Goal: Task Accomplishment & Management: Manage account settings

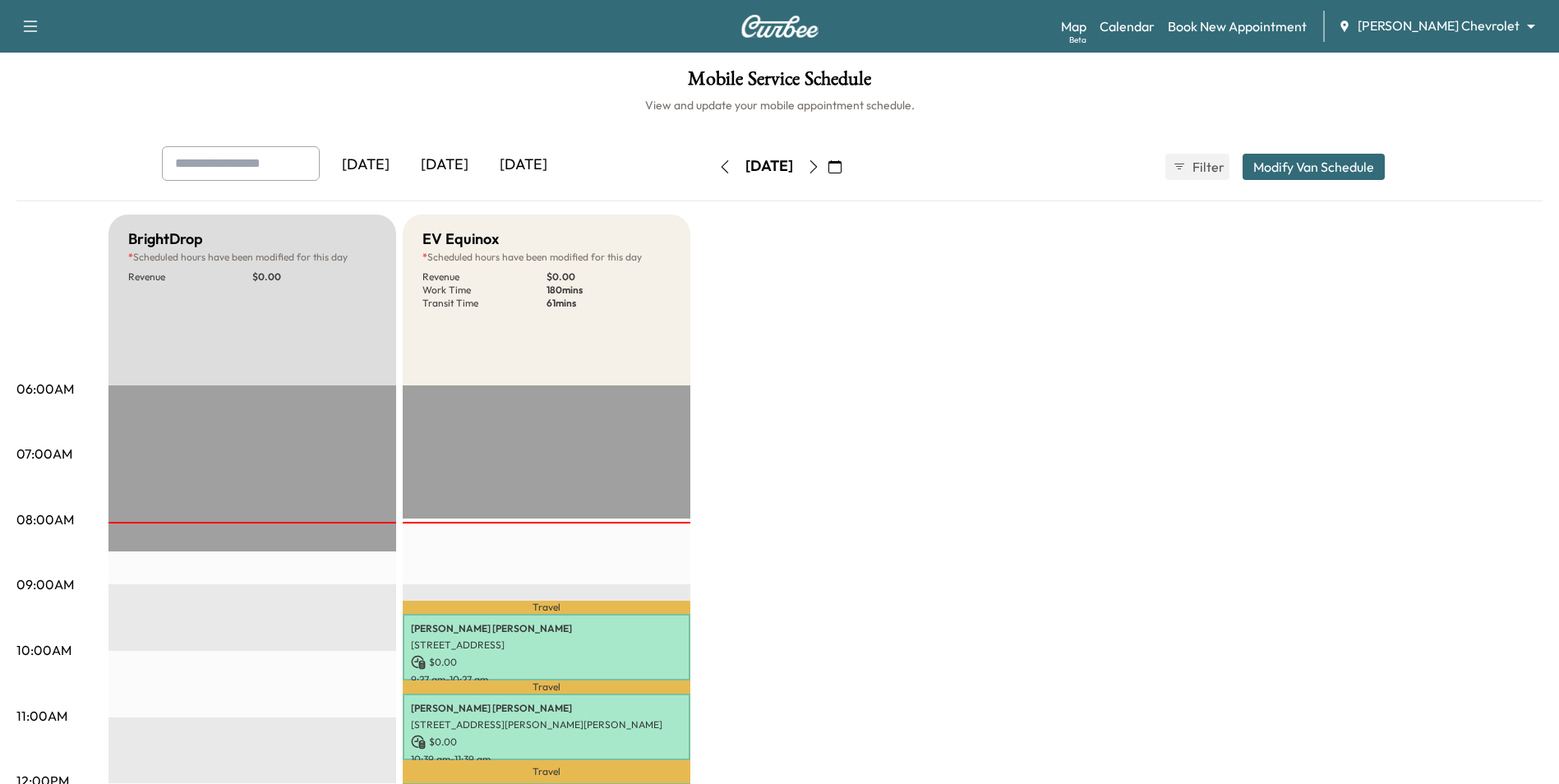
click at [842, 164] on icon "button" at bounding box center [835, 167] width 13 height 13
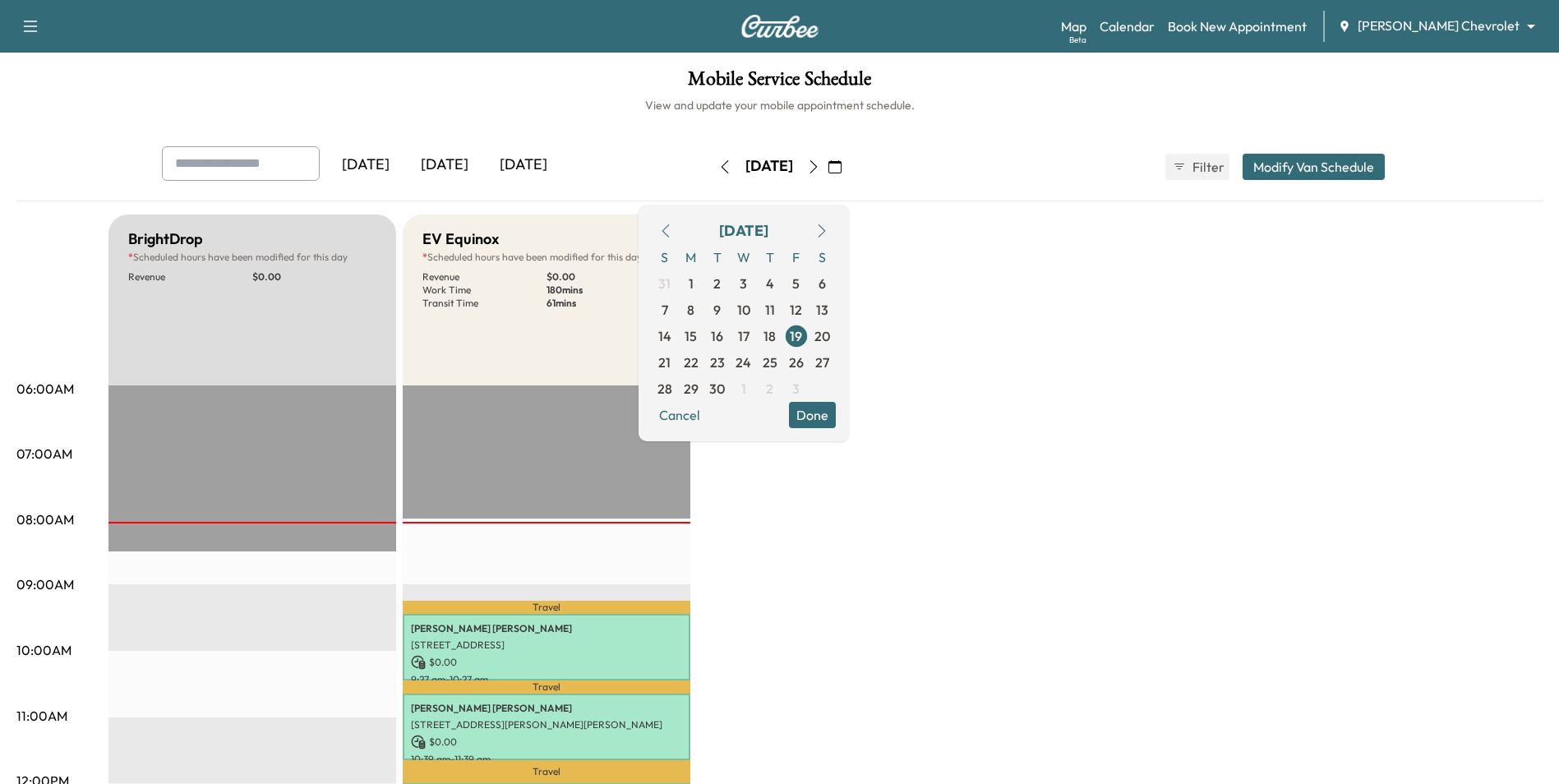
click at [672, 229] on icon "button" at bounding box center [666, 231] width 13 height 13
click at [669, 230] on icon "button" at bounding box center [666, 231] width 8 height 13
click at [825, 236] on icon "button" at bounding box center [822, 231] width 8 height 13
click at [704, 338] on span "11" at bounding box center [691, 336] width 26 height 26
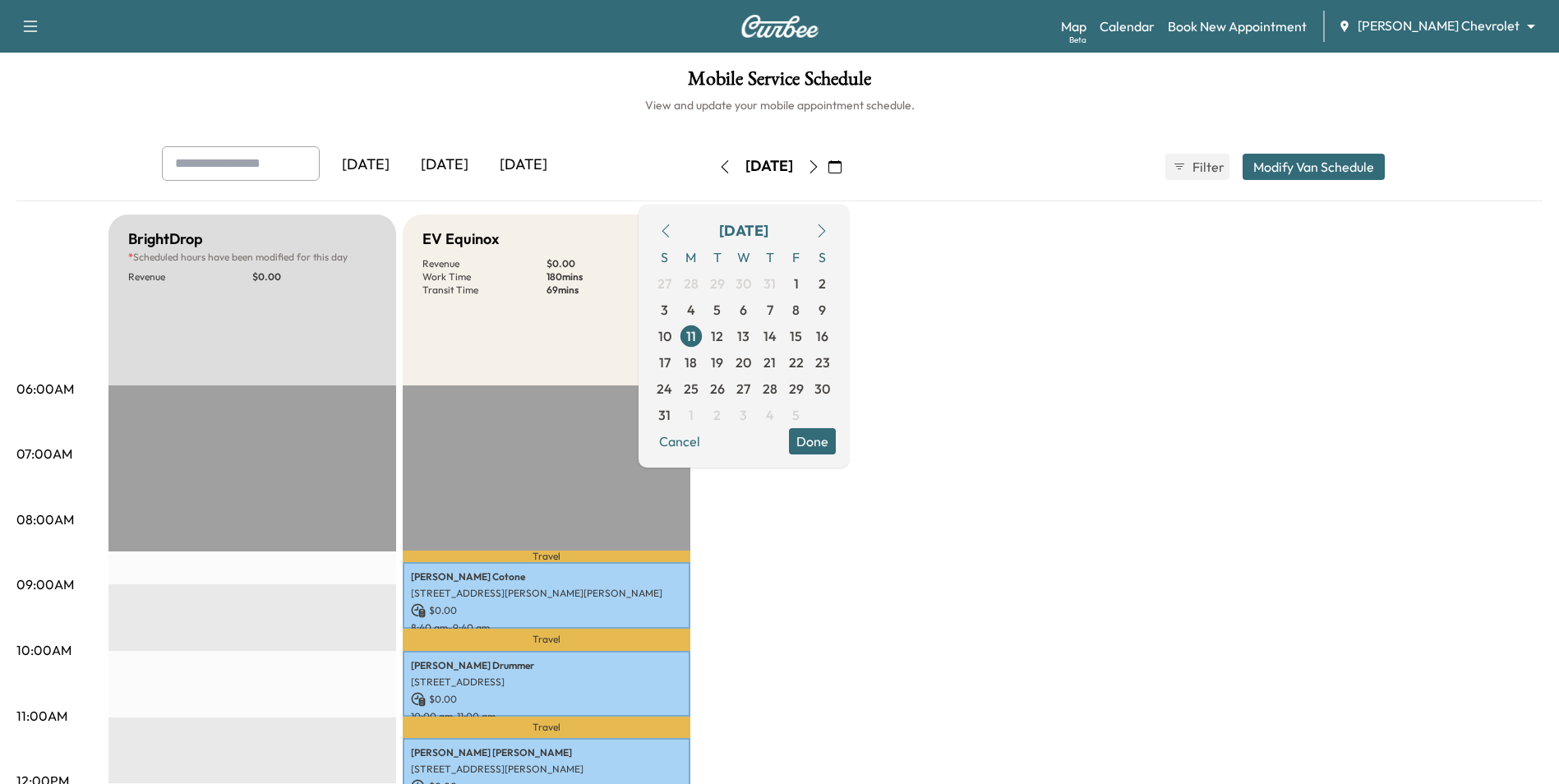
click at [817, 172] on icon "button" at bounding box center [813, 167] width 8 height 13
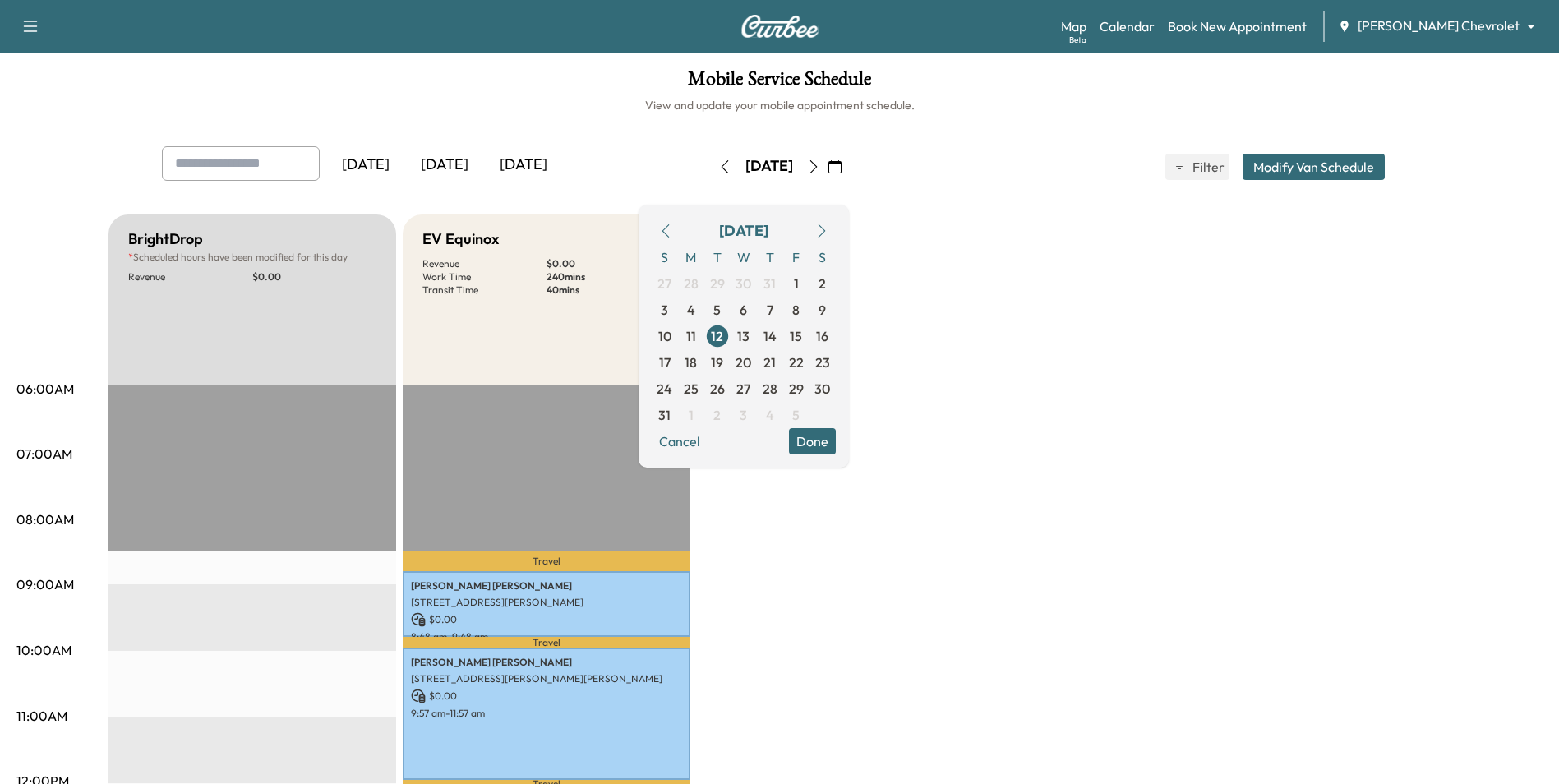
click at [821, 171] on icon "button" at bounding box center [814, 167] width 13 height 13
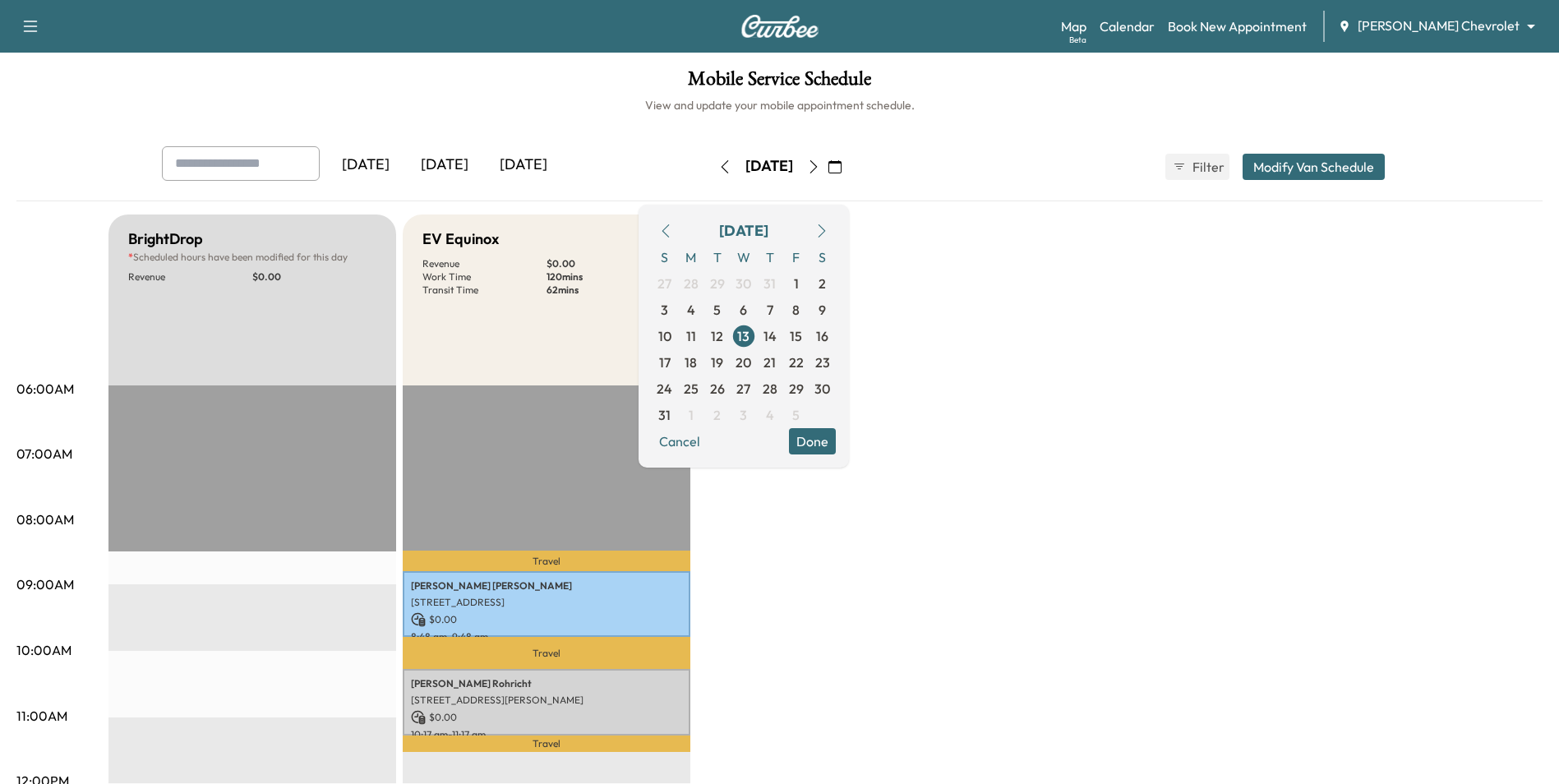
click at [827, 172] on button "button" at bounding box center [813, 166] width 28 height 26
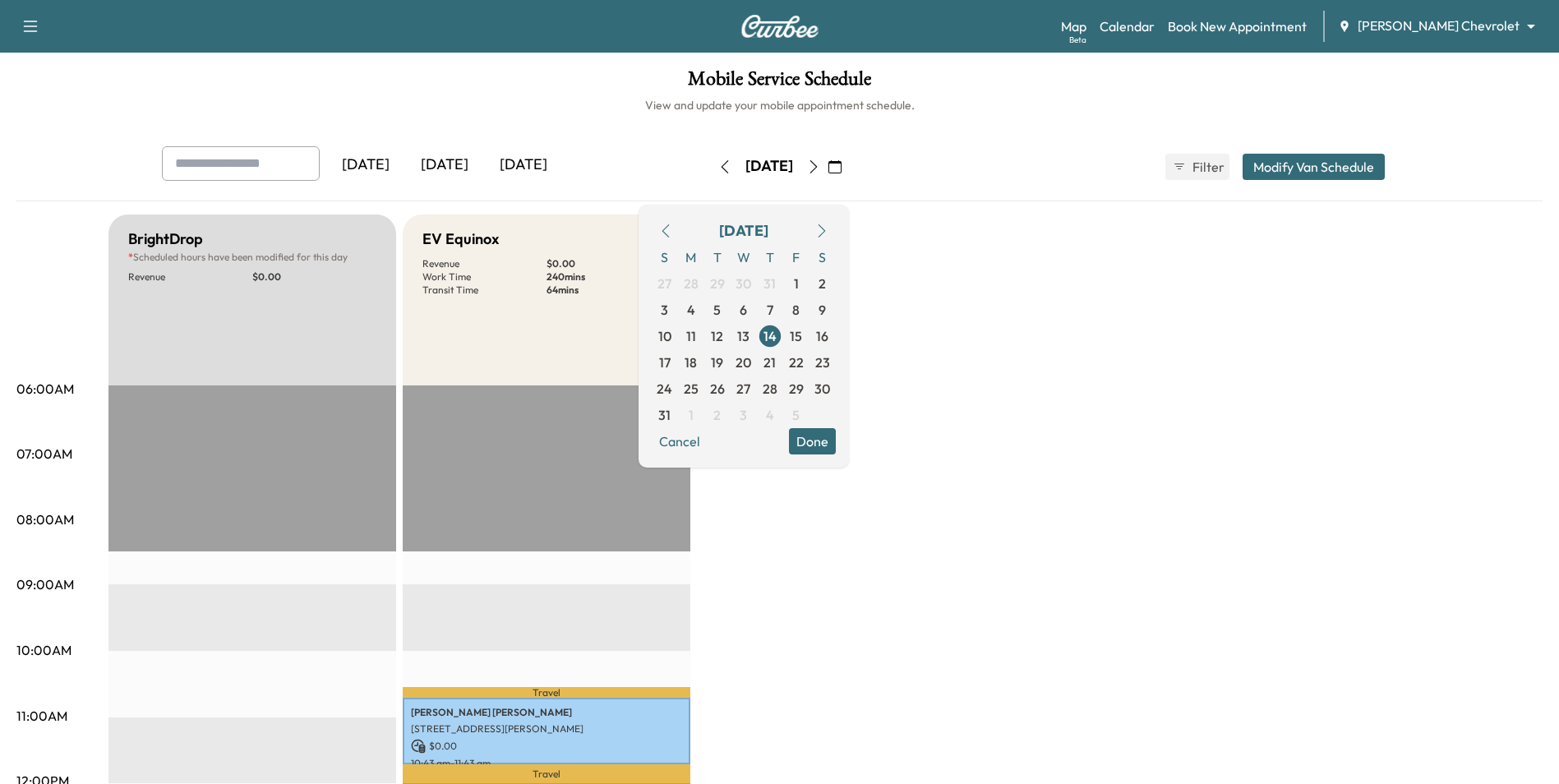
click at [849, 210] on div "[DATE] S M T W T F S 27 28 29 30 31 1 2 3 4 5 6 7 8 9 10 11 12 13 14 15 16 17 1…" at bounding box center [744, 336] width 210 height 263
drag, startPoint x: 867, startPoint y: 210, endPoint x: 857, endPoint y: 227, distance: 19.7
click at [828, 227] on icon "button" at bounding box center [822, 231] width 13 height 13
click at [672, 230] on icon "button" at bounding box center [666, 231] width 13 height 13
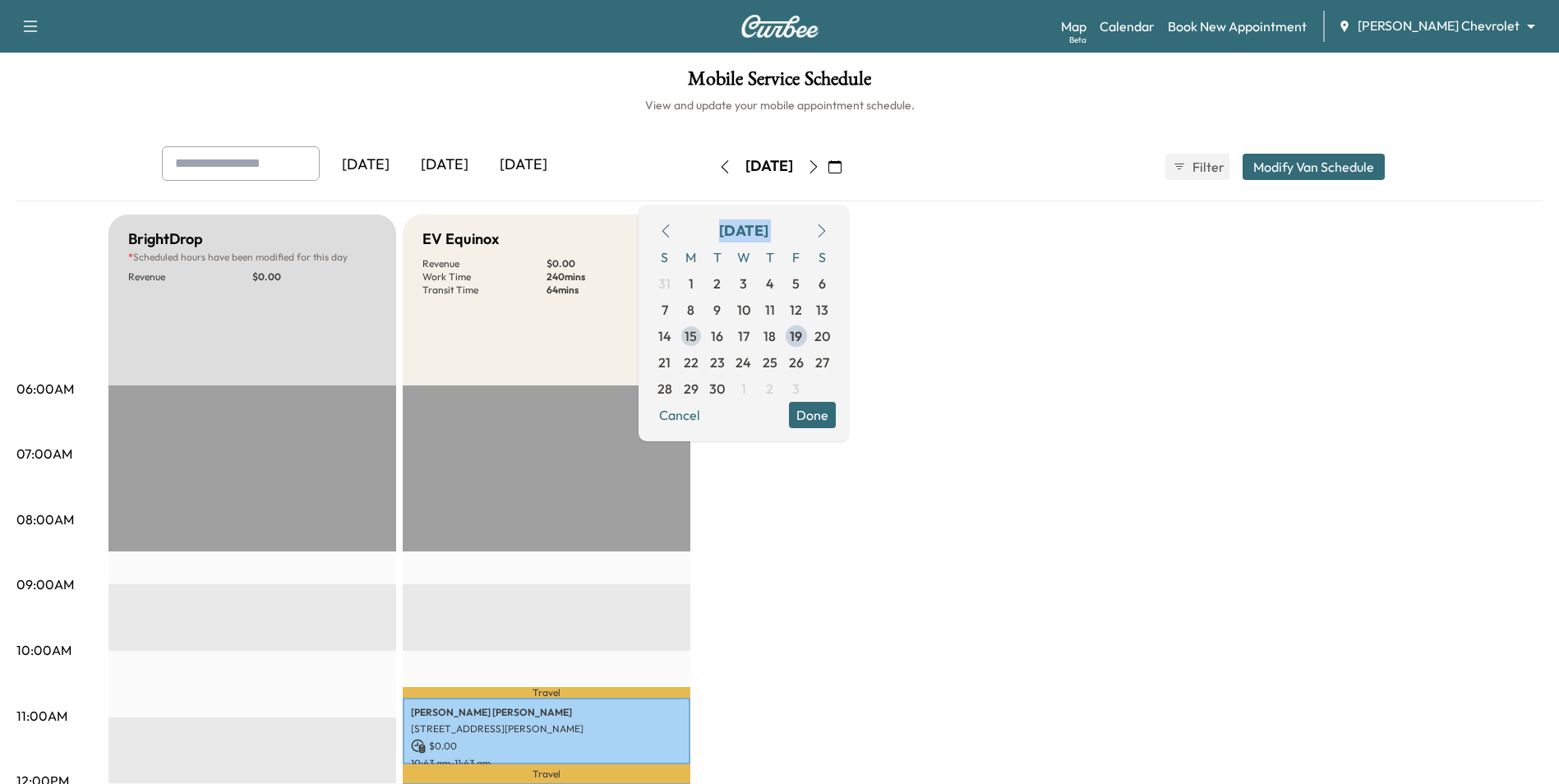
click at [697, 331] on span "15" at bounding box center [691, 336] width 12 height 20
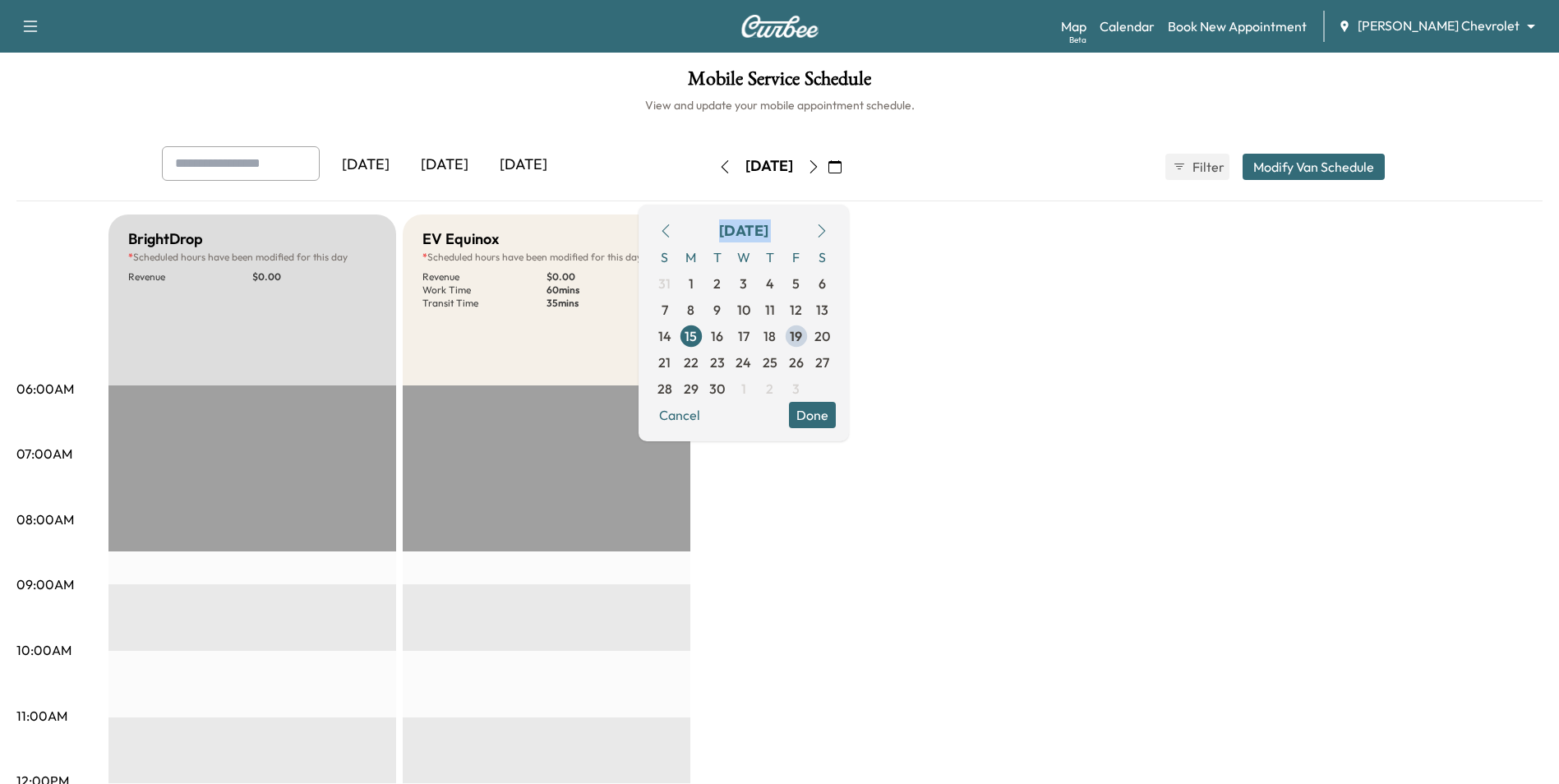
click at [836, 418] on button "Done" at bounding box center [812, 414] width 47 height 26
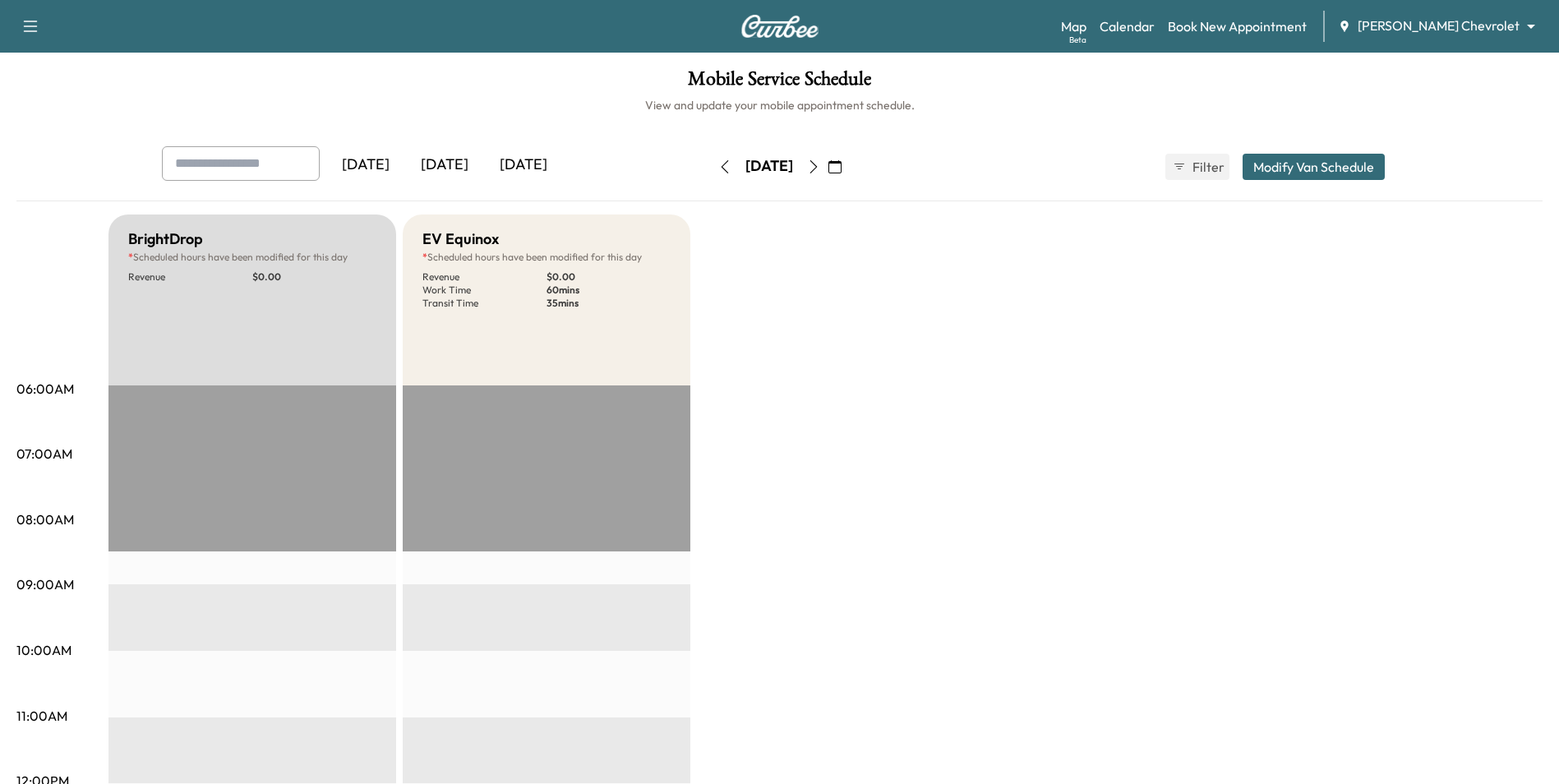
drag, startPoint x: 905, startPoint y: 161, endPoint x: 897, endPoint y: 164, distance: 8.5
click at [897, 164] on div "[DATE] [DATE] [DATE] [DATE] September 2025 S M T W T F S 31 1 2 3 4 5 6 7 8 9 1…" at bounding box center [780, 166] width 1263 height 41
drag, startPoint x: 897, startPoint y: 164, endPoint x: 882, endPoint y: 171, distance: 16.6
click at [842, 171] on icon "button" at bounding box center [835, 167] width 13 height 13
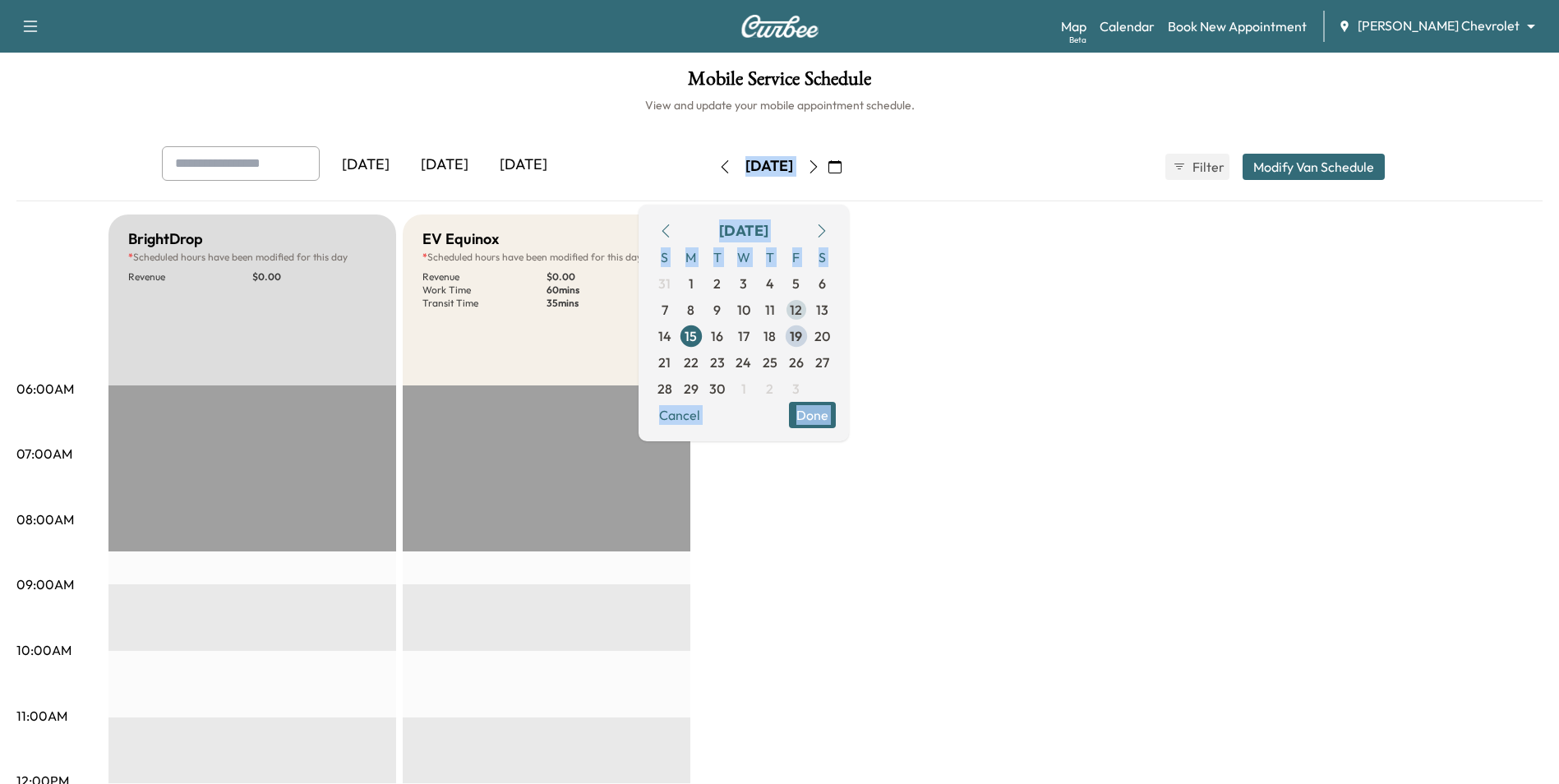
click at [802, 309] on span "12" at bounding box center [796, 310] width 12 height 20
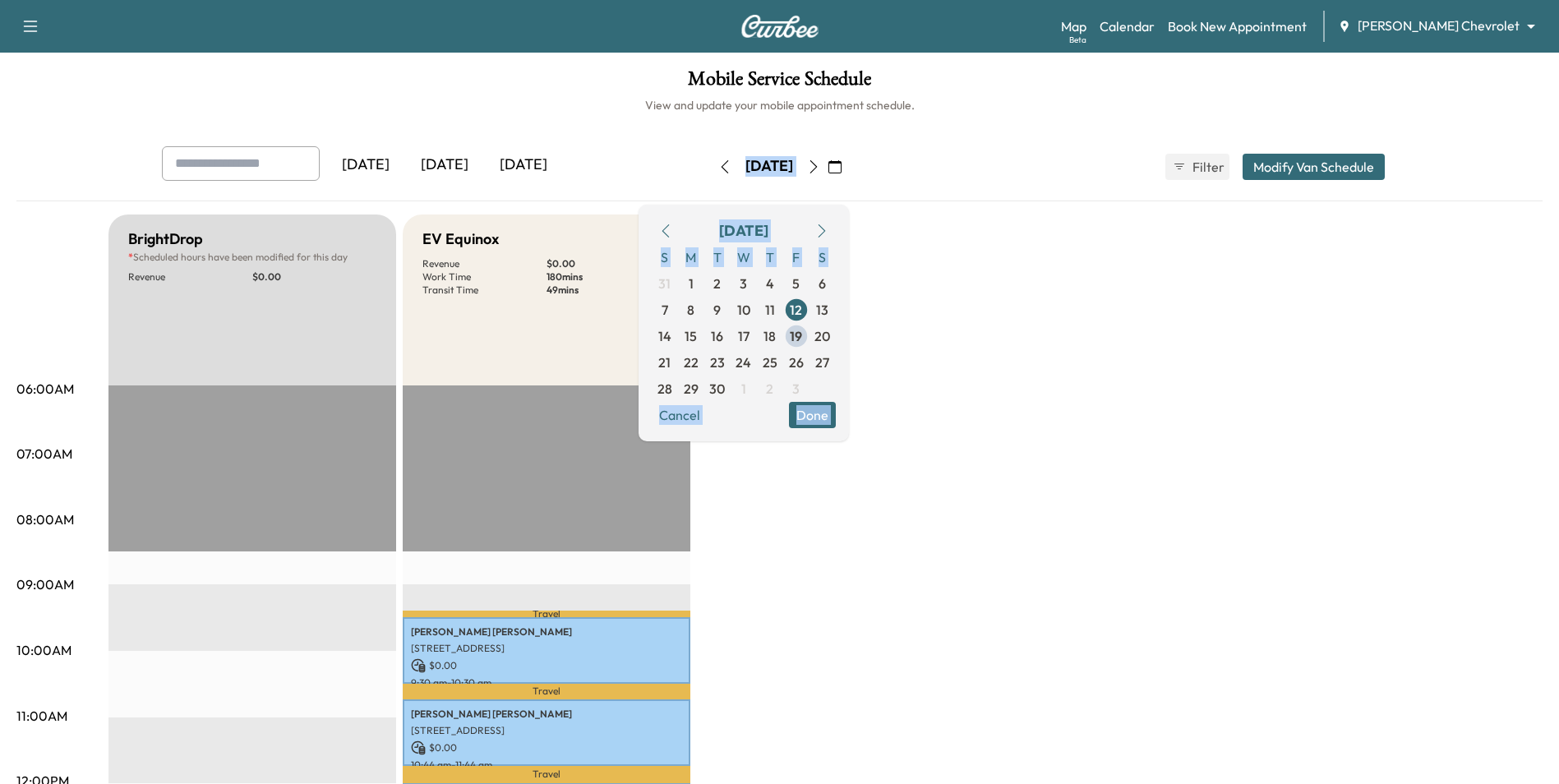
click at [836, 418] on button "Done" at bounding box center [812, 414] width 47 height 26
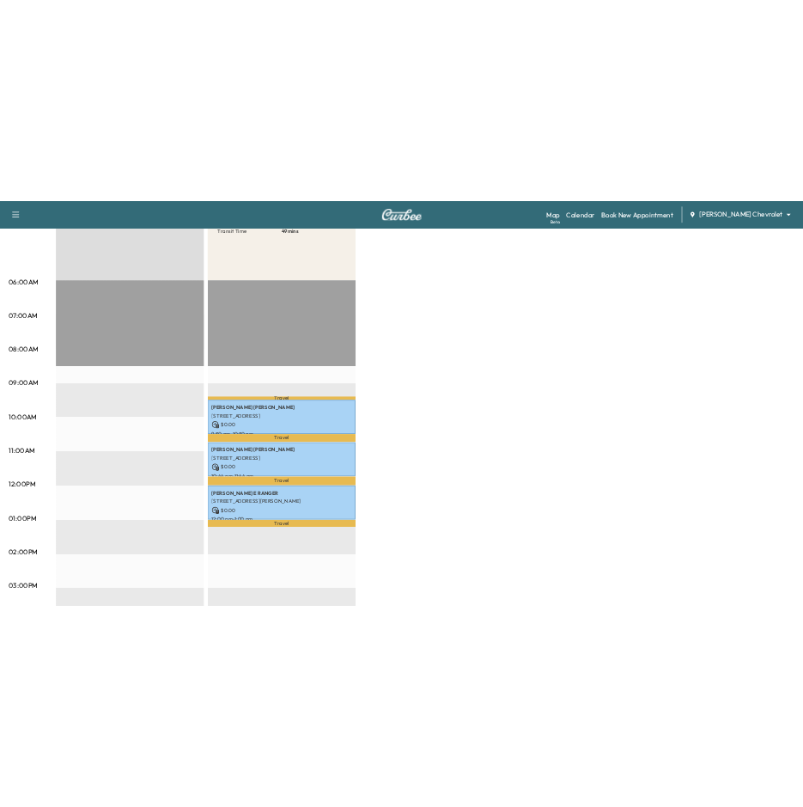
scroll to position [258, 0]
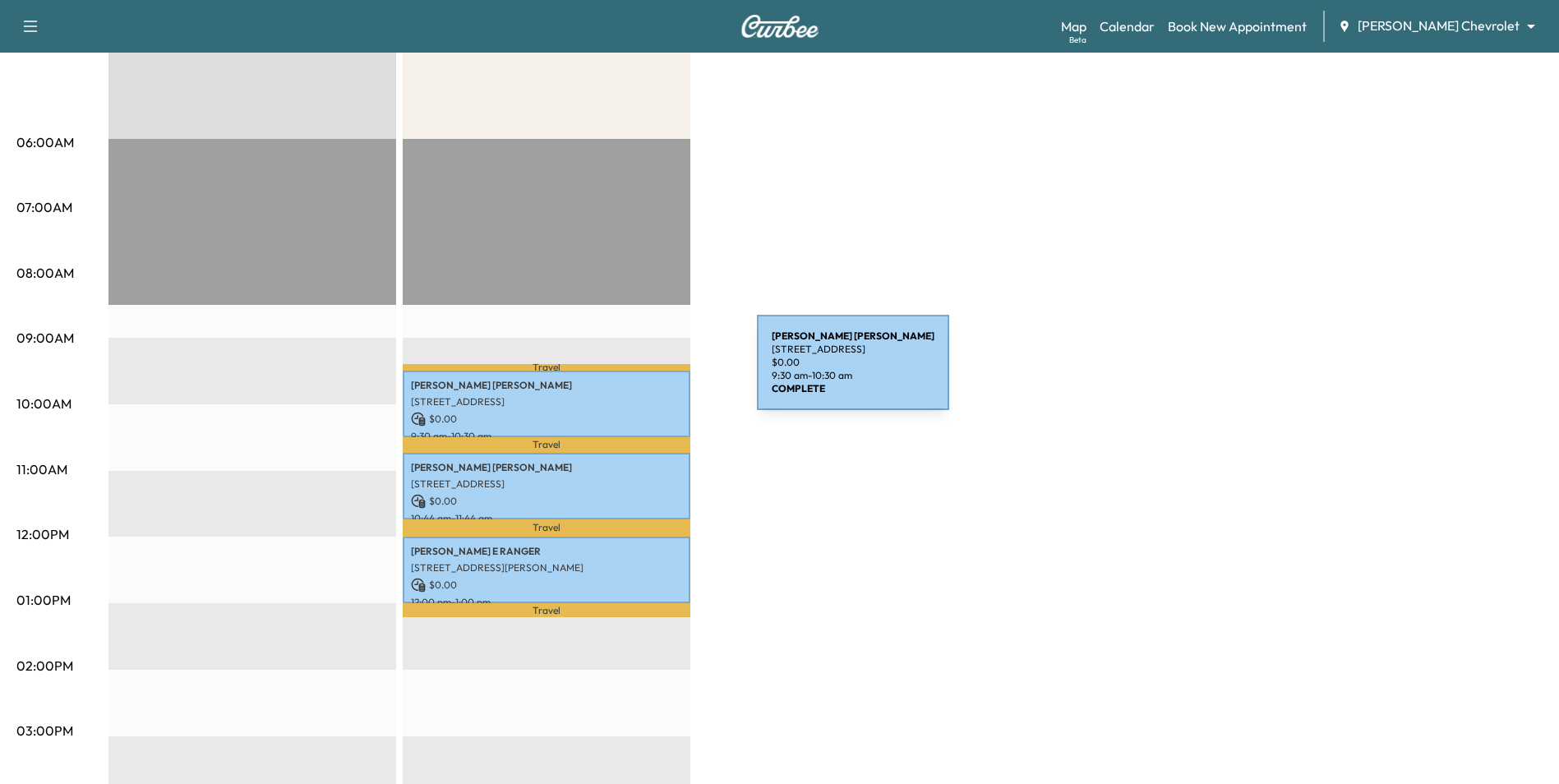
click at [635, 381] on p "[PERSON_NAME]" at bounding box center [547, 385] width 272 height 13
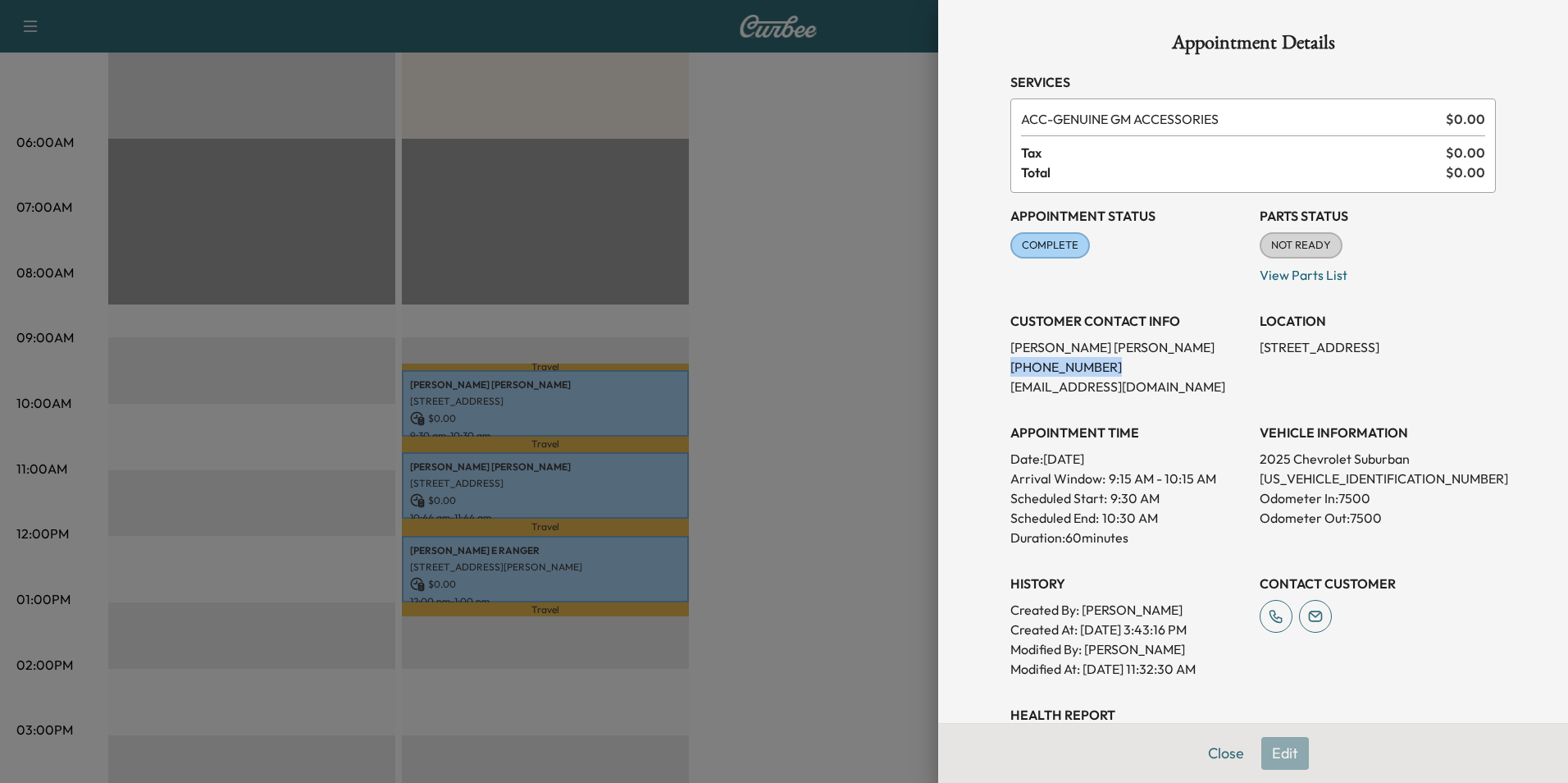
drag, startPoint x: 1098, startPoint y: 365, endPoint x: 993, endPoint y: 363, distance: 105.0
click at [993, 363] on div "Appointment Details Services ACC - GENUINE GM ACCESSORIES $ 0.00 Tax $ 0.00 Tot…" at bounding box center [1253, 495] width 525 height 990
drag, startPoint x: 993, startPoint y: 363, endPoint x: 1012, endPoint y: 369, distance: 19.9
copy p "[PHONE_NUMBER]"
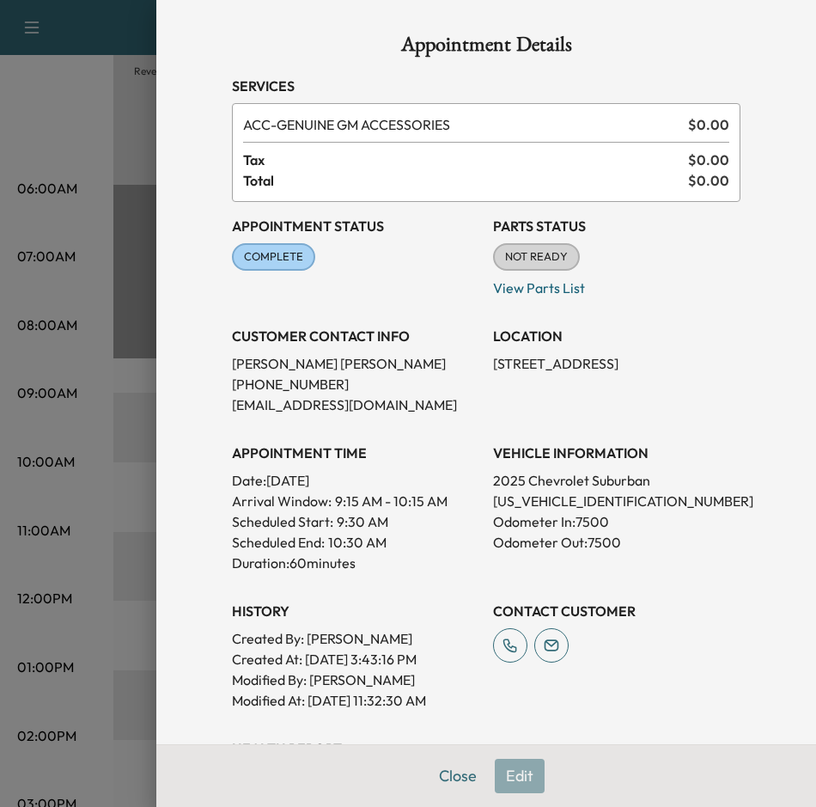
click at [121, 416] on div at bounding box center [408, 403] width 816 height 807
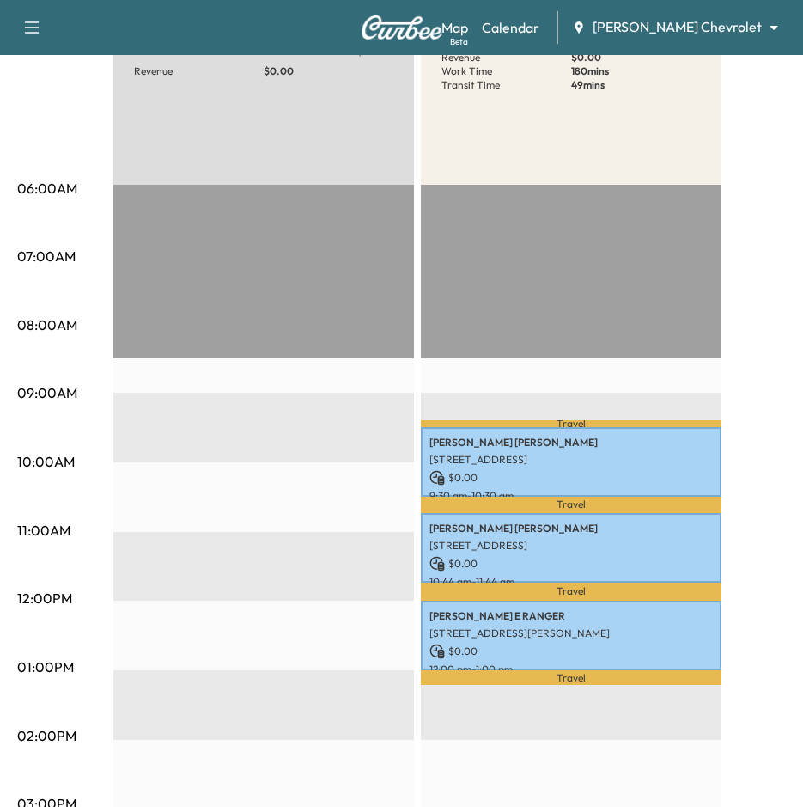
scroll to position [0, 0]
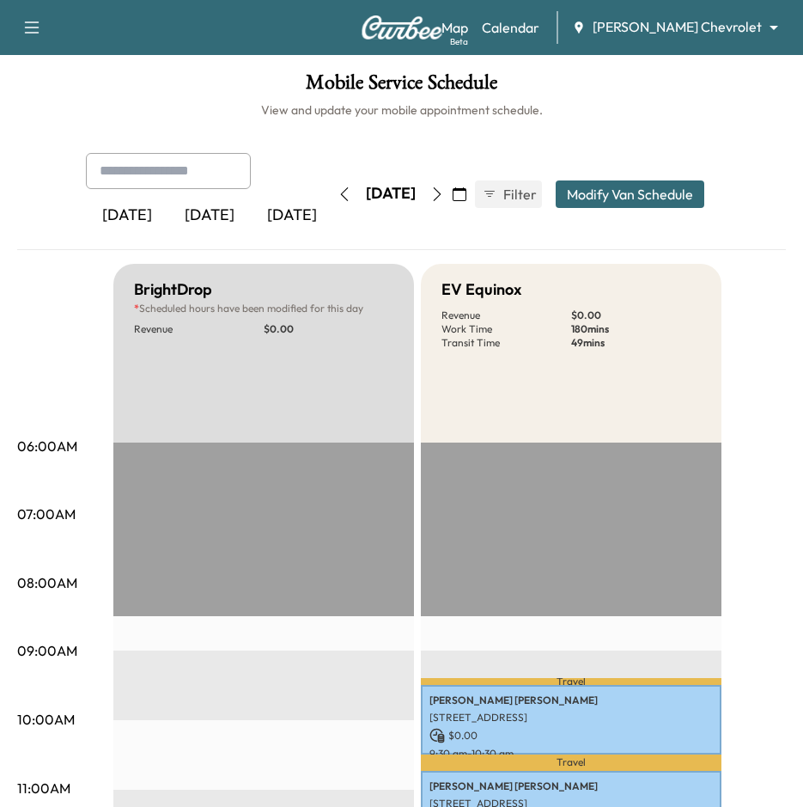
click at [220, 220] on div "[DATE]" at bounding box center [209, 216] width 82 height 40
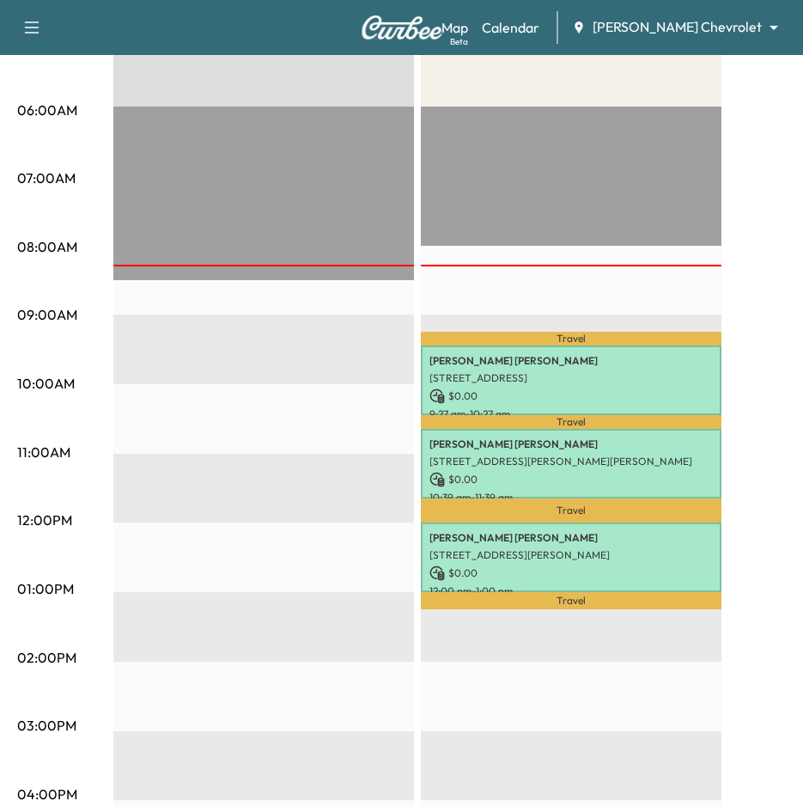
scroll to position [344, 0]
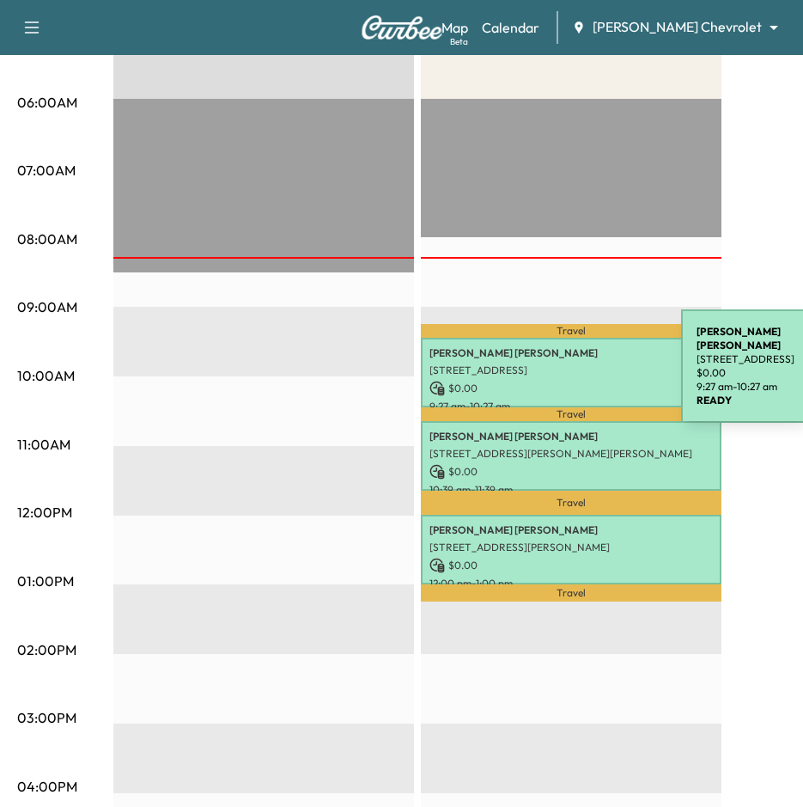
click at [552, 370] on p "[STREET_ADDRESS]" at bounding box center [572, 370] width 284 height 14
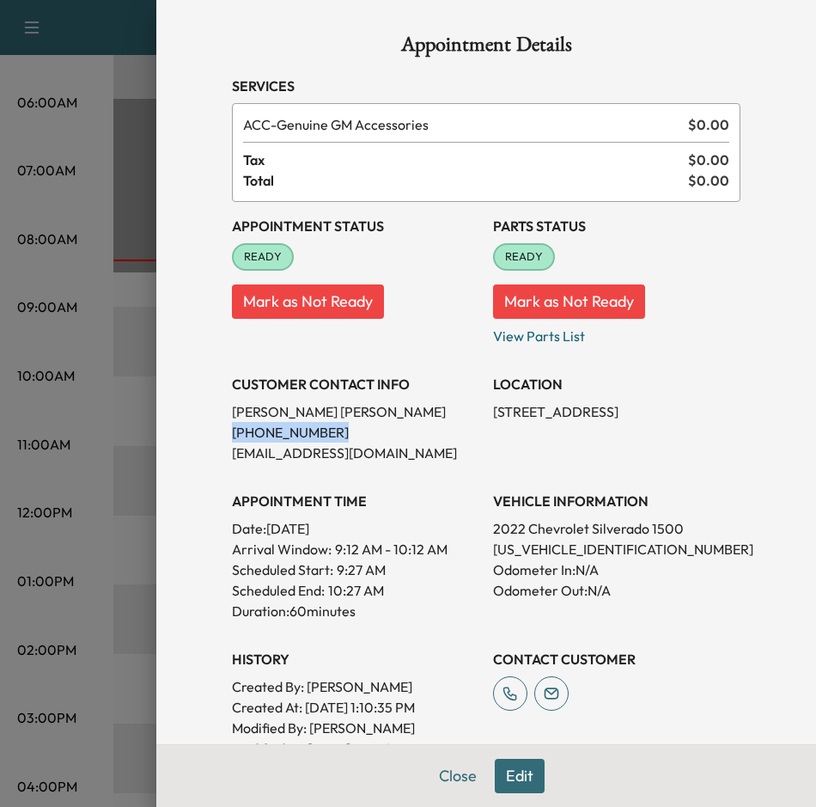
drag, startPoint x: 307, startPoint y: 431, endPoint x: 215, endPoint y: 431, distance: 91.9
click at [215, 431] on div "Appointment Details Services ACC - Genuine GM Accessories $ 0.00 Tax $ 0.00 Tot…" at bounding box center [486, 505] width 550 height 1010
drag, startPoint x: 215, startPoint y: 431, endPoint x: 238, endPoint y: 432, distance: 23.2
copy p "[PHONE_NUMBER]"
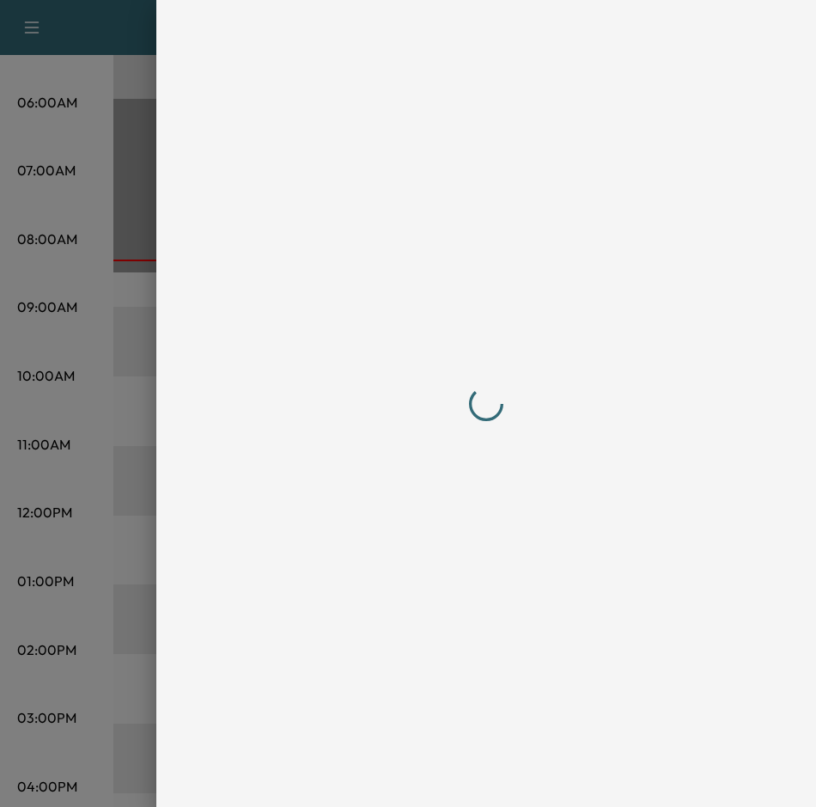
click at [61, 388] on div at bounding box center [408, 403] width 816 height 807
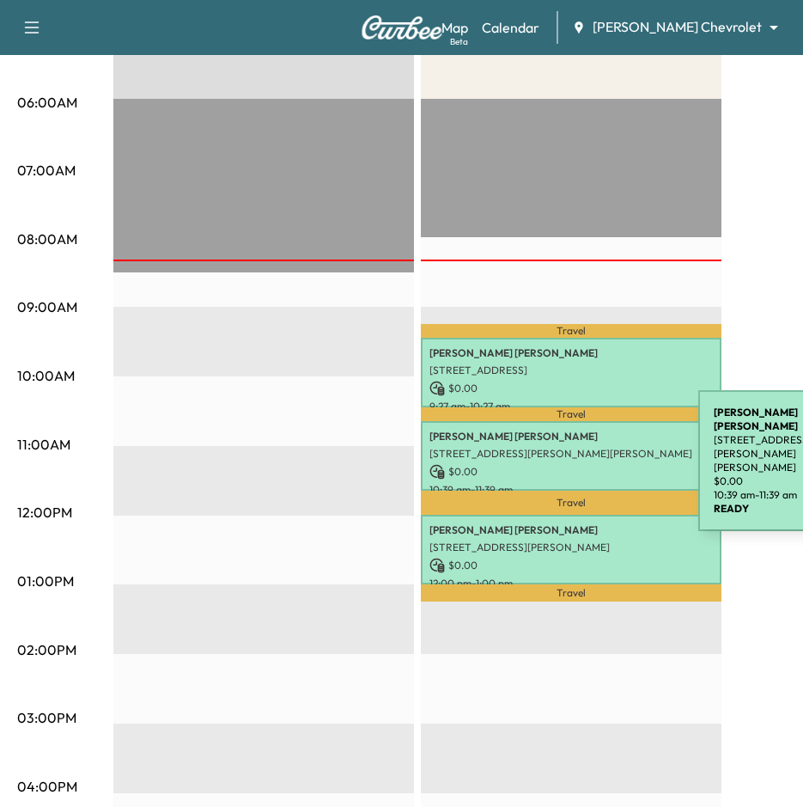
click at [570, 447] on p "[STREET_ADDRESS][PERSON_NAME][PERSON_NAME]" at bounding box center [572, 454] width 284 height 14
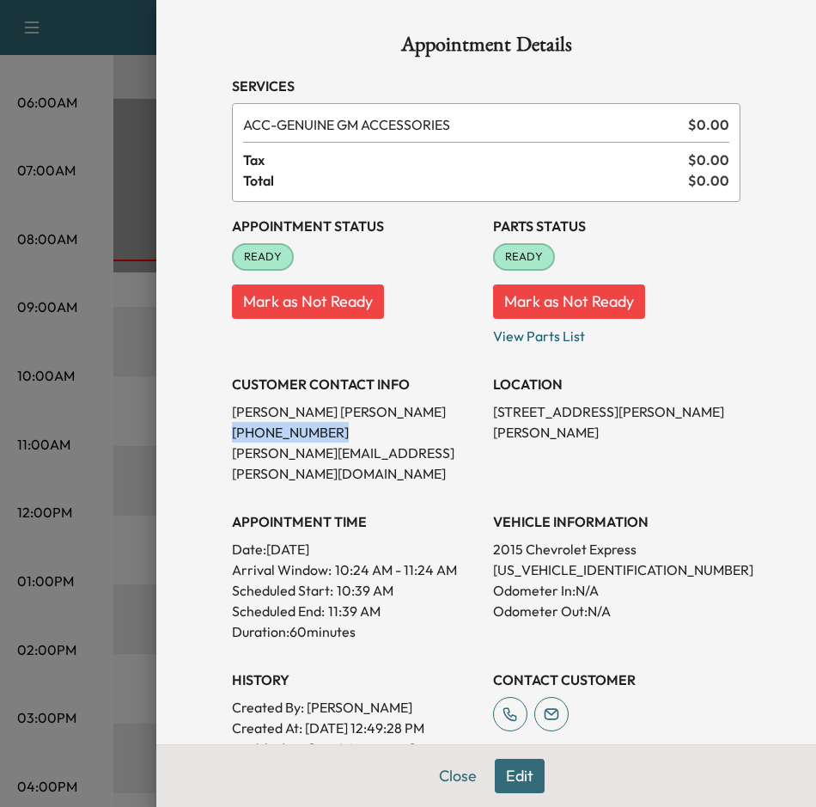
drag, startPoint x: 322, startPoint y: 432, endPoint x: 217, endPoint y: 437, distance: 105.0
click at [217, 437] on div "Appointment Details Services ACC - GENUINE GM ACCESSORIES $ 0.00 Tax $ 0.00 Tot…" at bounding box center [486, 548] width 550 height 1096
drag, startPoint x: 217, startPoint y: 437, endPoint x: 244, endPoint y: 436, distance: 26.7
copy p "[PHONE_NUMBER]"
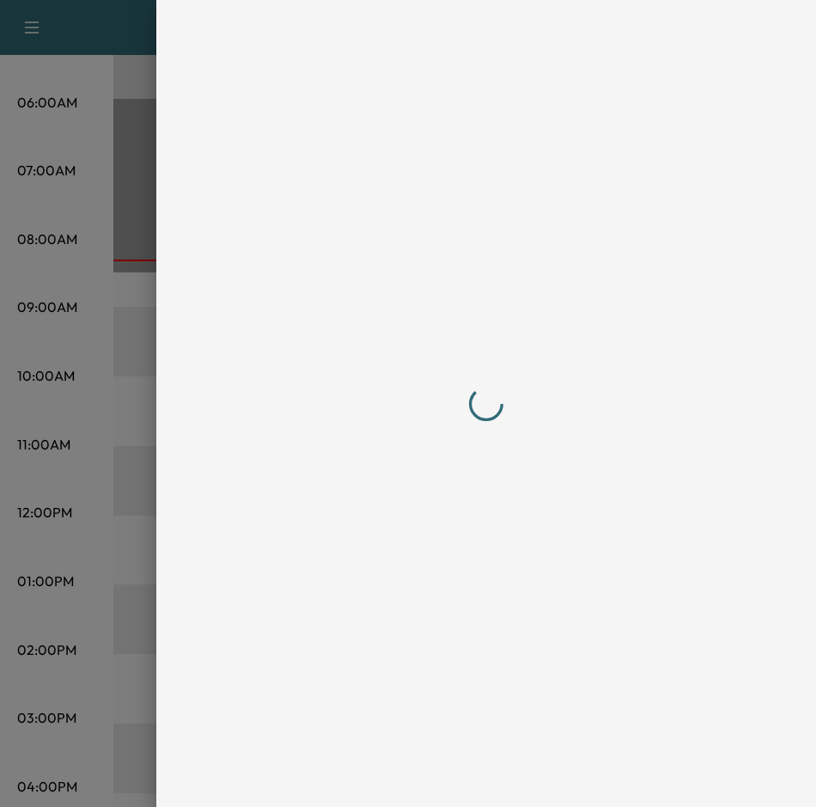
drag, startPoint x: 126, startPoint y: 481, endPoint x: 320, endPoint y: 523, distance: 197.9
click at [128, 481] on div at bounding box center [408, 403] width 816 height 807
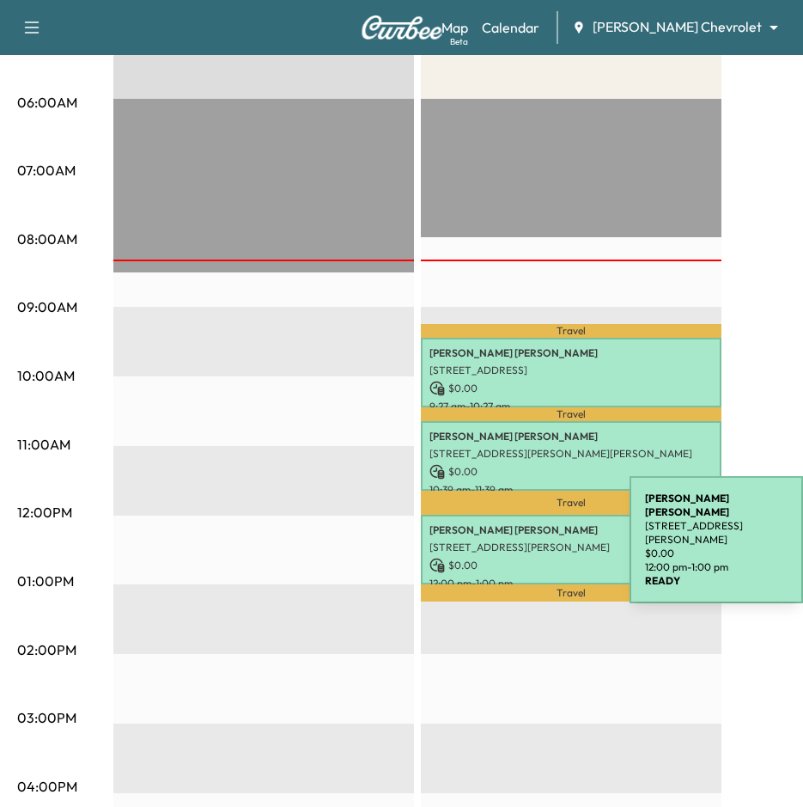
click at [501, 541] on p "[STREET_ADDRESS][PERSON_NAME]" at bounding box center [572, 548] width 284 height 14
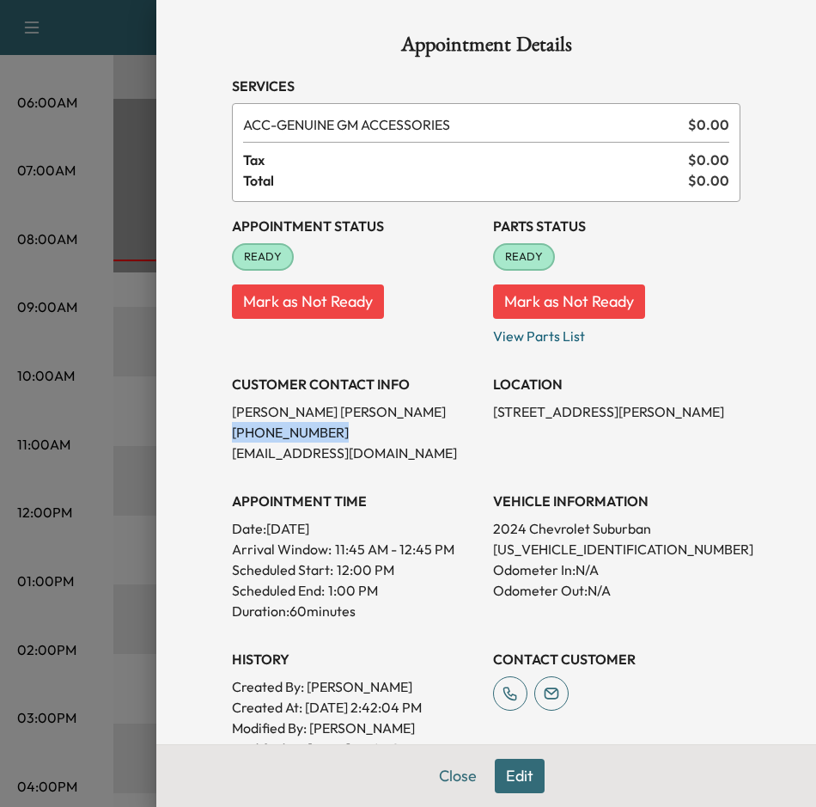
drag, startPoint x: 337, startPoint y: 432, endPoint x: 199, endPoint y: 429, distance: 138.4
click at [211, 429] on div "Appointment Details Services ACC - GENUINE GM ACCESSORIES $ 0.00 Tax $ 0.00 Tot…" at bounding box center [486, 505] width 550 height 1010
drag, startPoint x: 199, startPoint y: 429, endPoint x: 250, endPoint y: 431, distance: 51.6
copy p "[PHONE_NUMBER]"
click at [98, 349] on div at bounding box center [408, 403] width 816 height 807
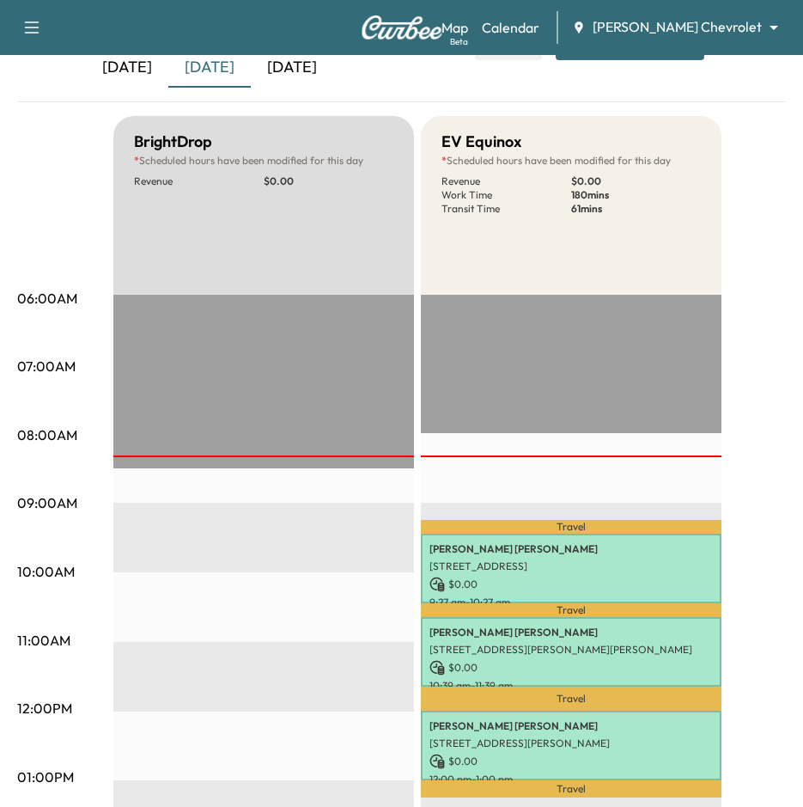
scroll to position [0, 0]
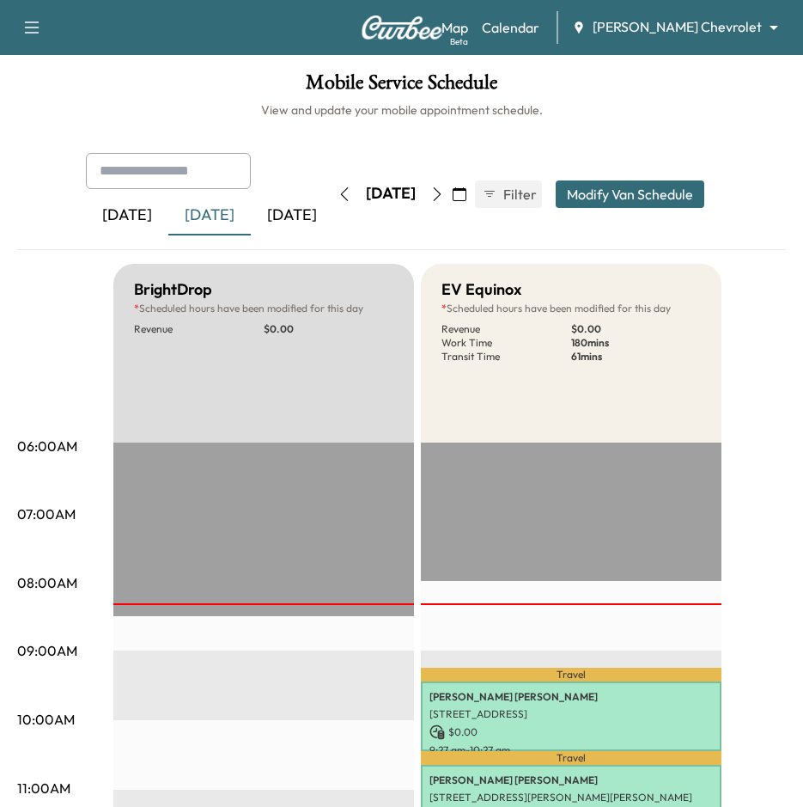
click at [444, 194] on icon "button" at bounding box center [438, 194] width 14 height 14
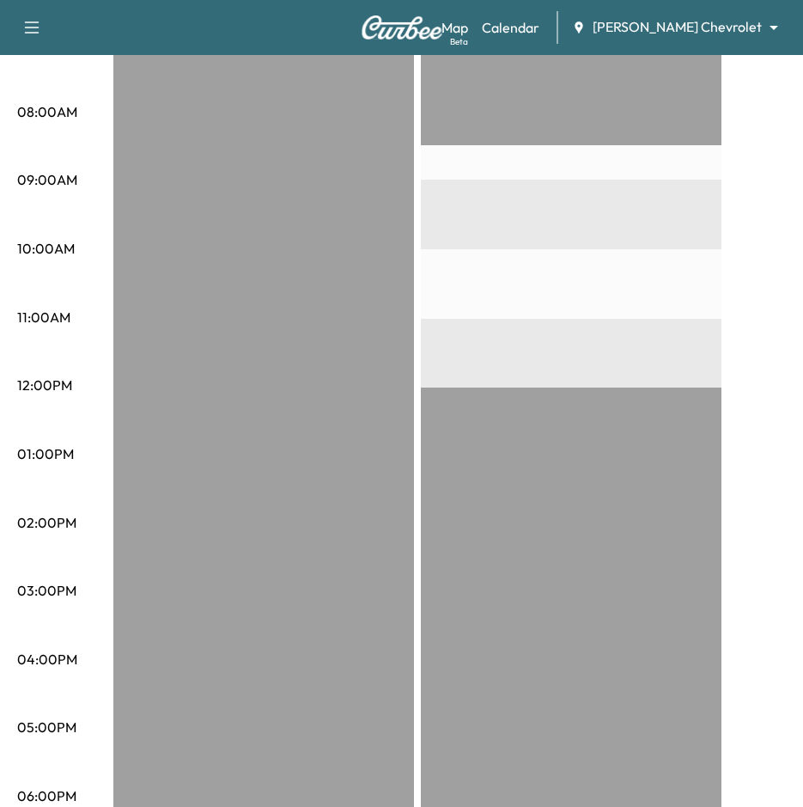
scroll to position [172, 0]
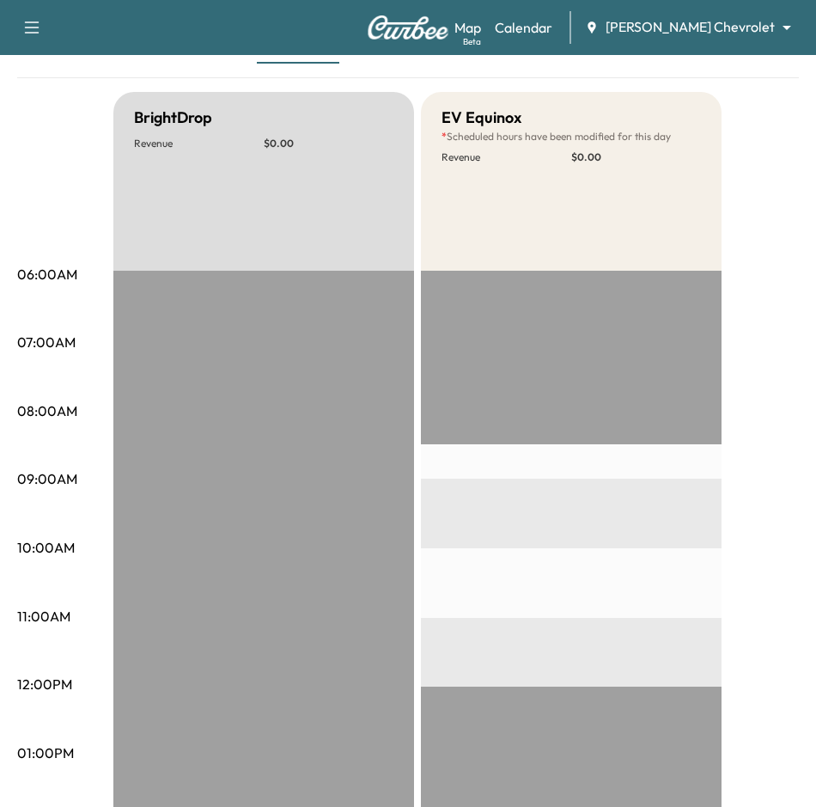
click at [718, 28] on body "Book New Appointment Support Log Out Map Beta Calendar [PERSON_NAME] Chevrolet …" at bounding box center [408, 231] width 816 height 807
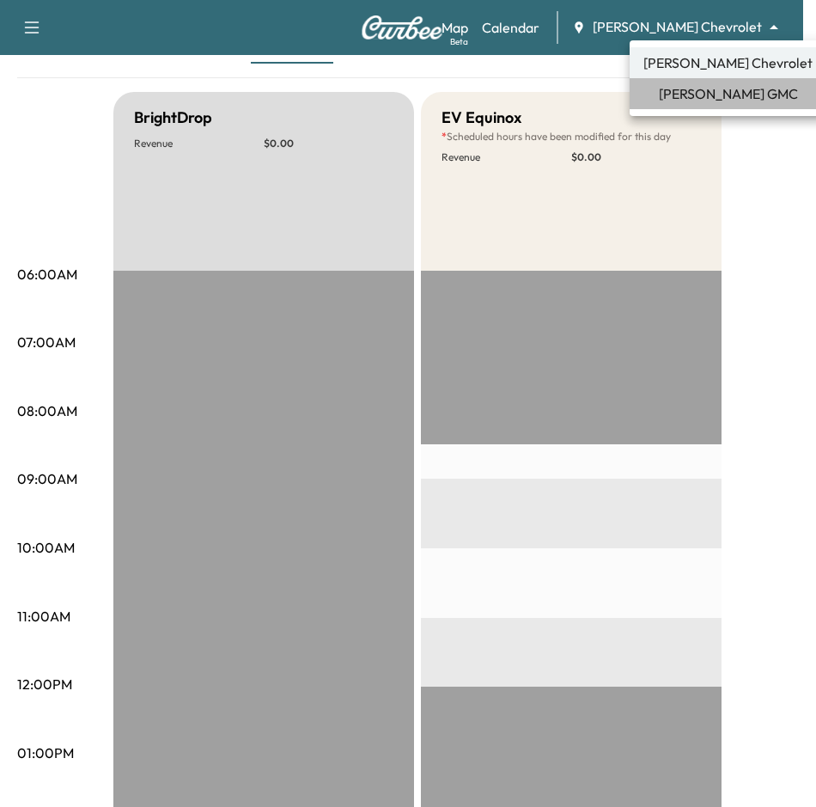
click at [724, 98] on span "[PERSON_NAME] GMC" at bounding box center [728, 93] width 139 height 21
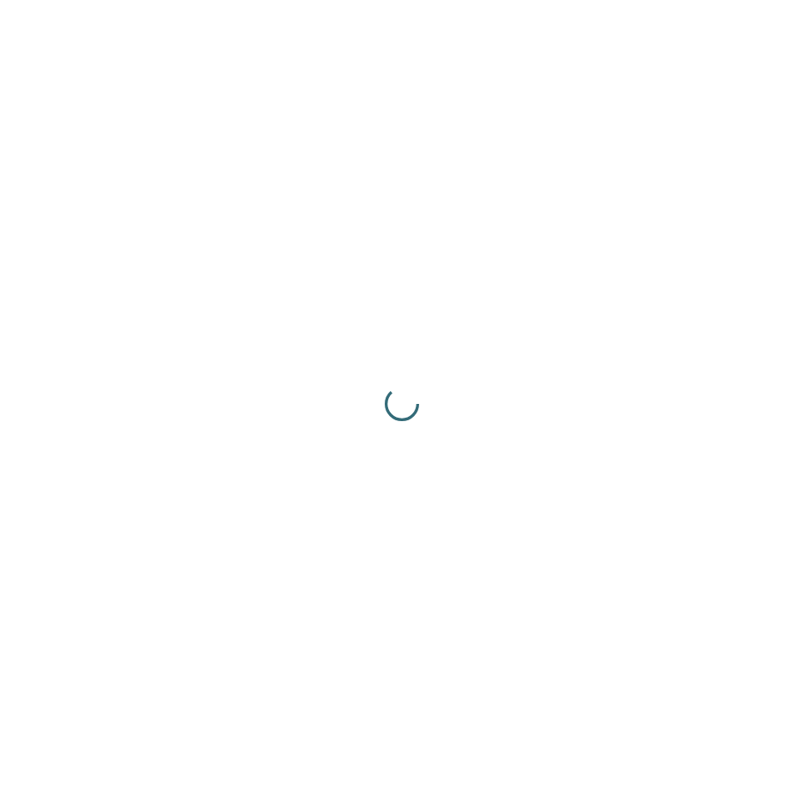
scroll to position [0, 0]
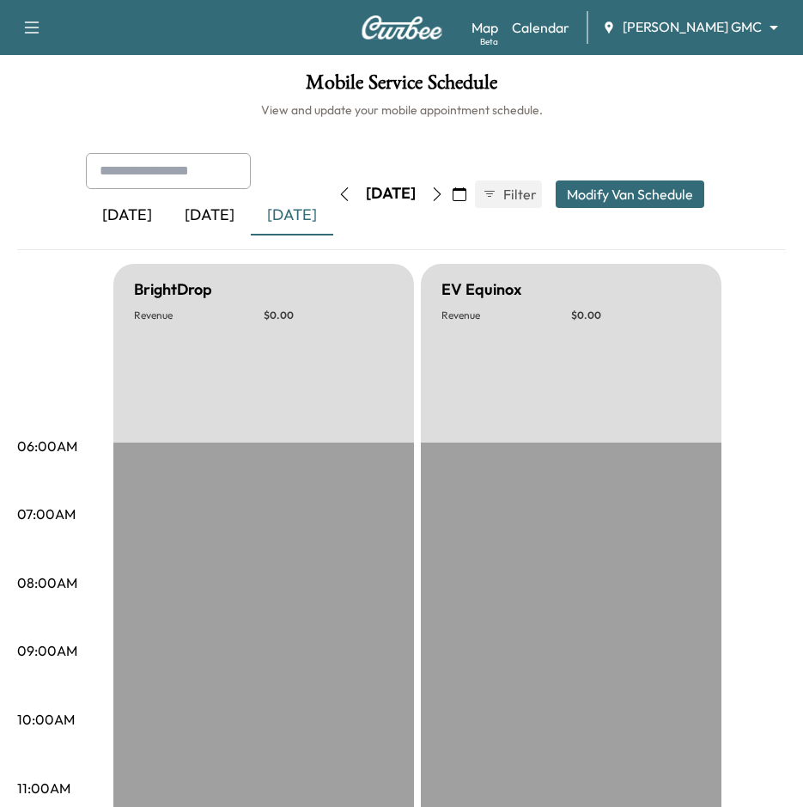
click at [698, 31] on body "Book New Appointment Support Log Out Map Beta Calendar [PERSON_NAME] GMC ******…" at bounding box center [401, 403] width 803 height 807
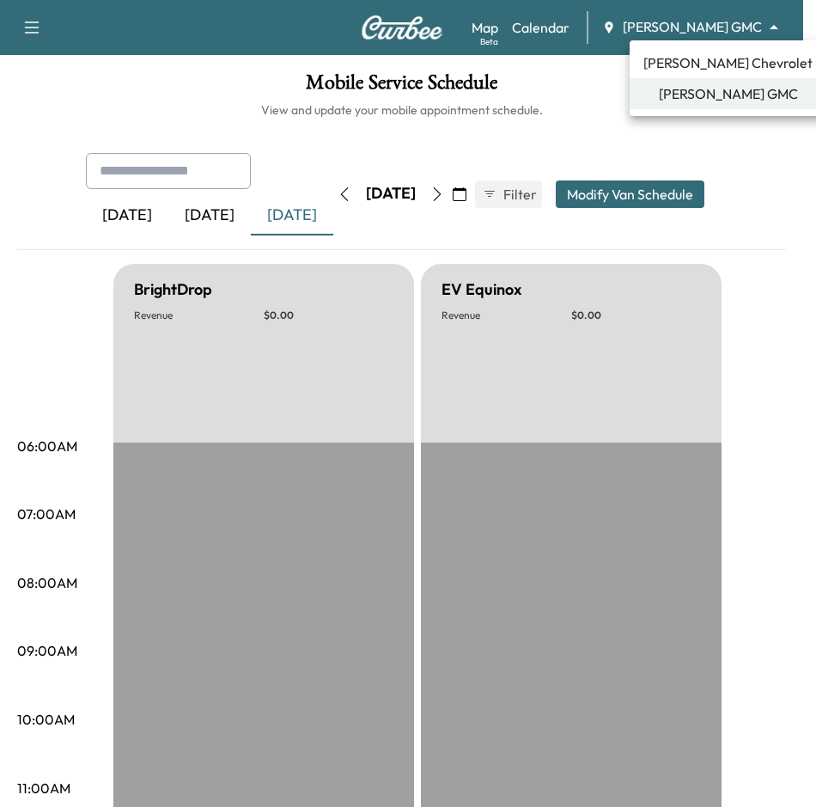
click at [278, 196] on div at bounding box center [408, 403] width 816 height 807
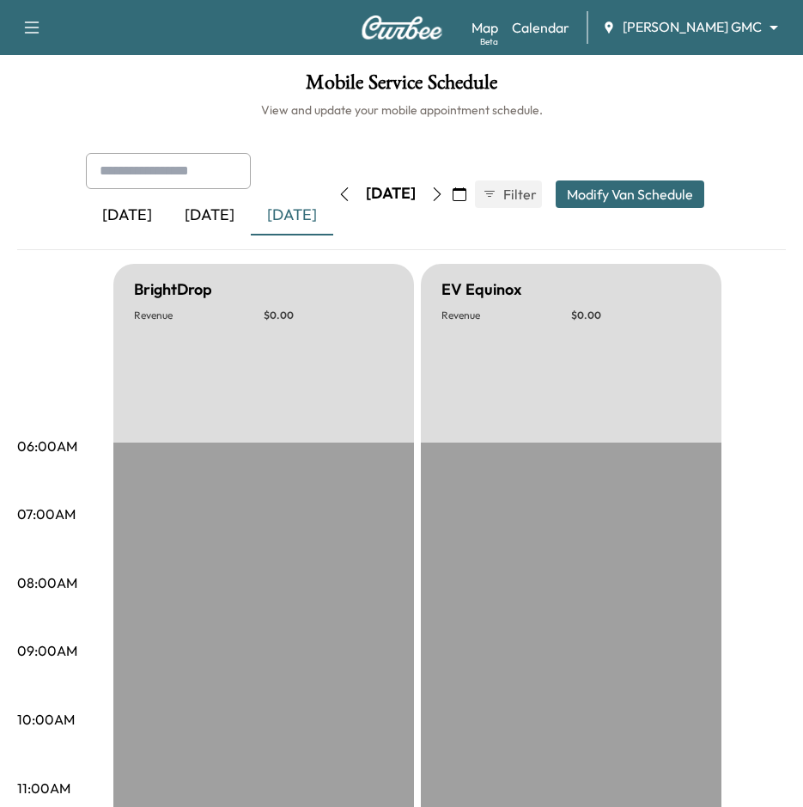
click at [338, 195] on icon "button" at bounding box center [345, 194] width 14 height 14
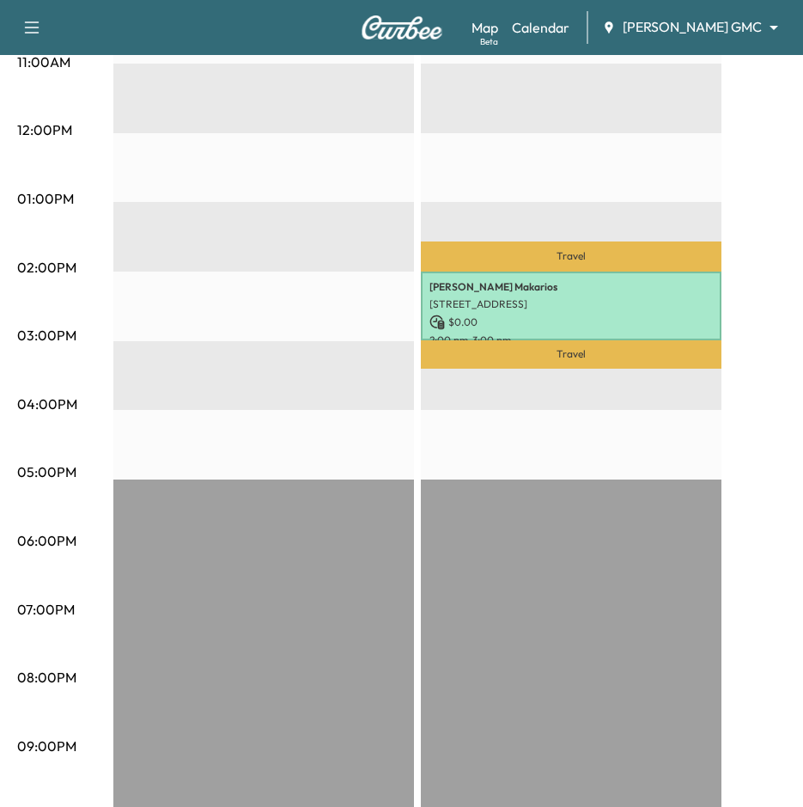
scroll to position [763, 0]
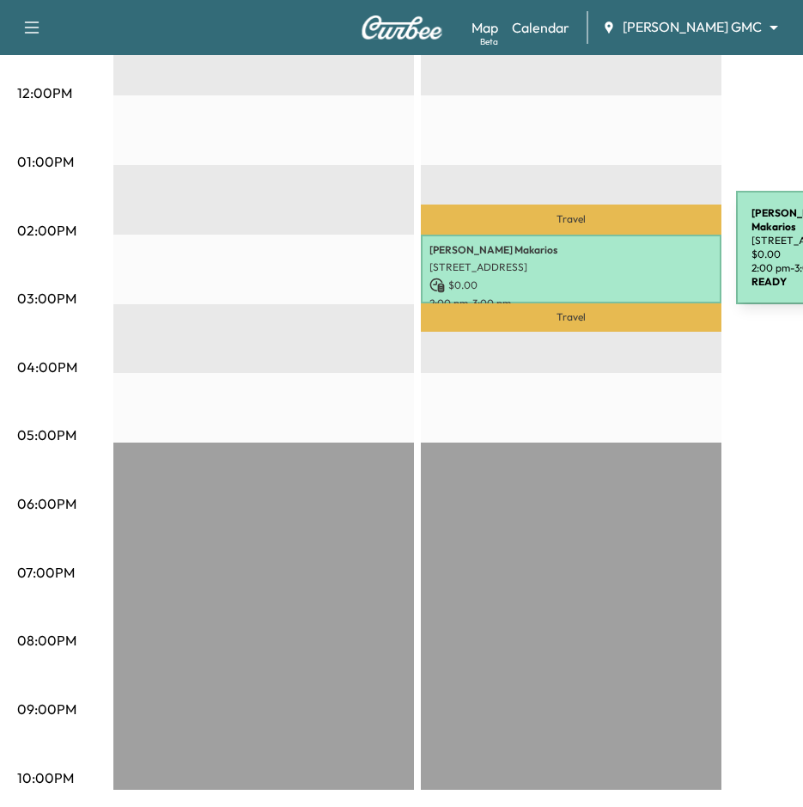
click at [607, 251] on div "[PERSON_NAME] [STREET_ADDRESS][PERSON_NAME] $ 0.00 2:00 pm - 3:00 pm" at bounding box center [571, 270] width 301 height 70
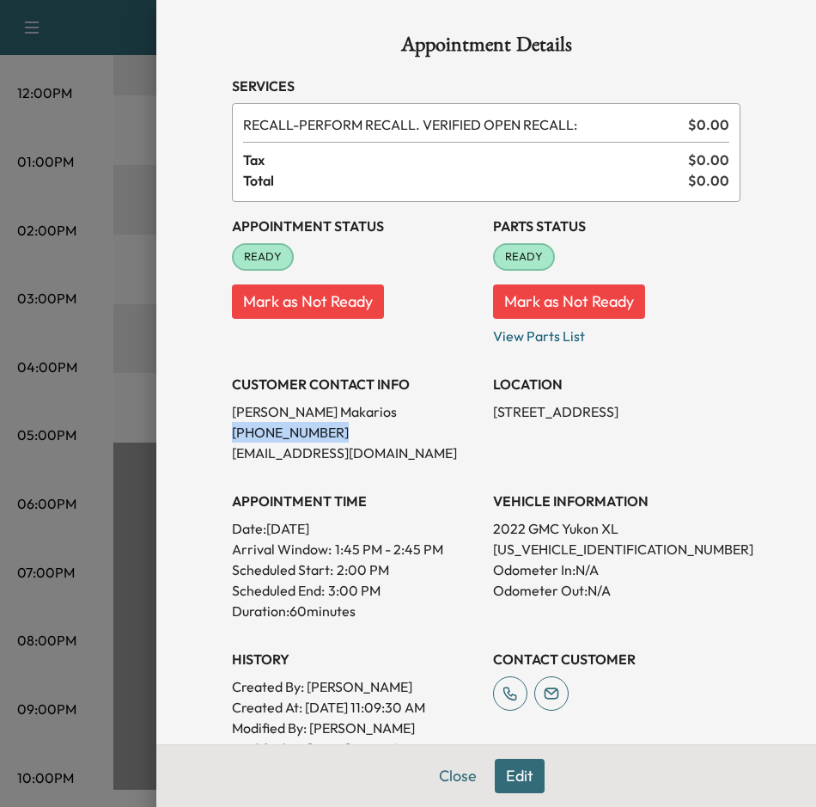
drag, startPoint x: 328, startPoint y: 436, endPoint x: 215, endPoint y: 435, distance: 113.4
click at [215, 435] on div "Appointment Details Services RECALL - PERFORM RECALL. VERIFIED OPEN RECALL: $ 0…" at bounding box center [486, 505] width 550 height 1010
drag, startPoint x: 215, startPoint y: 435, endPoint x: 261, endPoint y: 426, distance: 47.2
copy p "[PHONE_NUMBER]"
click at [123, 115] on div at bounding box center [408, 403] width 816 height 807
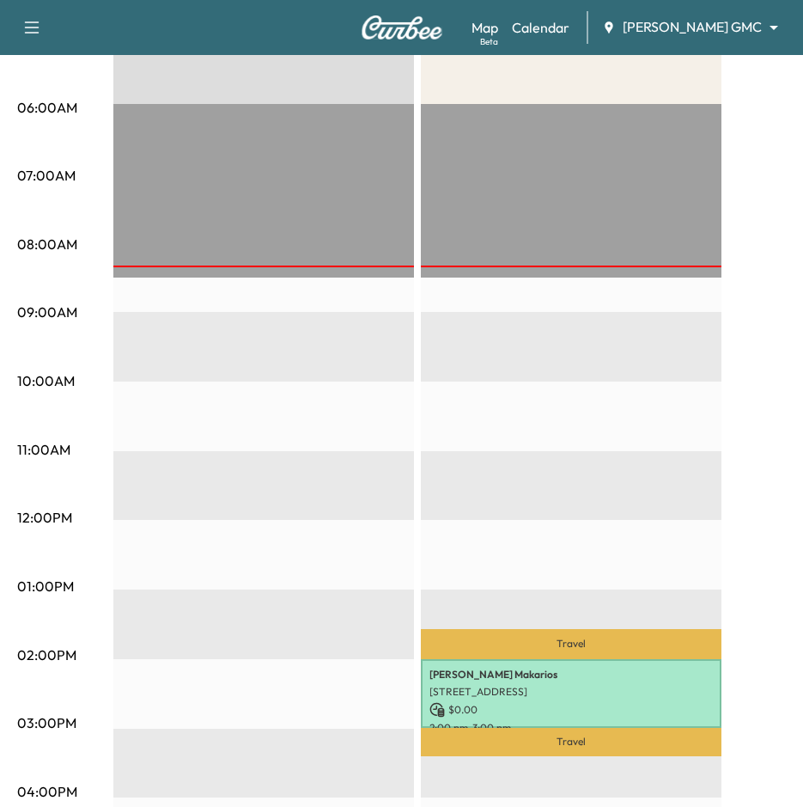
scroll to position [333, 0]
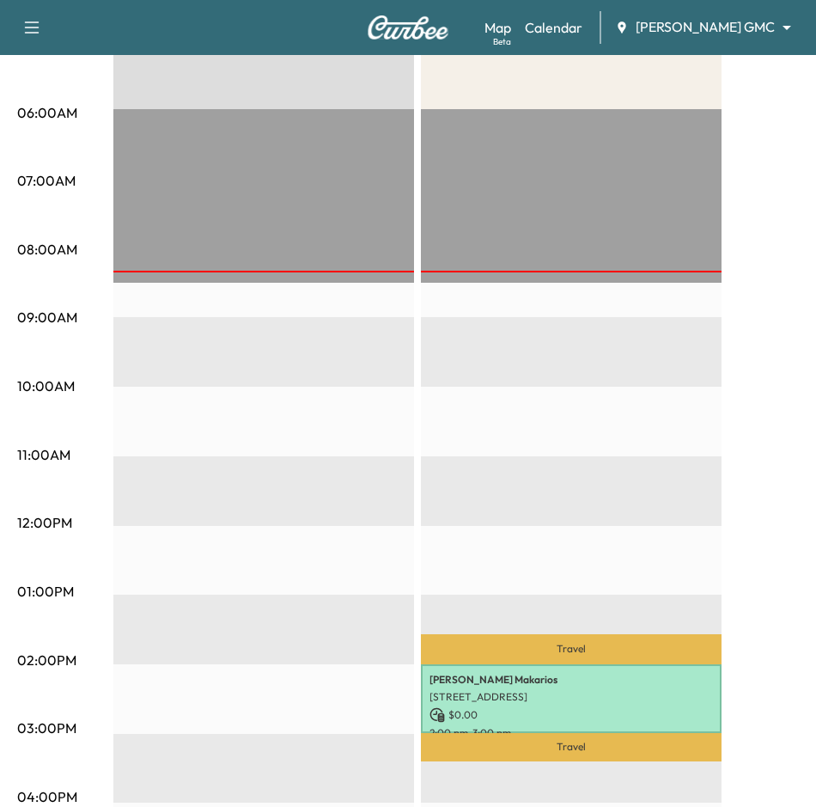
click at [714, 24] on body "Book New Appointment Support Log Out Map Beta Calendar [PERSON_NAME] GMC ******…" at bounding box center [408, 70] width 816 height 807
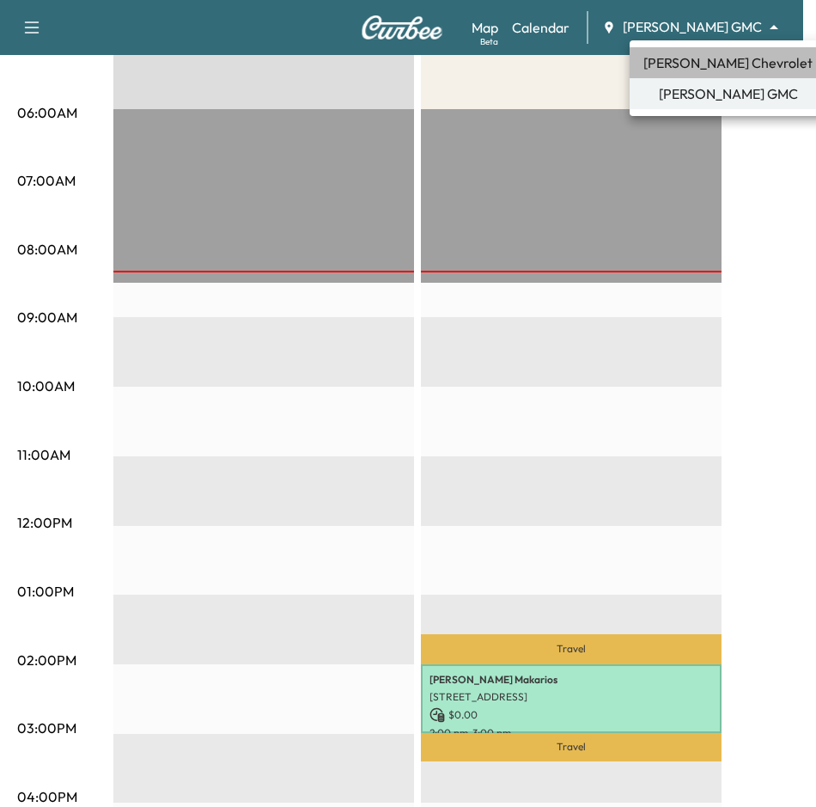
click at [748, 65] on span "[PERSON_NAME] Chevrolet" at bounding box center [728, 62] width 169 height 21
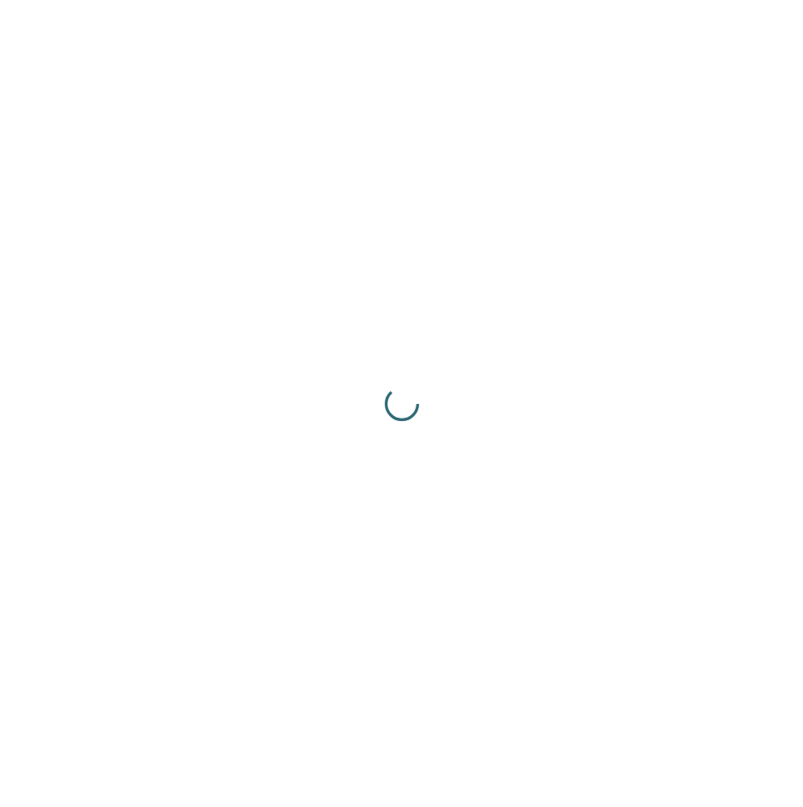
scroll to position [0, 0]
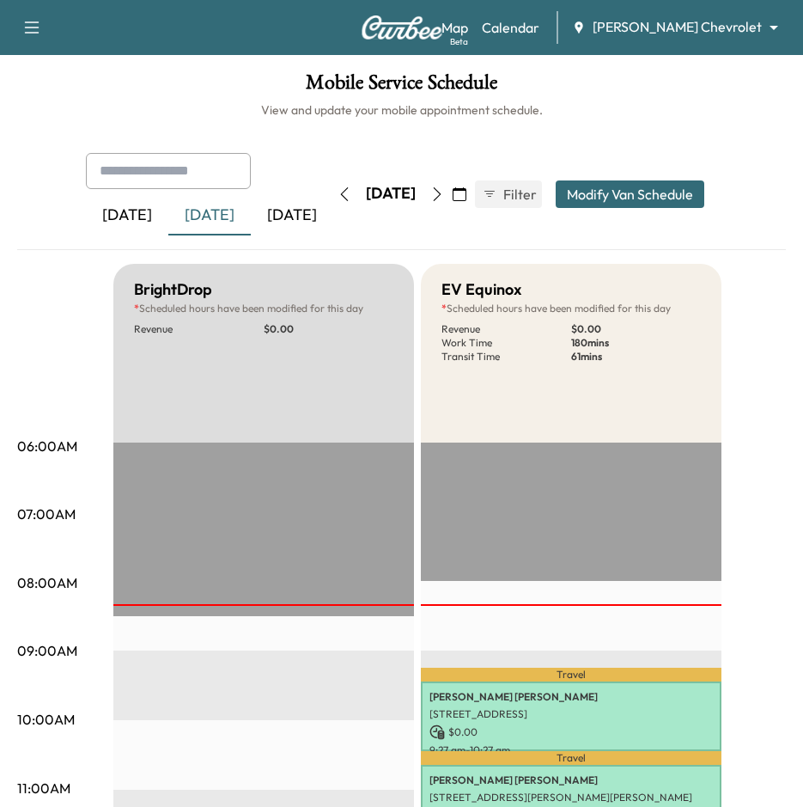
click at [338, 199] on icon "button" at bounding box center [345, 194] width 14 height 14
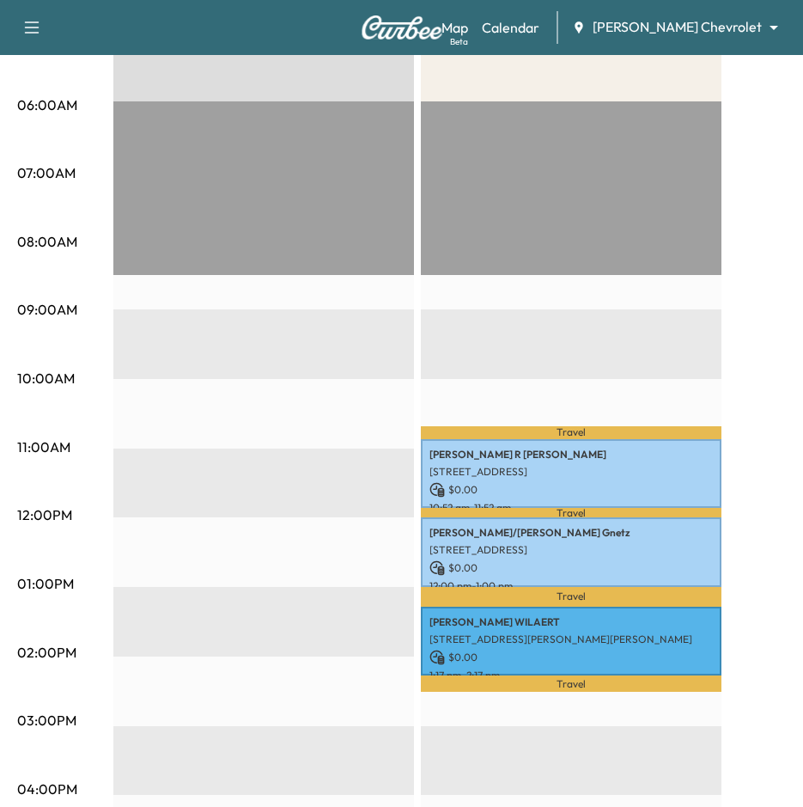
scroll to position [344, 0]
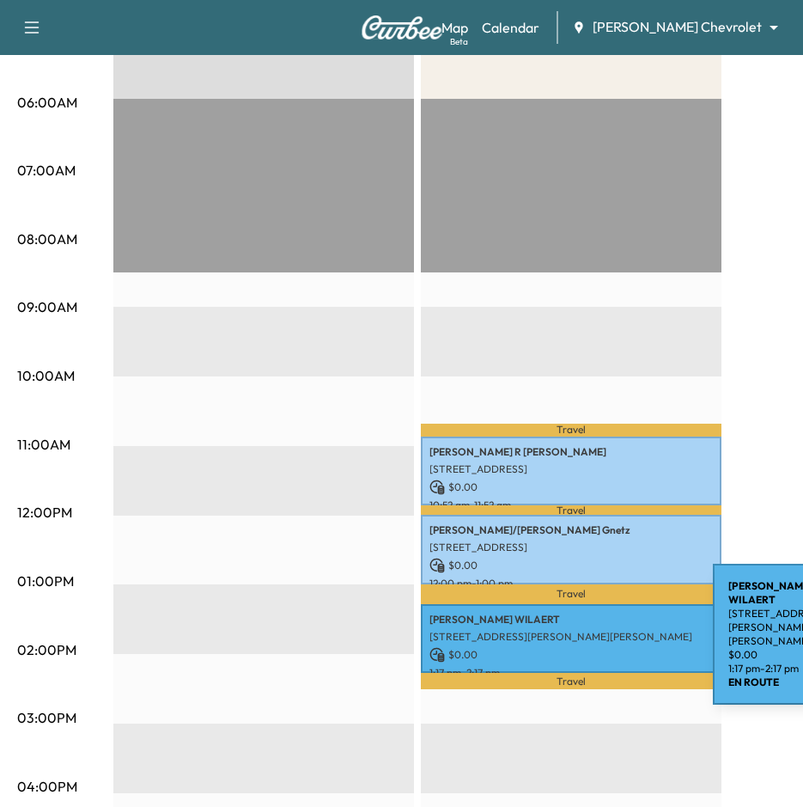
click at [584, 630] on p "[STREET_ADDRESS][PERSON_NAME][PERSON_NAME]" at bounding box center [572, 637] width 284 height 14
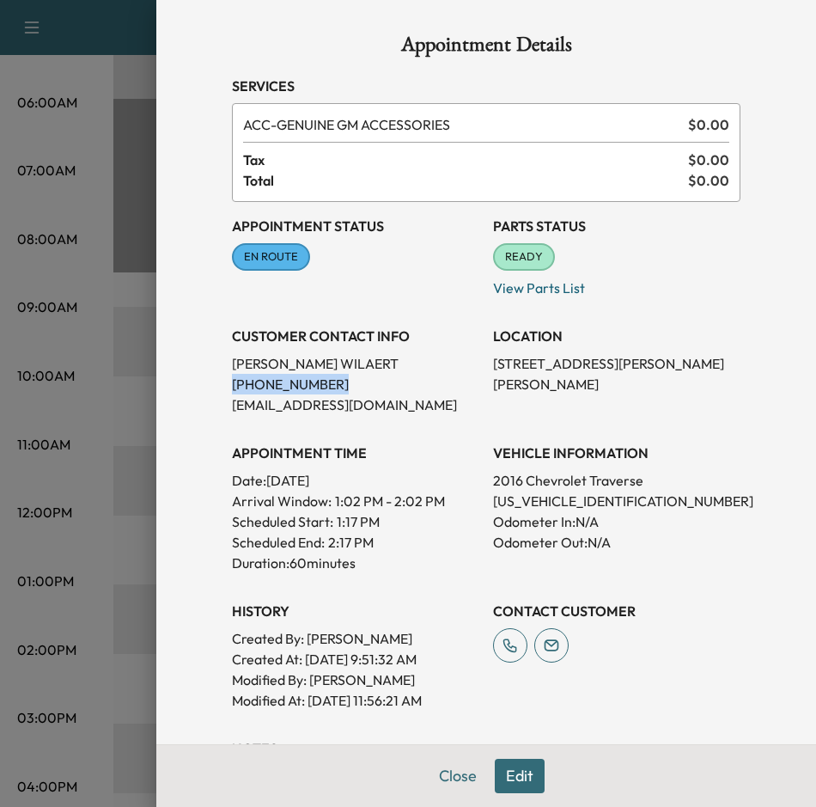
drag, startPoint x: 306, startPoint y: 380, endPoint x: 219, endPoint y: 378, distance: 86.8
click at [232, 378] on p "[PHONE_NUMBER]" at bounding box center [355, 384] width 247 height 21
drag, startPoint x: 219, startPoint y: 378, endPoint x: 254, endPoint y: 387, distance: 35.4
copy p "[PHONE_NUMBER]"
drag, startPoint x: 53, startPoint y: 322, endPoint x: 248, endPoint y: 321, distance: 195.1
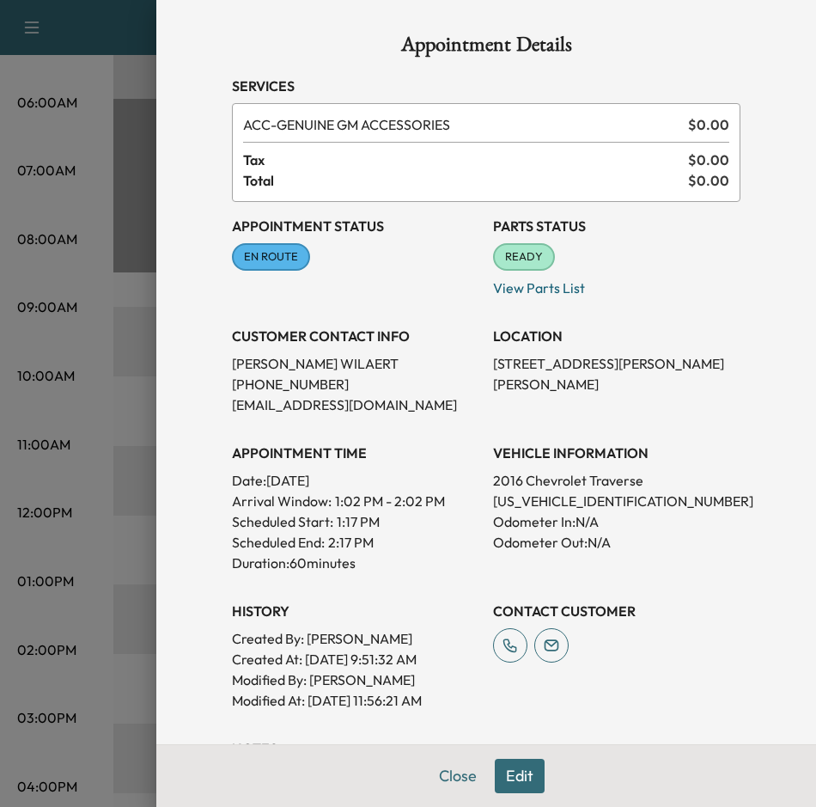
click at [60, 322] on div at bounding box center [408, 403] width 816 height 807
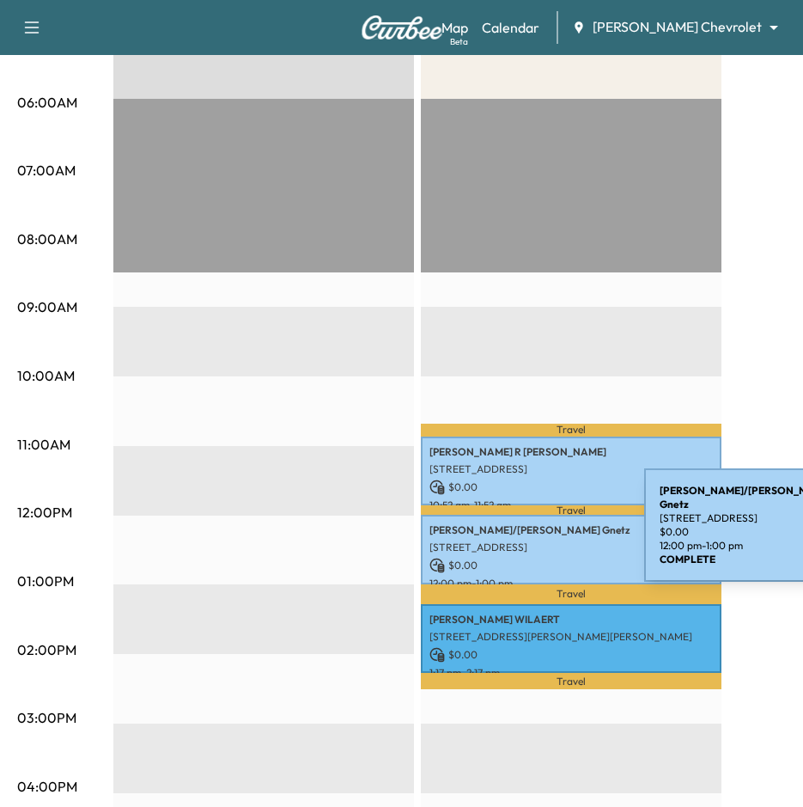
click at [516, 528] on p "[PERSON_NAME]/[PERSON_NAME]" at bounding box center [572, 530] width 284 height 14
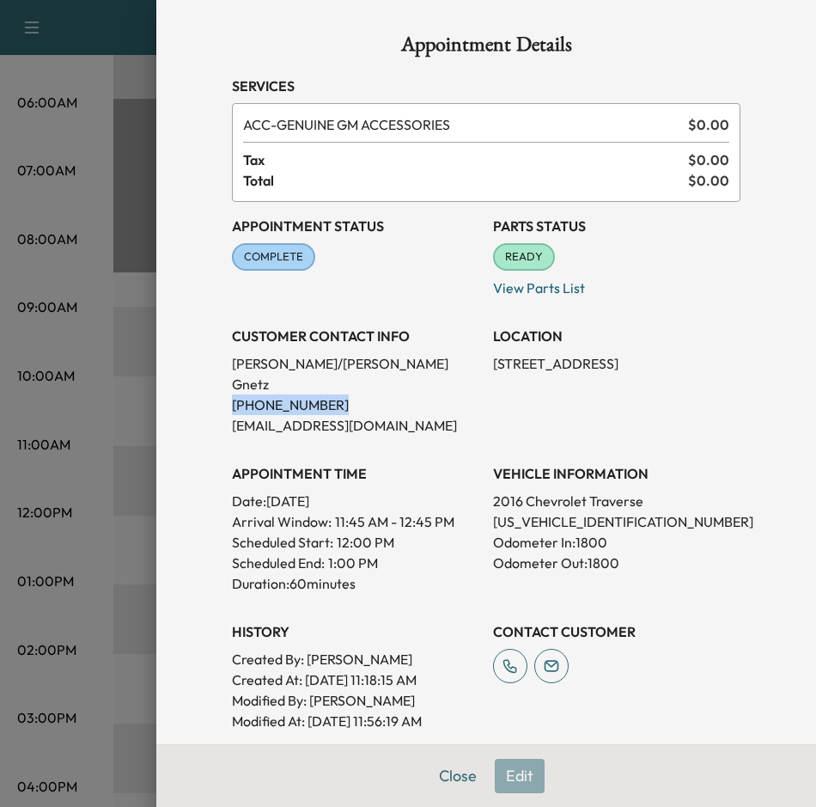
drag, startPoint x: 326, startPoint y: 386, endPoint x: 206, endPoint y: 382, distance: 119.5
click at [211, 382] on div "Appointment Details Services ACC - GENUINE GM ACCESSORIES $ 0.00 Tax $ 0.00 Tot…" at bounding box center [486, 529] width 550 height 1058
drag, startPoint x: 206, startPoint y: 382, endPoint x: 267, endPoint y: 382, distance: 61.0
copy p "[PHONE_NUMBER]"
click at [134, 256] on div at bounding box center [408, 403] width 816 height 807
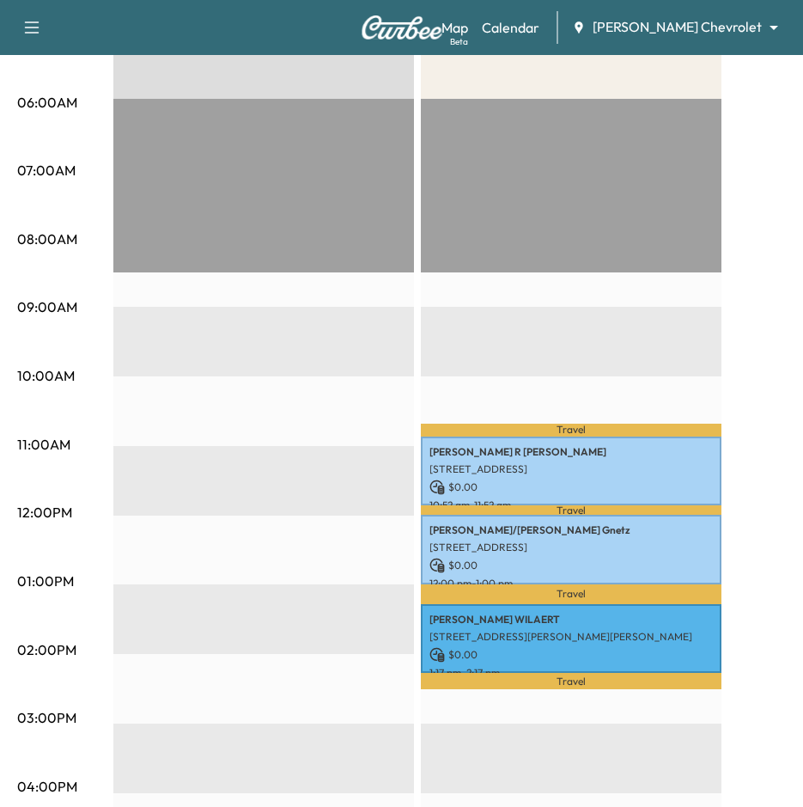
scroll to position [86, 0]
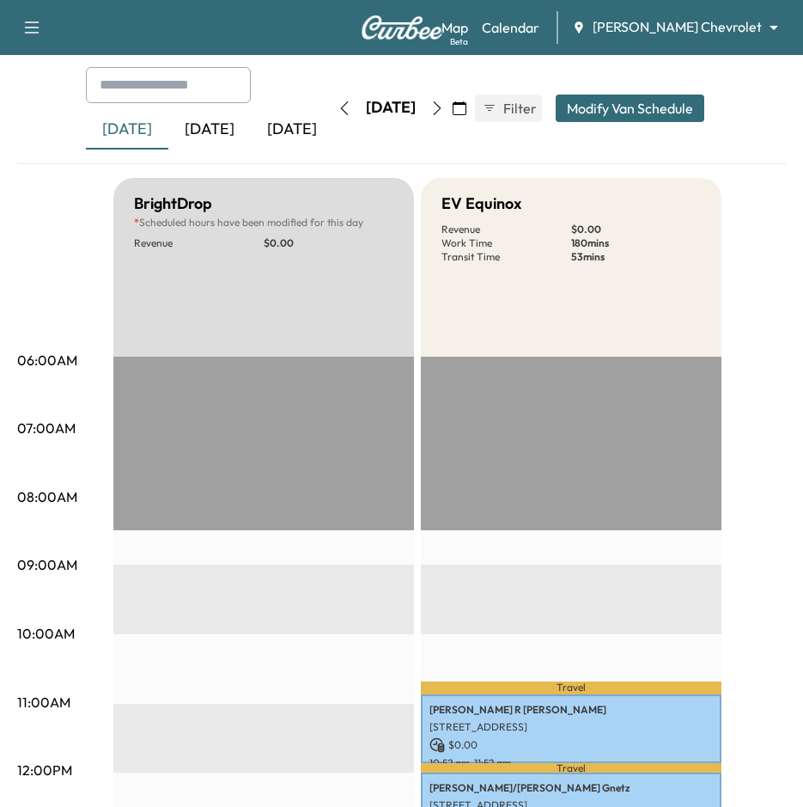
click at [338, 107] on icon "button" at bounding box center [345, 108] width 14 height 14
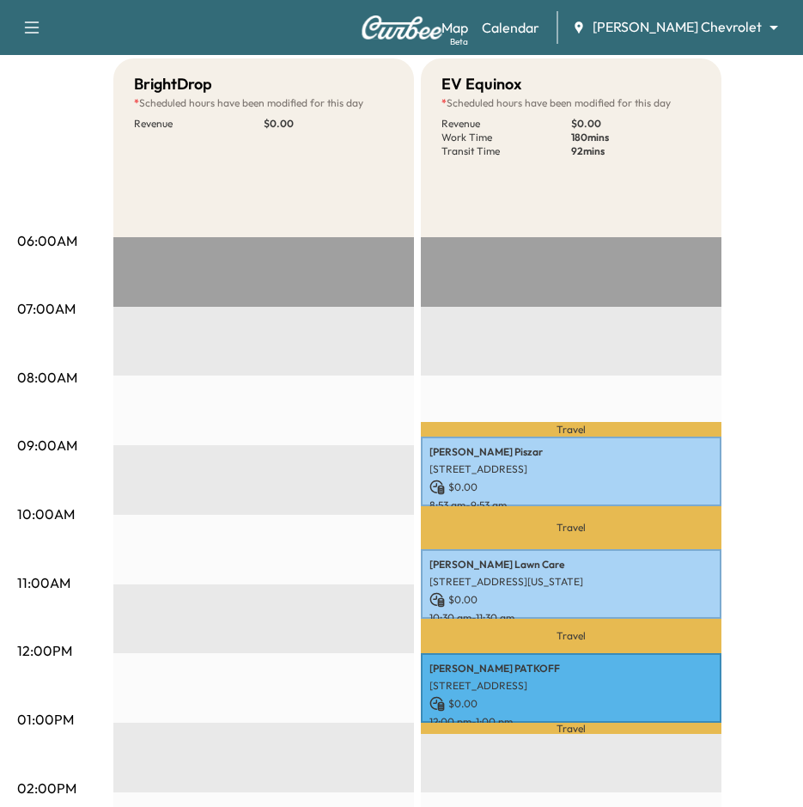
scroll to position [258, 0]
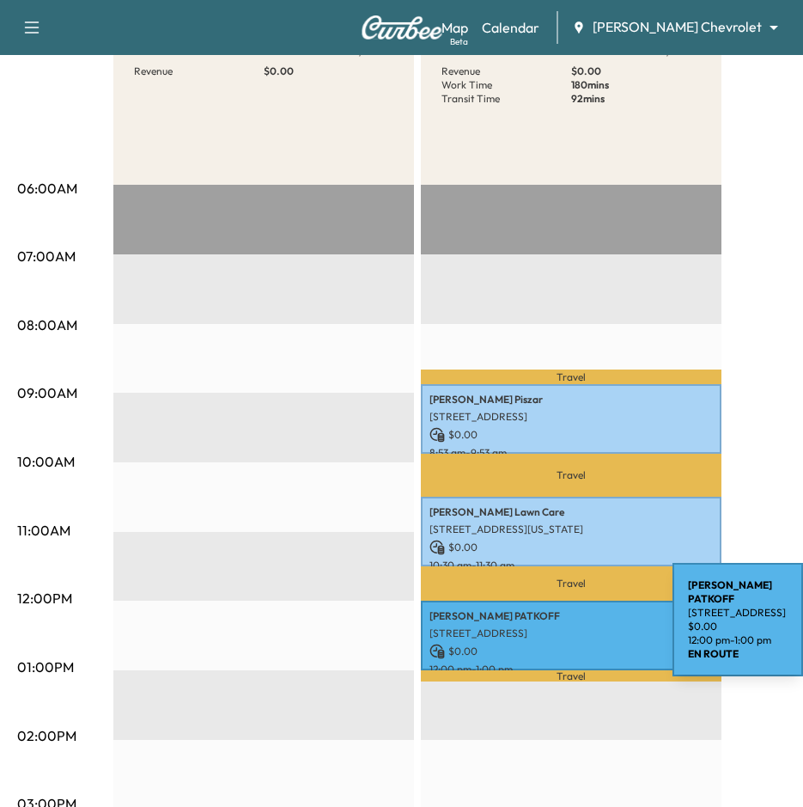
click at [546, 626] on p "[STREET_ADDRESS]" at bounding box center [572, 633] width 284 height 14
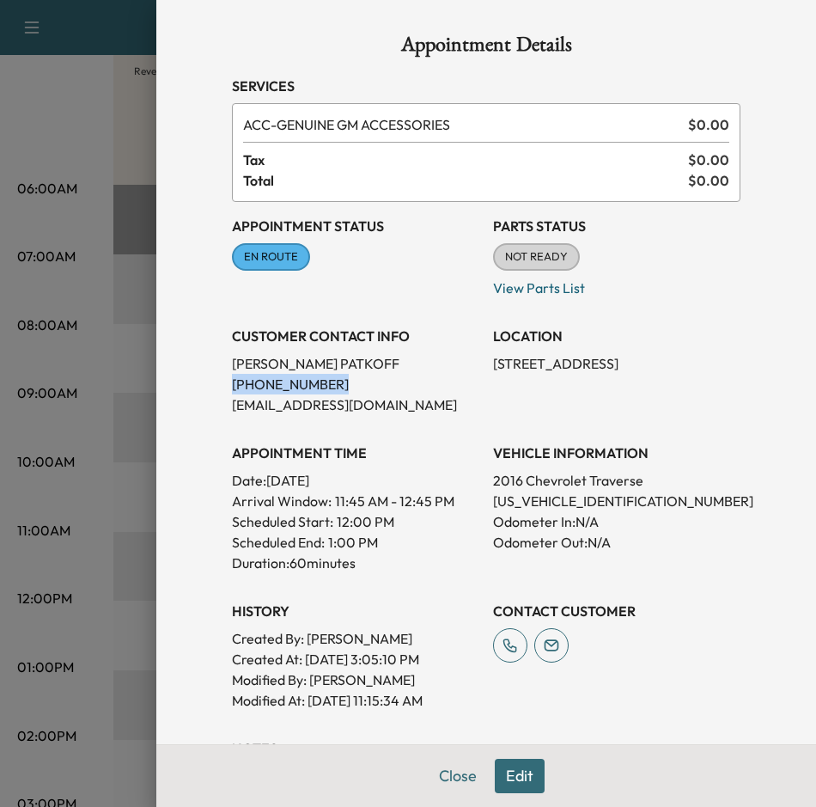
drag, startPoint x: 329, startPoint y: 388, endPoint x: 204, endPoint y: 374, distance: 126.2
click at [211, 374] on div "Appointment Details Services ACC - GENUINE GM ACCESSORIES $ 0.00 Tax $ 0.00 Tot…" at bounding box center [486, 481] width 550 height 962
drag, startPoint x: 204, startPoint y: 374, endPoint x: 250, endPoint y: 383, distance: 47.4
drag, startPoint x: 286, startPoint y: 381, endPoint x: 200, endPoint y: 381, distance: 85.9
click at [211, 381] on div "Appointment Details Services ACC - GENUINE GM ACCESSORIES $ 0.00 Tax $ 0.00 Tot…" at bounding box center [486, 481] width 550 height 962
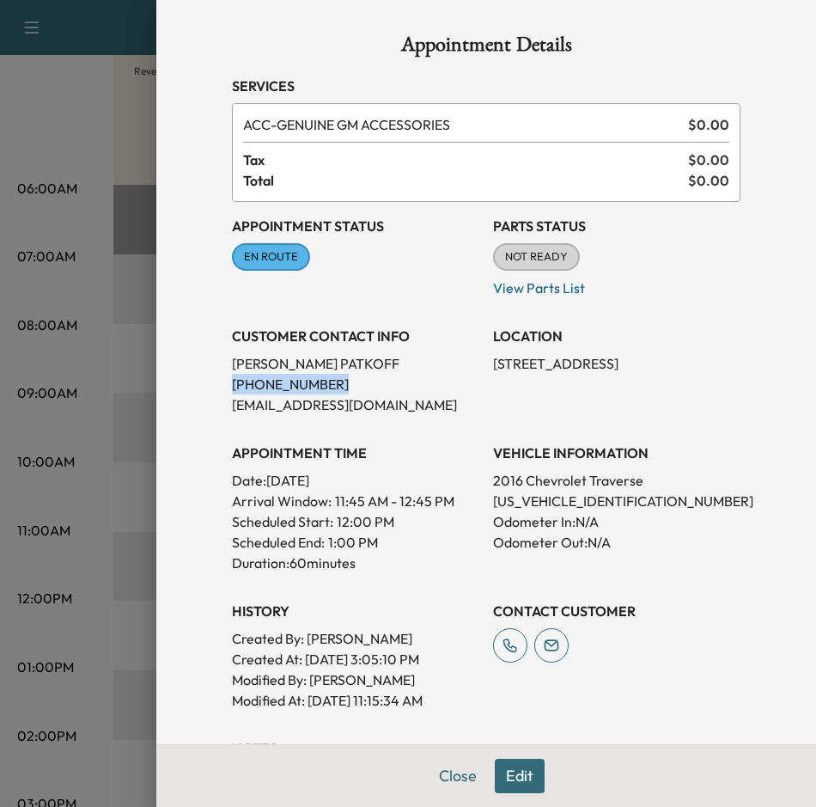
drag, startPoint x: 200, startPoint y: 381, endPoint x: 249, endPoint y: 381, distance: 49.0
copy p "[PHONE_NUMBER]"
click at [123, 430] on div at bounding box center [408, 403] width 816 height 807
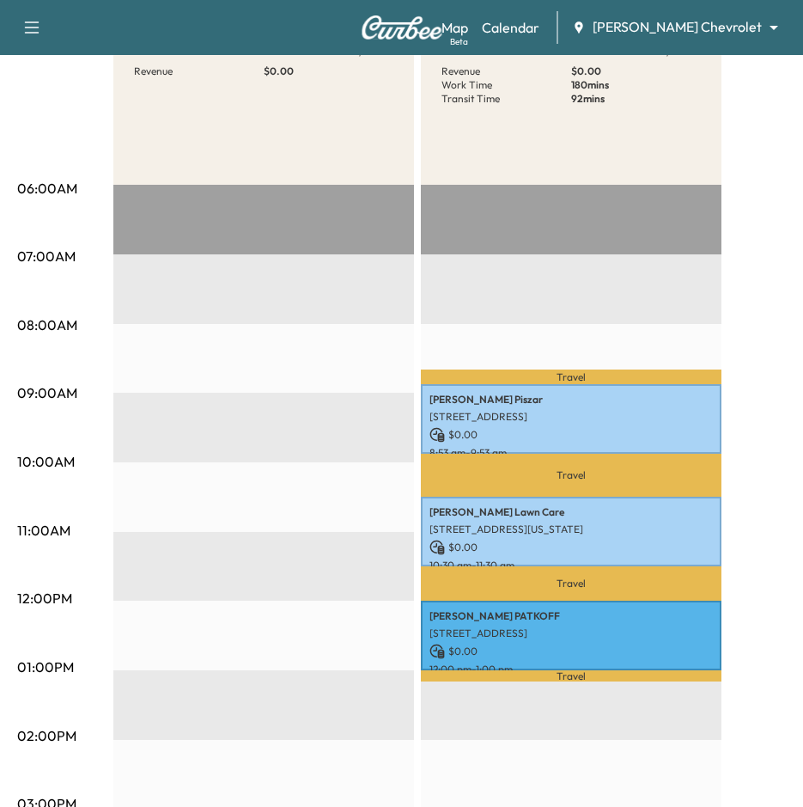
scroll to position [0, 0]
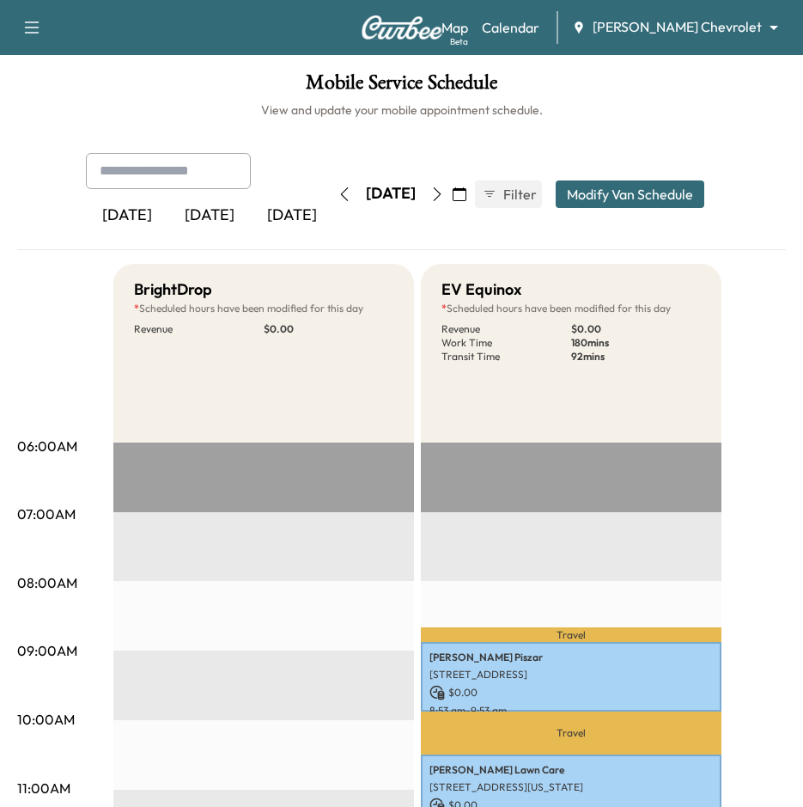
click at [340, 196] on icon "button" at bounding box center [344, 194] width 8 height 14
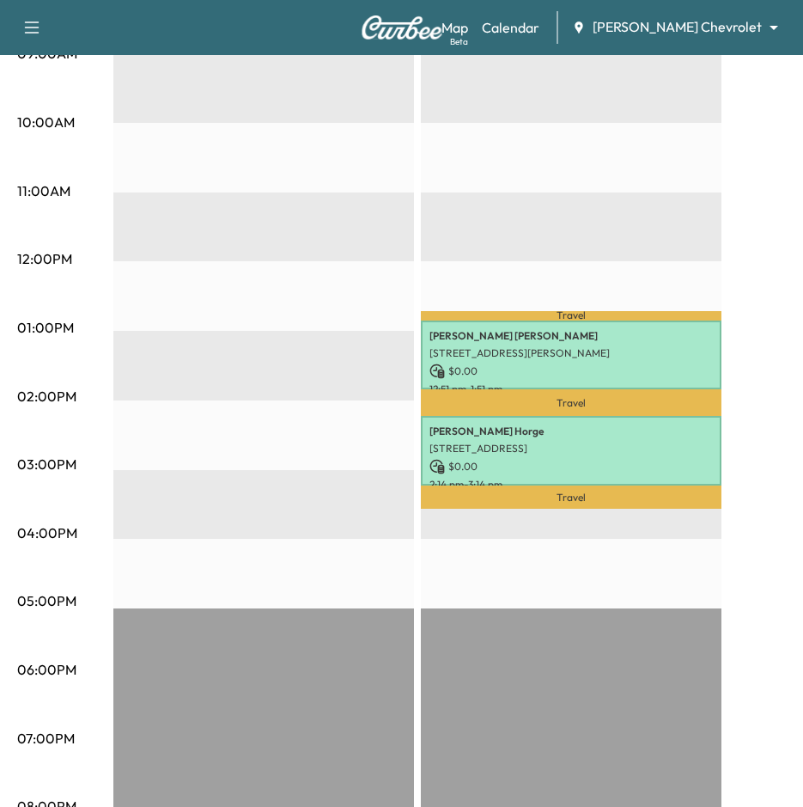
scroll to position [602, 0]
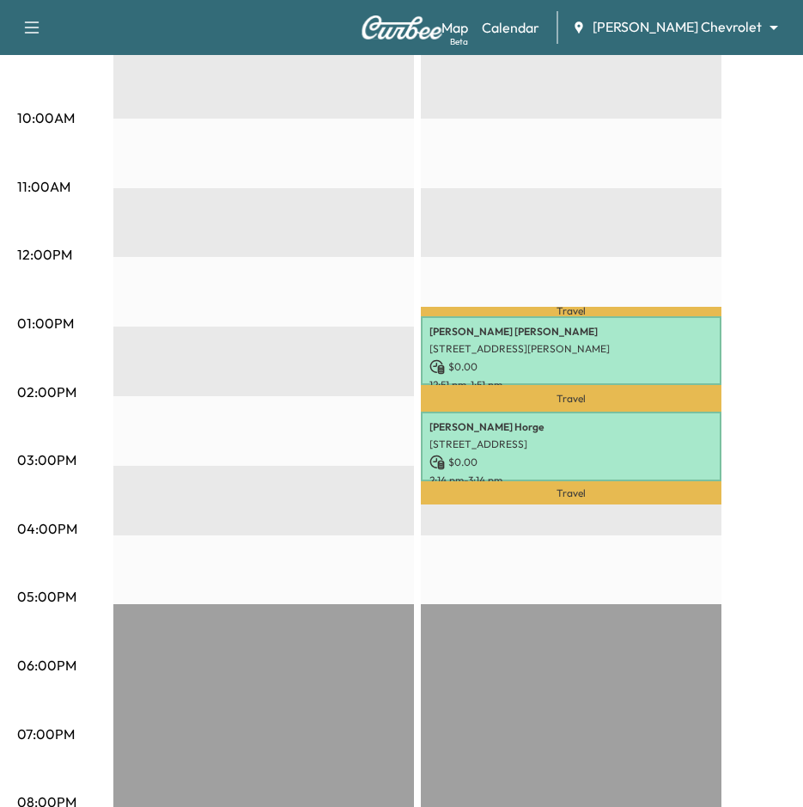
click at [695, 437] on p "[STREET_ADDRESS]" at bounding box center [572, 444] width 284 height 14
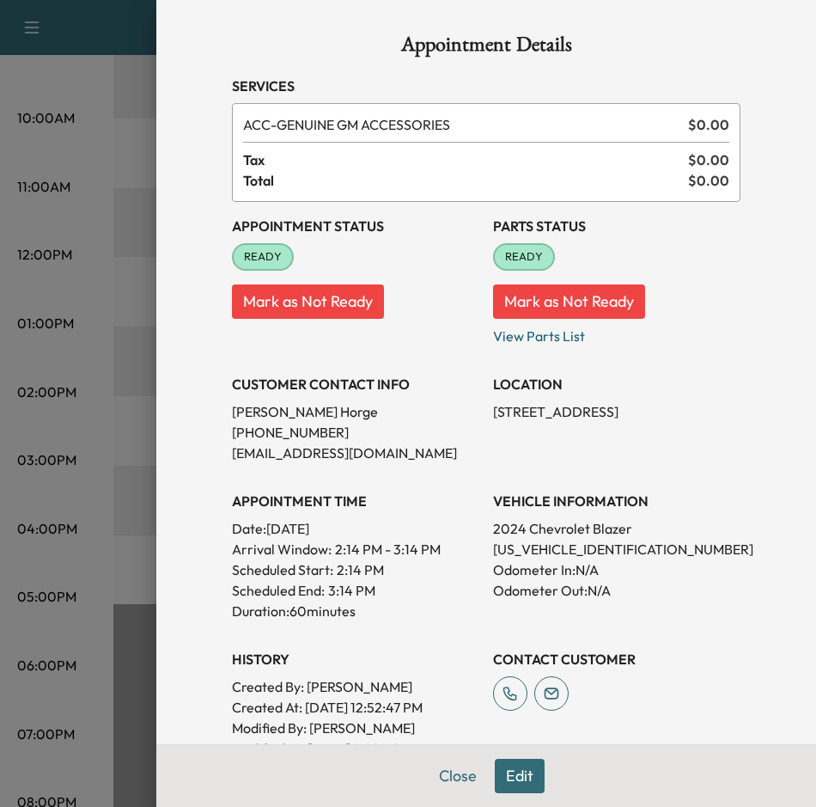
click at [128, 340] on div at bounding box center [408, 403] width 816 height 807
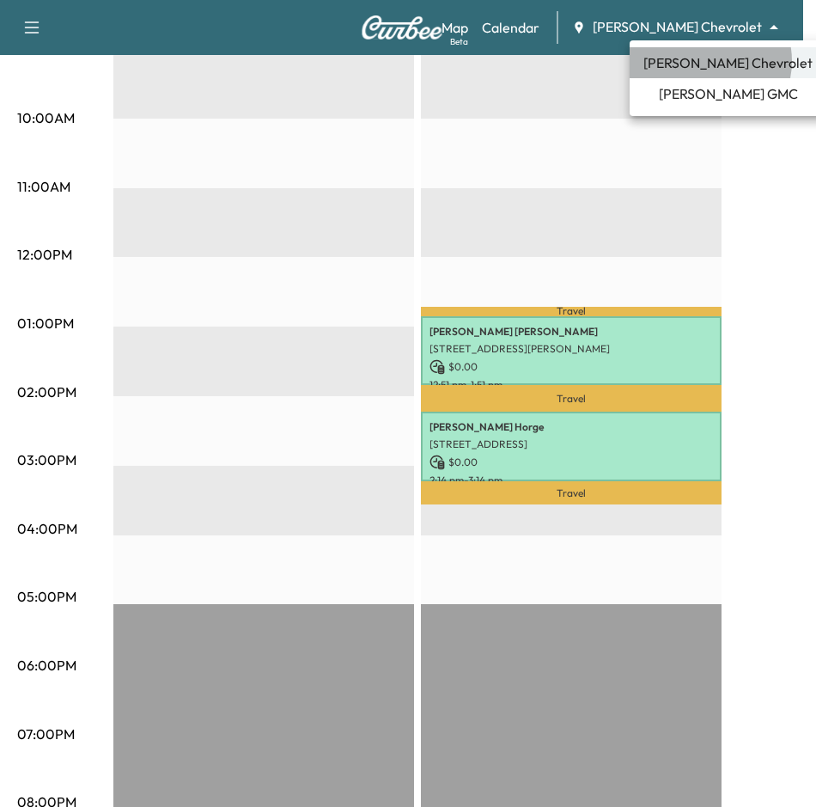
click at [703, 61] on span "[PERSON_NAME] Chevrolet" at bounding box center [728, 62] width 169 height 21
drag, startPoint x: 722, startPoint y: 30, endPoint x: 725, endPoint y: 73, distance: 43.1
click at [721, 95] on span "[PERSON_NAME] GMC" at bounding box center [728, 93] width 139 height 21
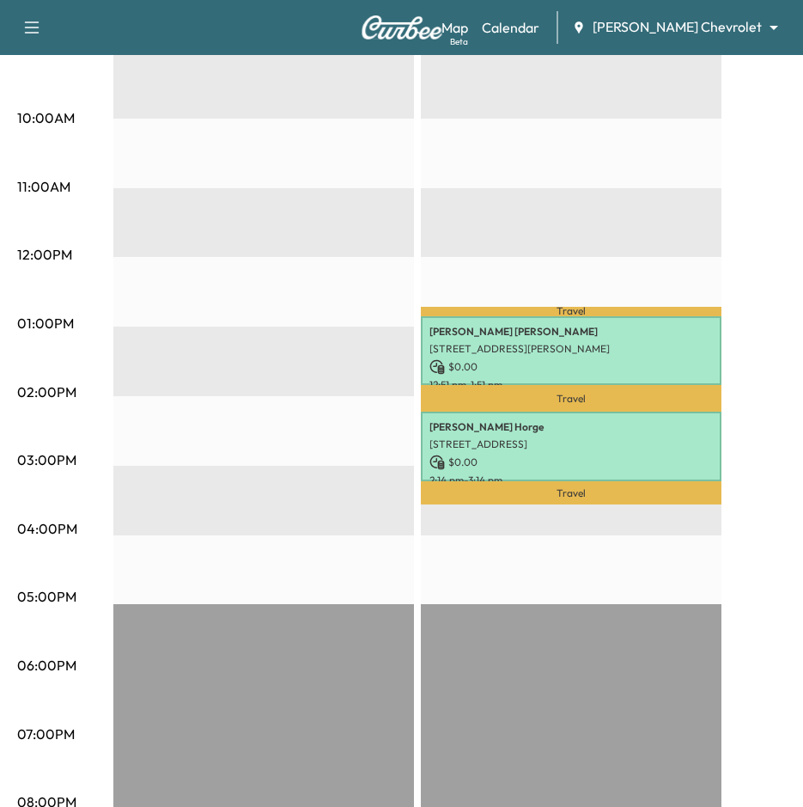
scroll to position [0, 0]
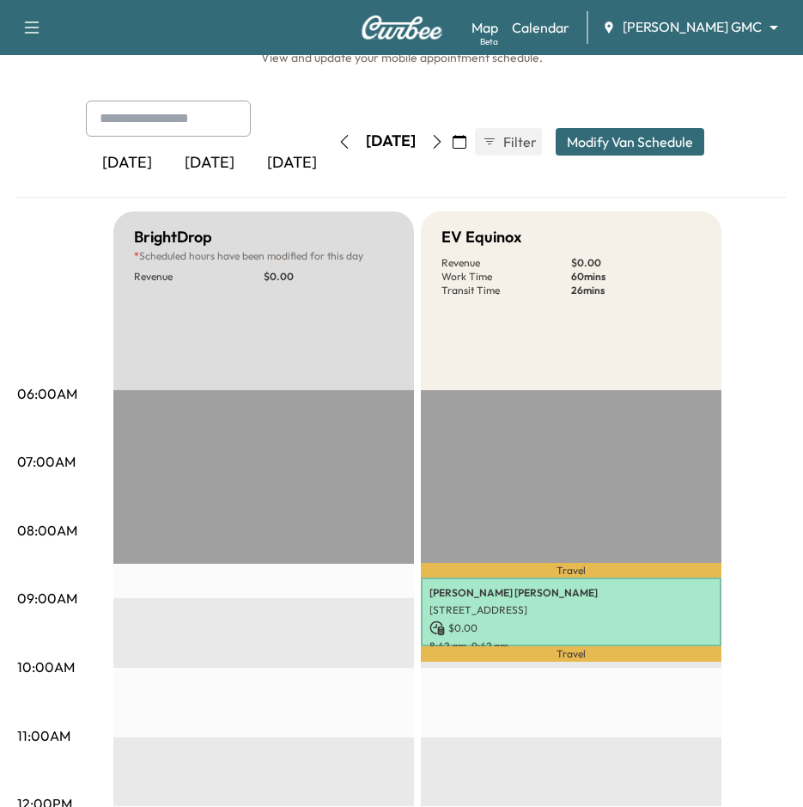
scroll to position [258, 0]
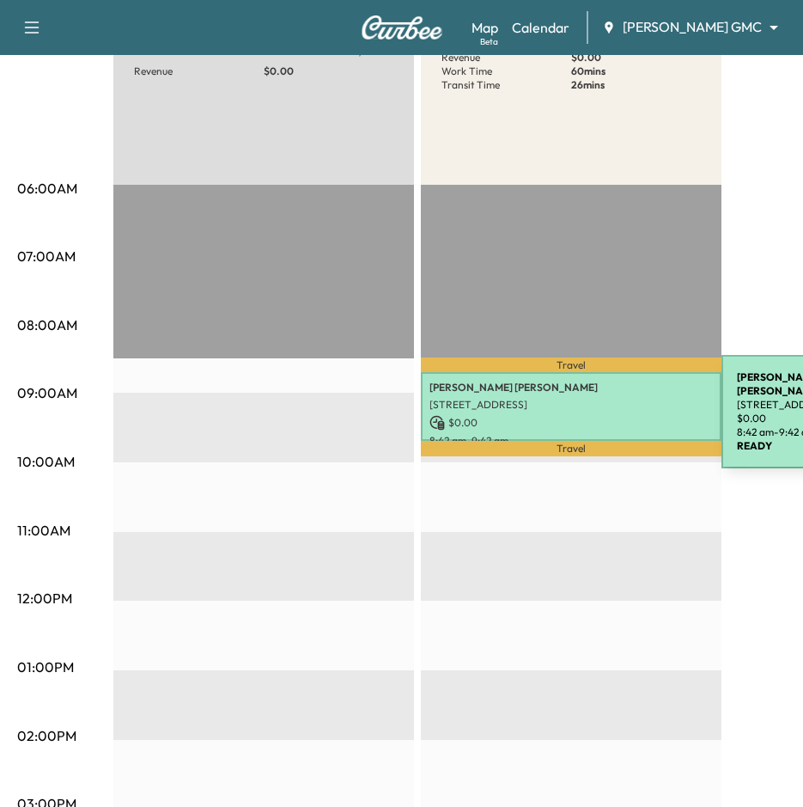
click at [593, 415] on p "$ 0.00" at bounding box center [572, 422] width 284 height 15
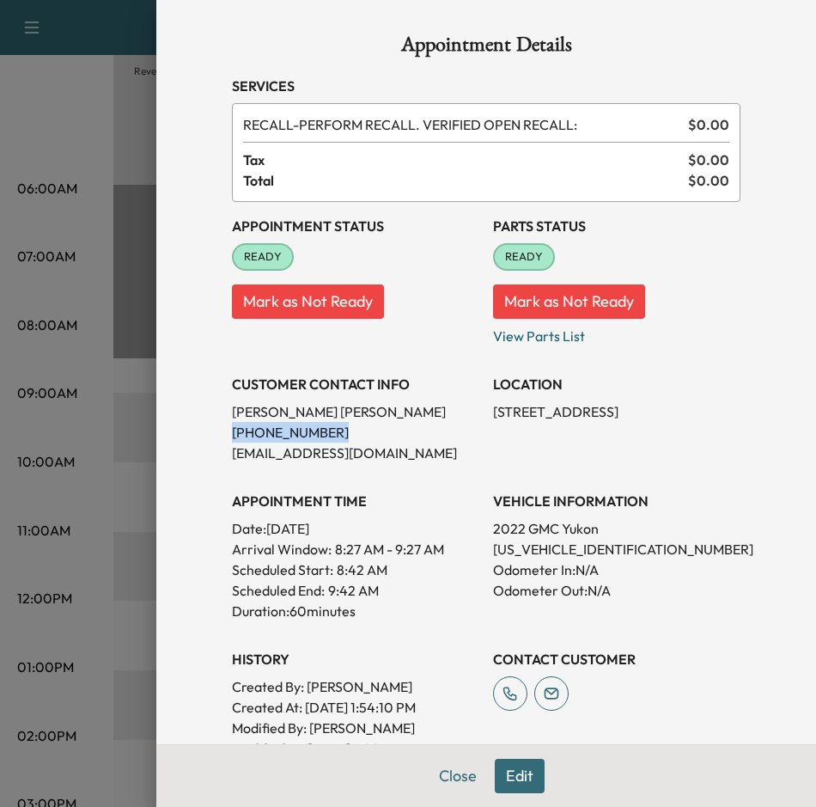
drag, startPoint x: 319, startPoint y: 432, endPoint x: 192, endPoint y: 432, distance: 127.2
click at [192, 432] on div "Appointment Details Services RECALL - PERFORM RECALL. VERIFIED OPEN RECALL: $ 0…" at bounding box center [486, 403] width 660 height 807
drag, startPoint x: 192, startPoint y: 432, endPoint x: 279, endPoint y: 433, distance: 87.7
copy p "[PHONE_NUMBER]"
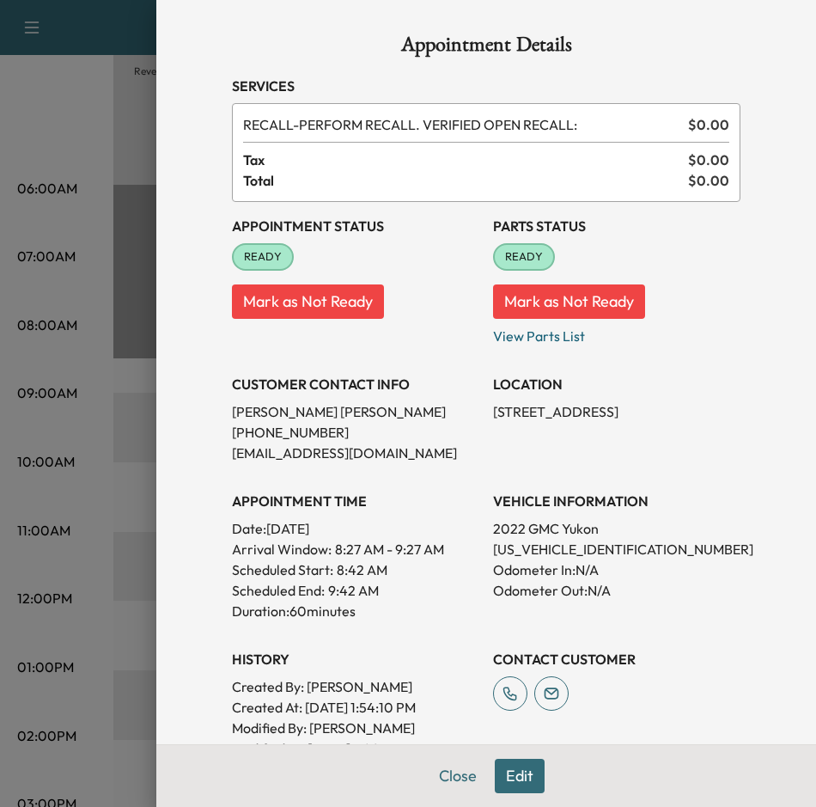
click at [90, 365] on div at bounding box center [408, 403] width 816 height 807
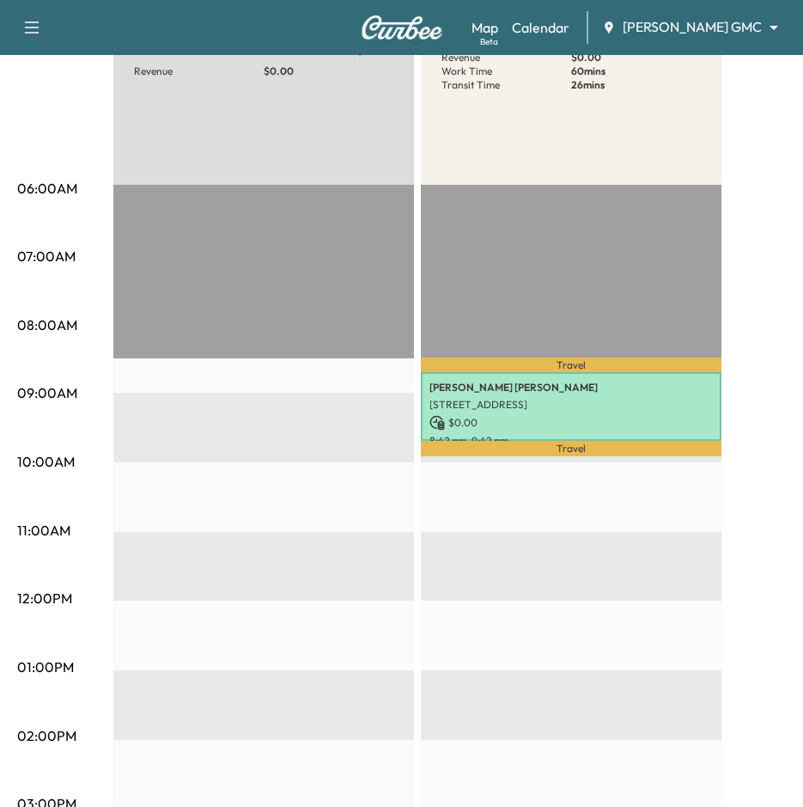
click at [712, 32] on body "Book New Appointment Support Log Out Map Beta Calendar [PERSON_NAME] GMC ******…" at bounding box center [401, 145] width 803 height 807
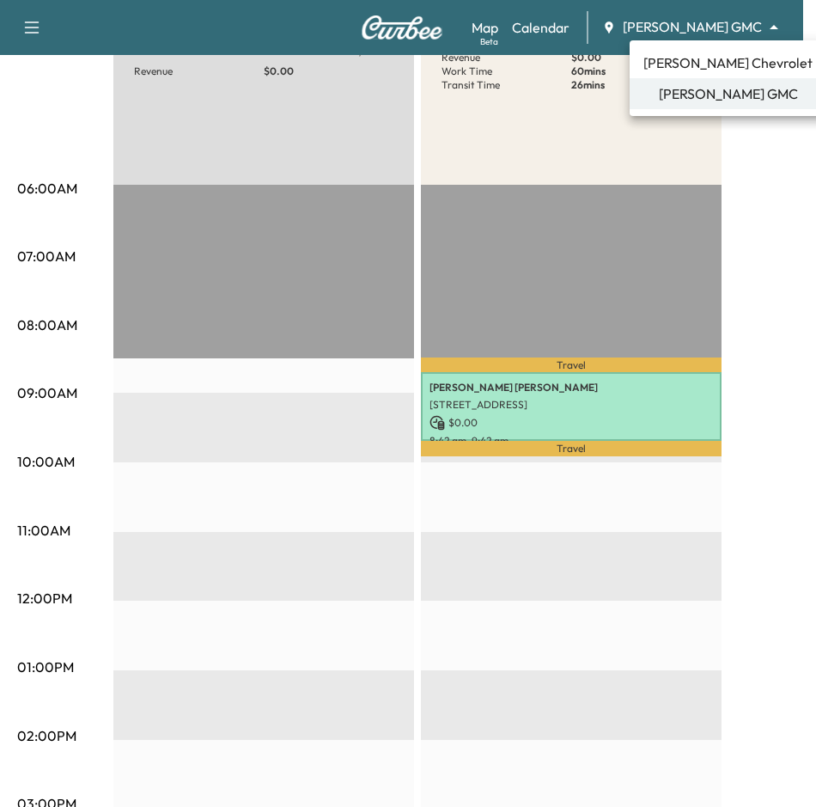
click at [702, 52] on li "[PERSON_NAME] Chevrolet" at bounding box center [728, 62] width 197 height 31
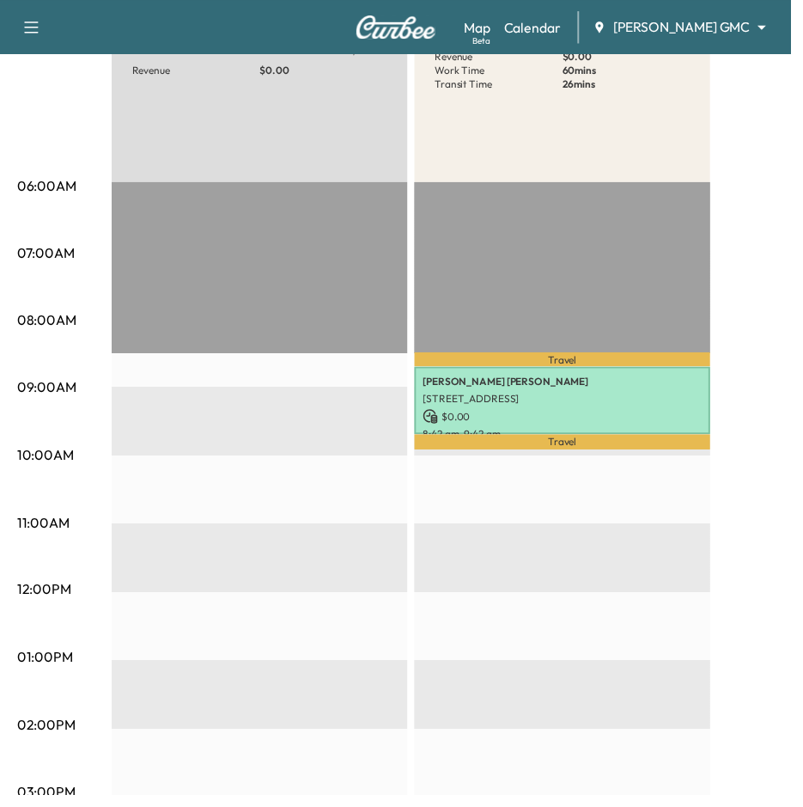
scroll to position [0, 0]
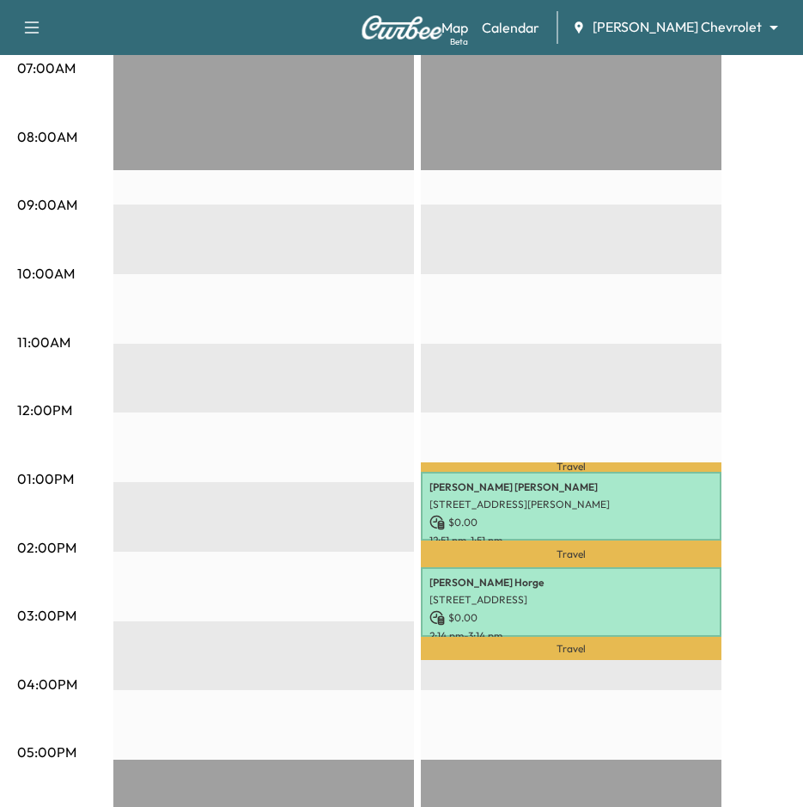
scroll to position [602, 0]
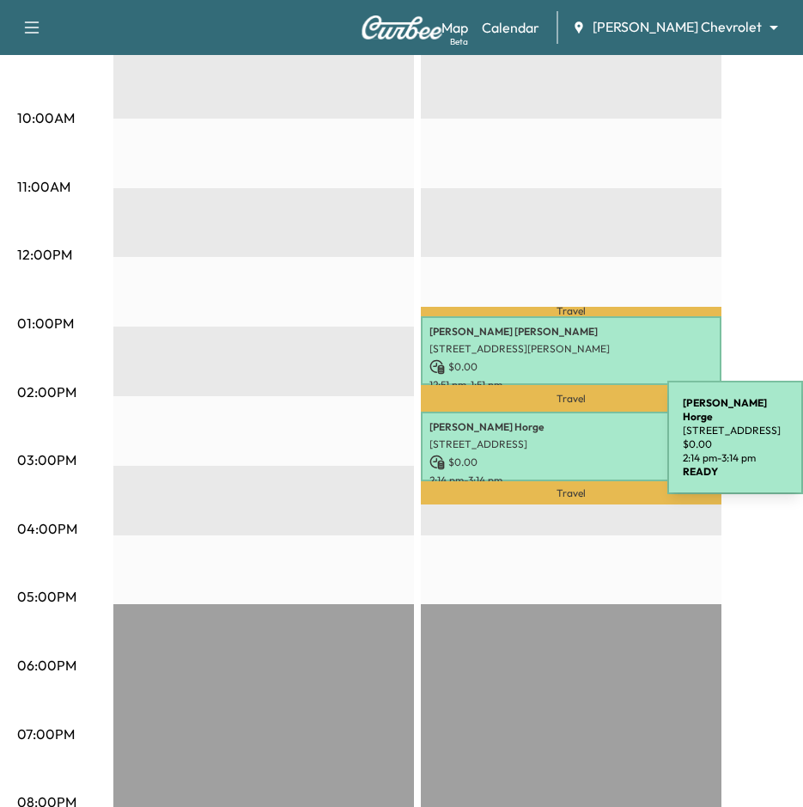
click at [539, 441] on p "[STREET_ADDRESS]" at bounding box center [572, 444] width 284 height 14
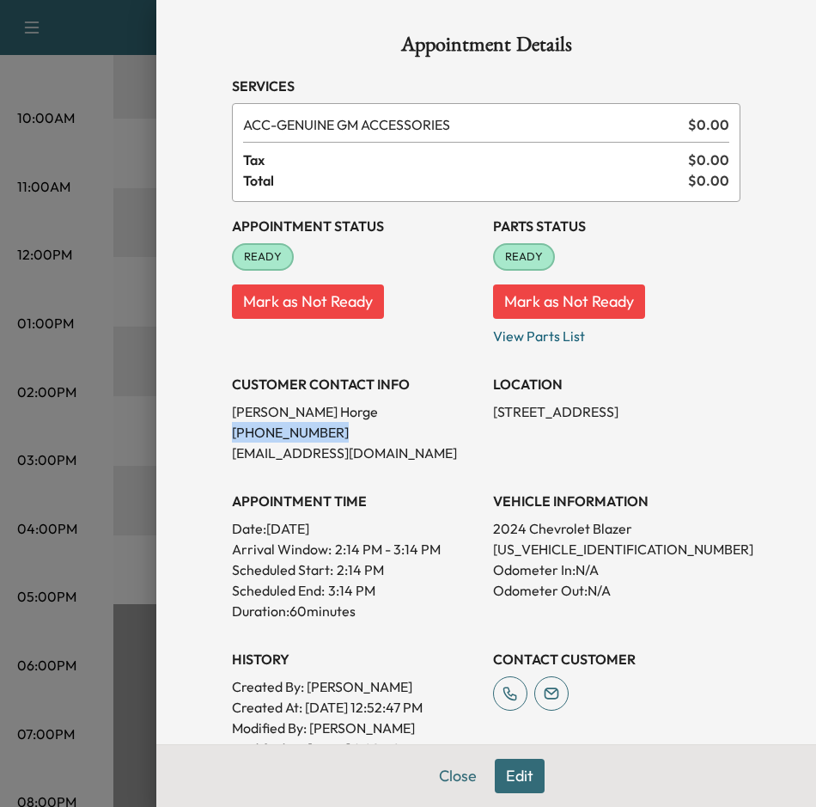
drag, startPoint x: 327, startPoint y: 427, endPoint x: 213, endPoint y: 426, distance: 114.3
click at [213, 426] on div "Appointment Details Services ACC - GENUINE GM ACCESSORIES $ 0.00 Tax $ 0.00 Tot…" at bounding box center [486, 537] width 550 height 1075
drag, startPoint x: 213, startPoint y: 426, endPoint x: 290, endPoint y: 433, distance: 76.8
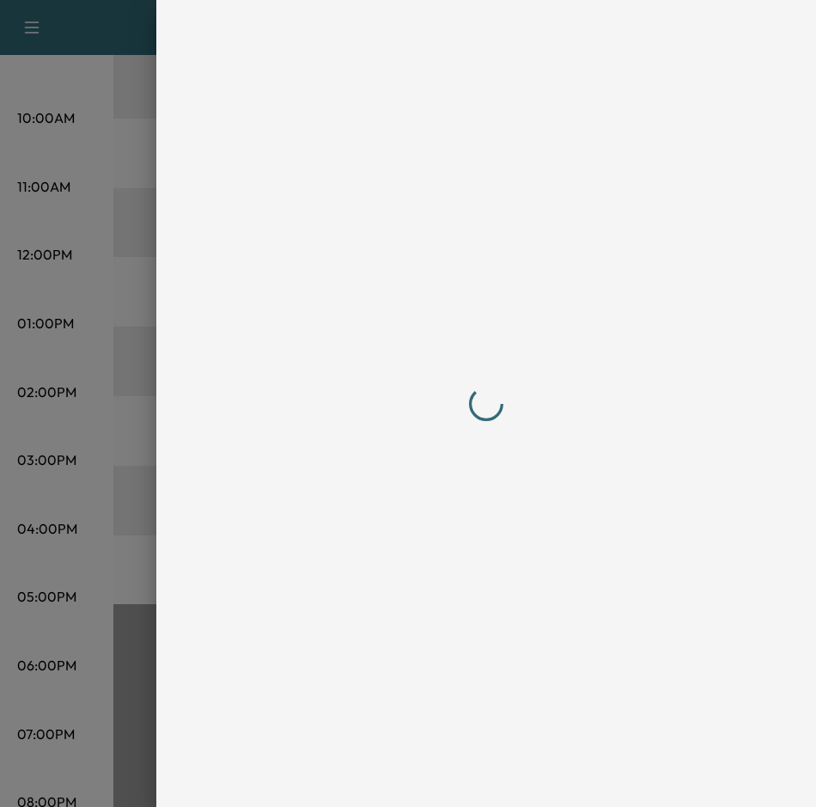
drag, startPoint x: 76, startPoint y: 176, endPoint x: 150, endPoint y: 177, distance: 73.9
click at [79, 179] on div at bounding box center [408, 403] width 816 height 807
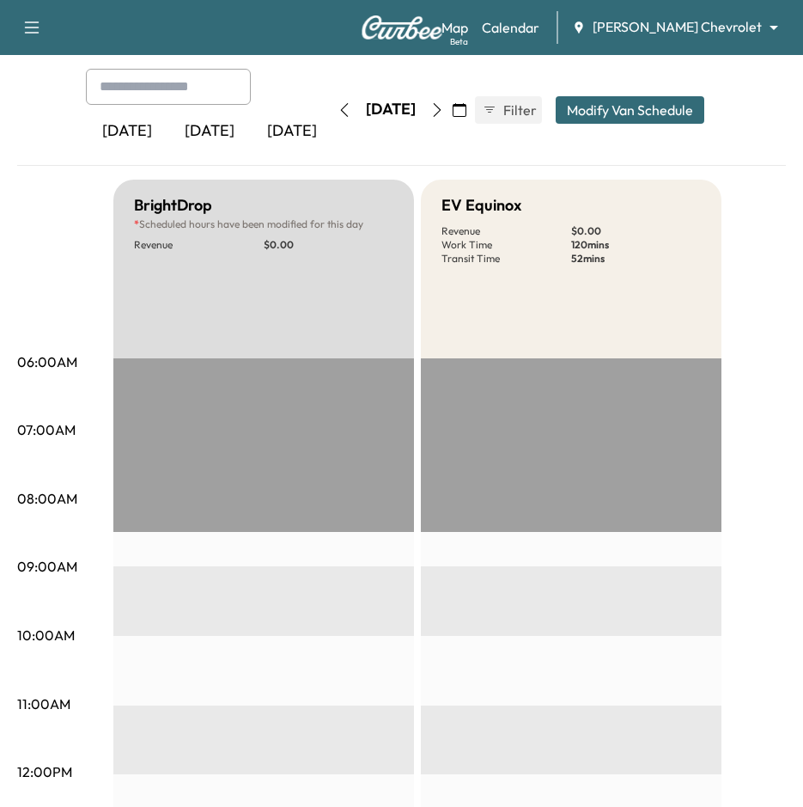
scroll to position [0, 0]
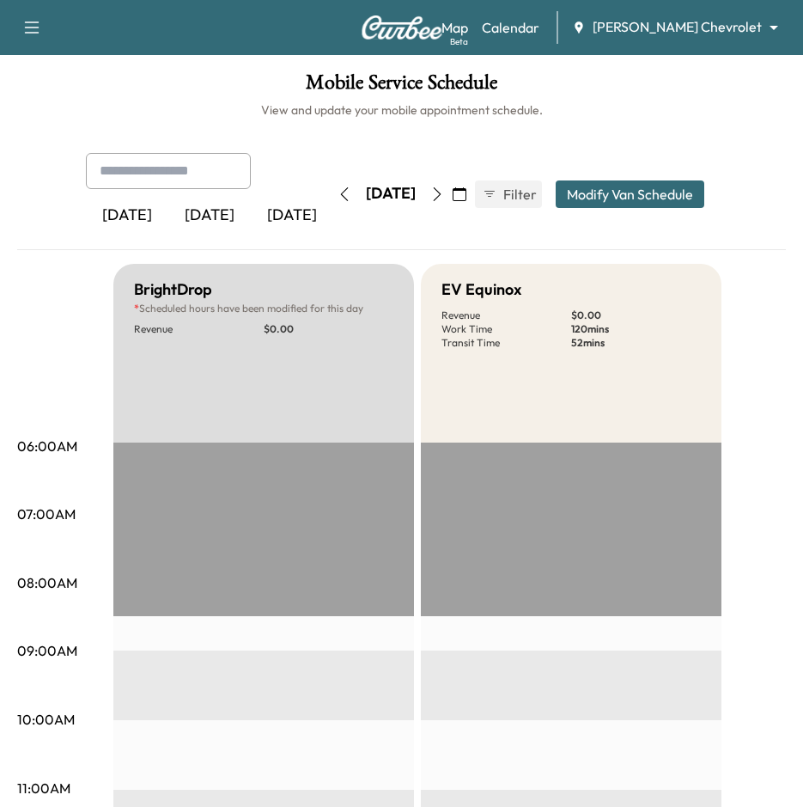
click at [467, 193] on icon "button" at bounding box center [460, 194] width 14 height 14
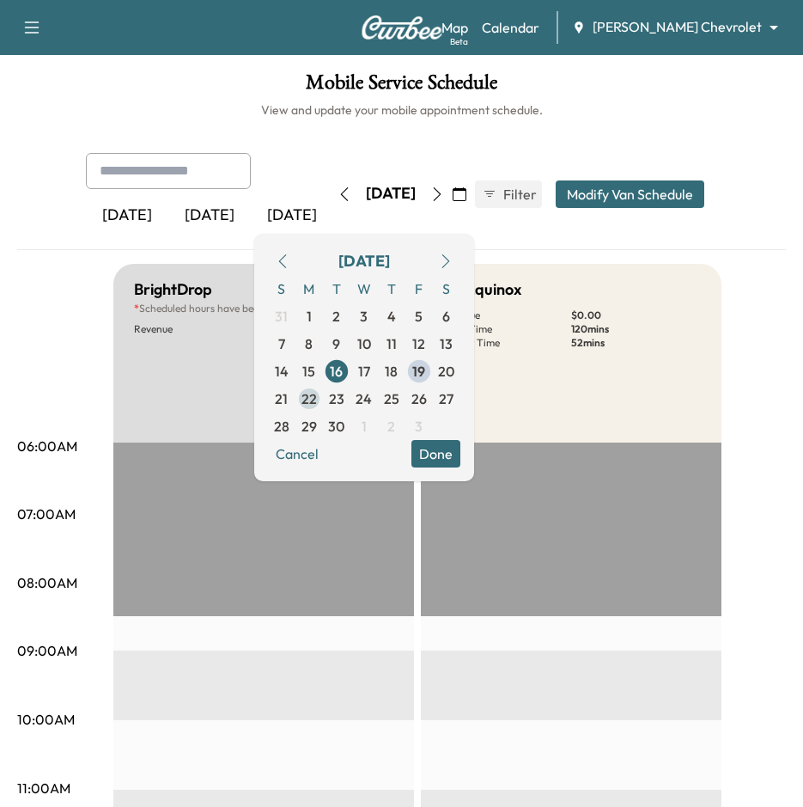
click at [317, 402] on span "22" at bounding box center [309, 398] width 15 height 21
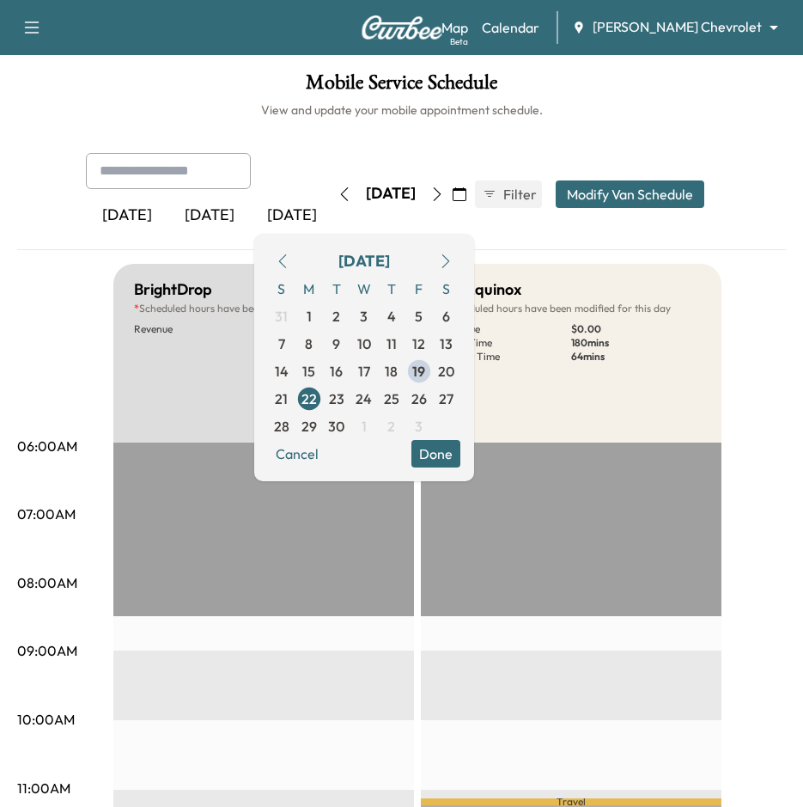
click at [461, 449] on button "Done" at bounding box center [436, 453] width 49 height 27
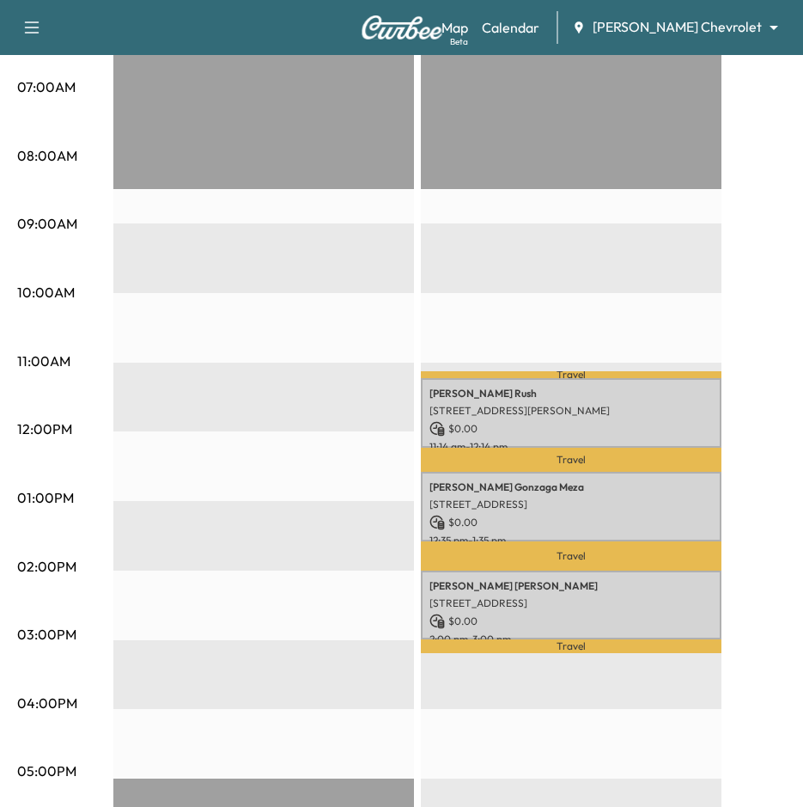
scroll to position [430, 0]
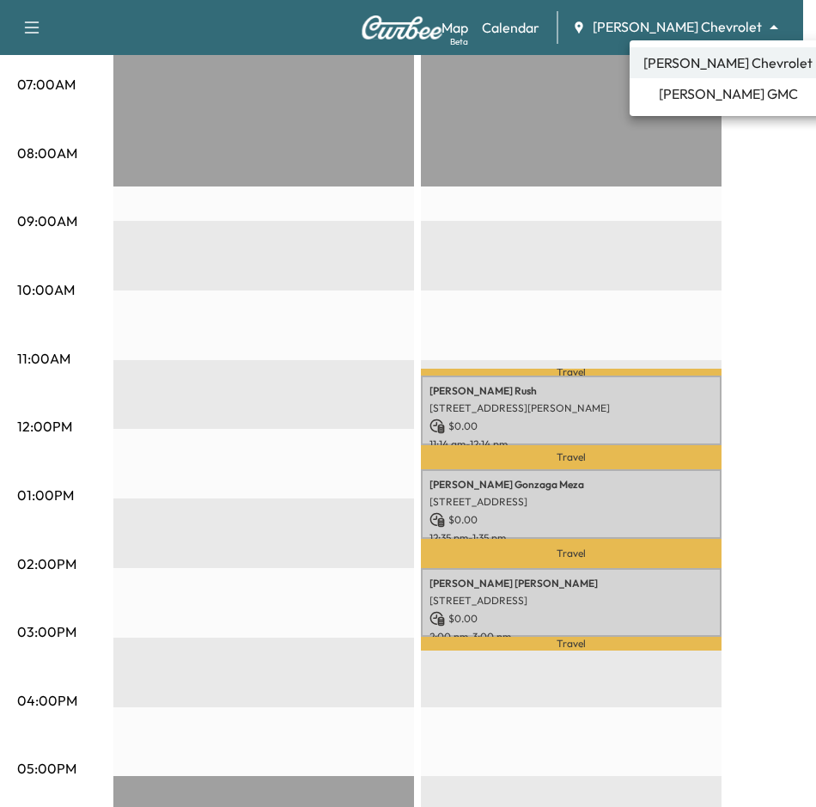
click at [725, 94] on span "[PERSON_NAME] GMC" at bounding box center [728, 93] width 139 height 21
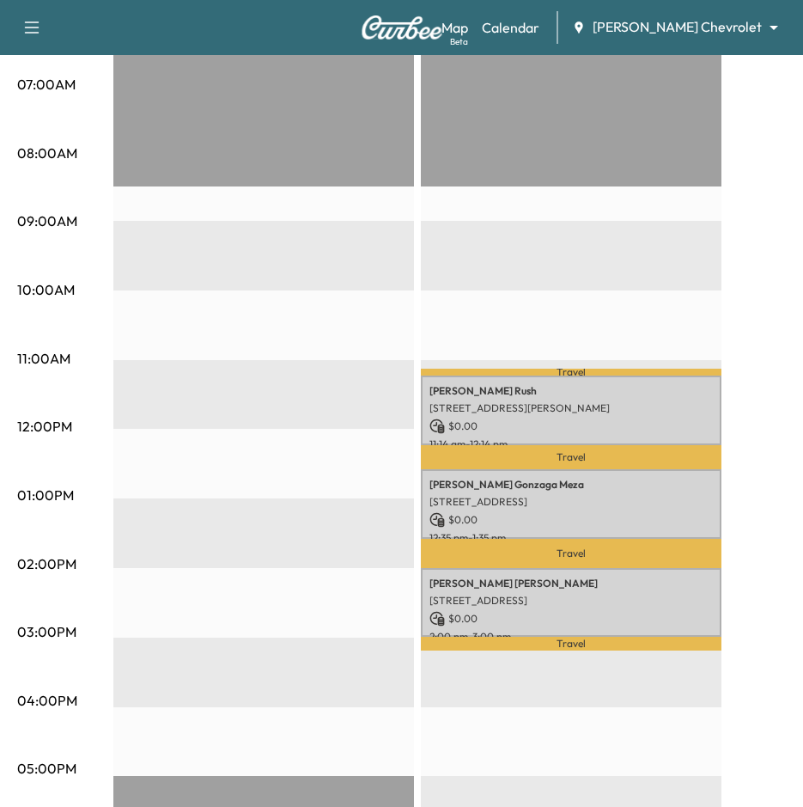
scroll to position [0, 0]
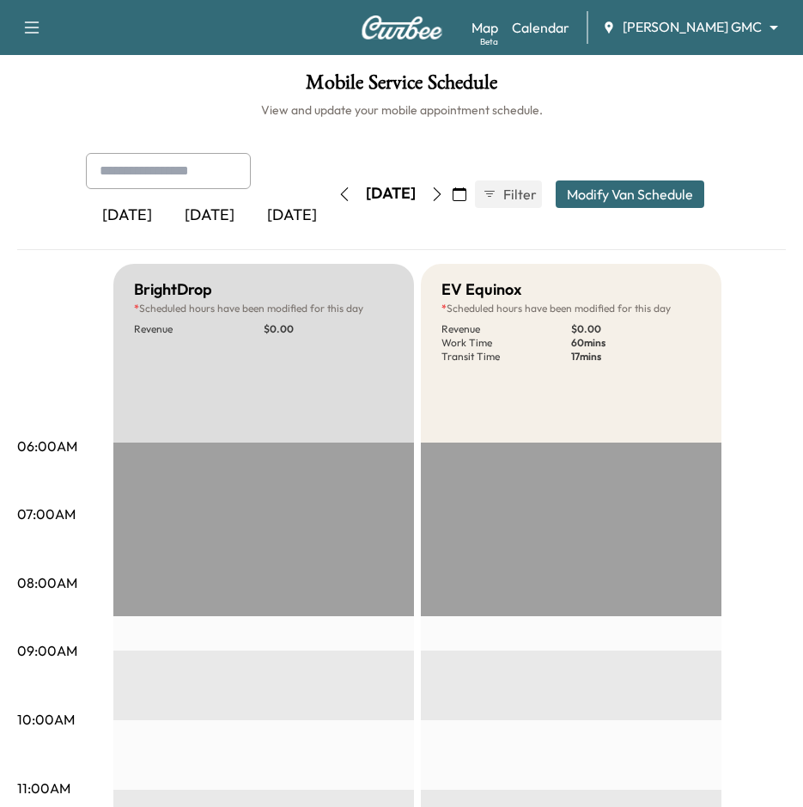
click at [330, 191] on button "button" at bounding box center [344, 193] width 29 height 27
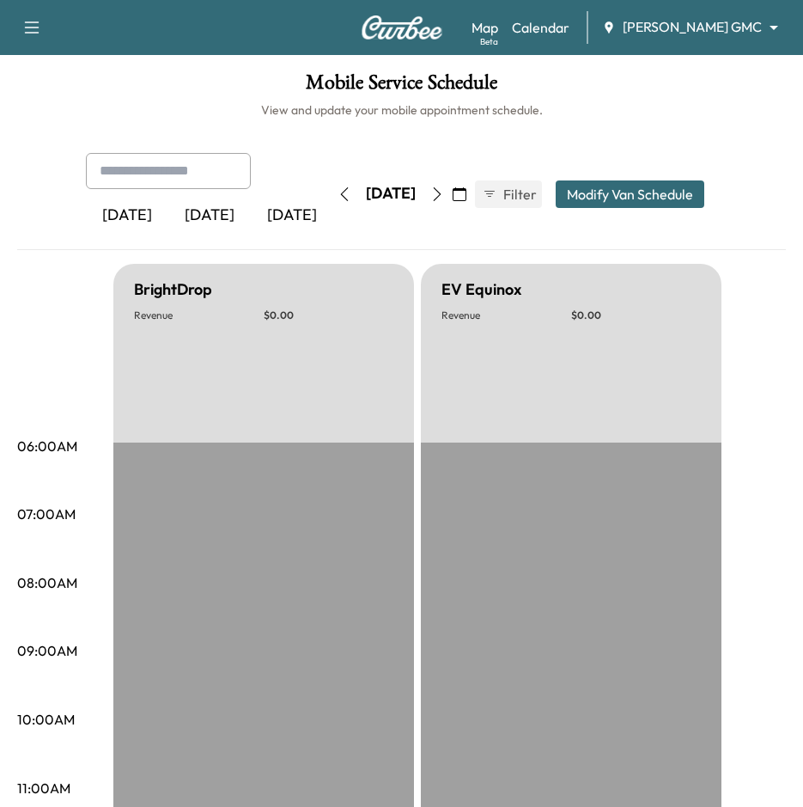
click at [444, 199] on icon "button" at bounding box center [438, 194] width 14 height 14
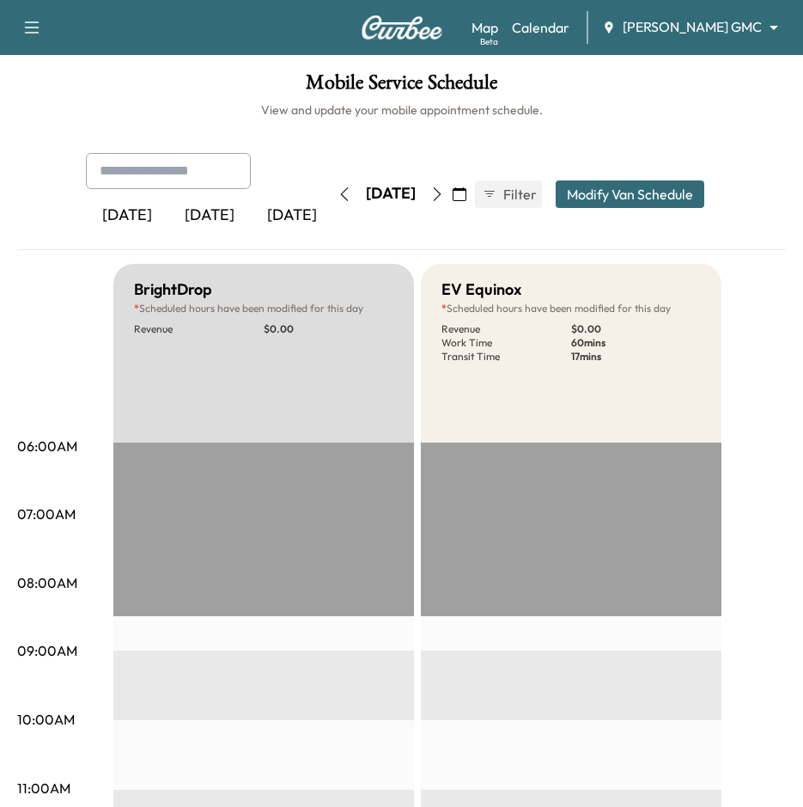
click at [467, 192] on icon "button" at bounding box center [460, 194] width 14 height 14
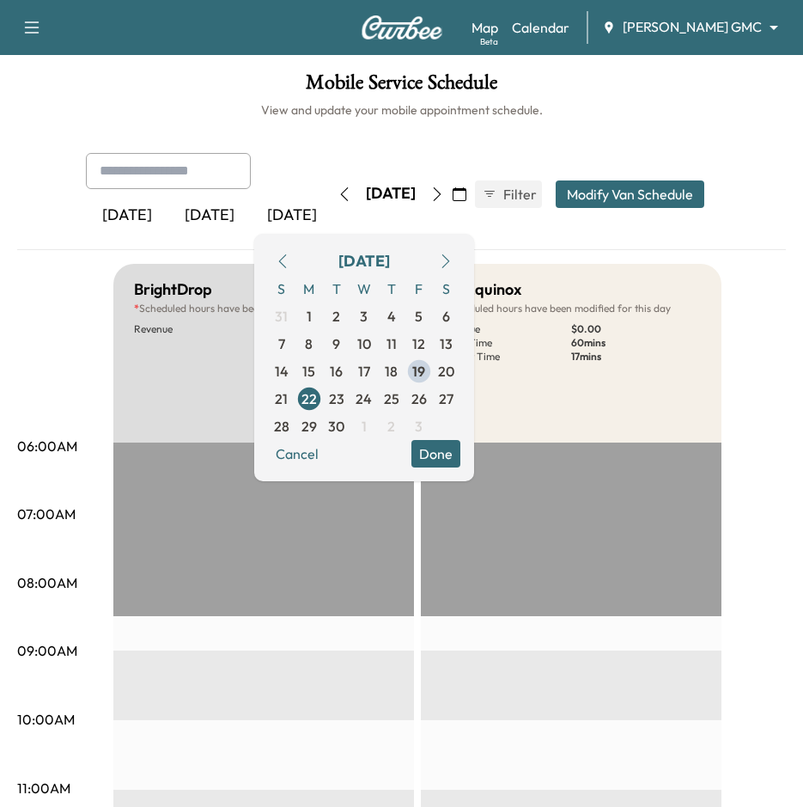
click at [290, 263] on icon "button" at bounding box center [283, 261] width 14 height 14
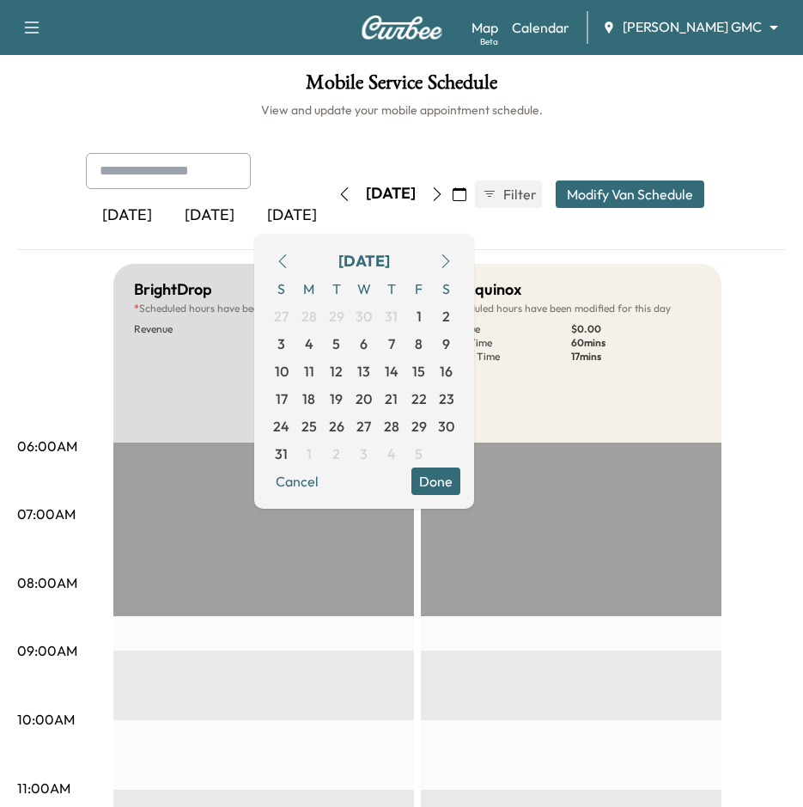
click at [453, 260] on icon "button" at bounding box center [446, 261] width 14 height 14
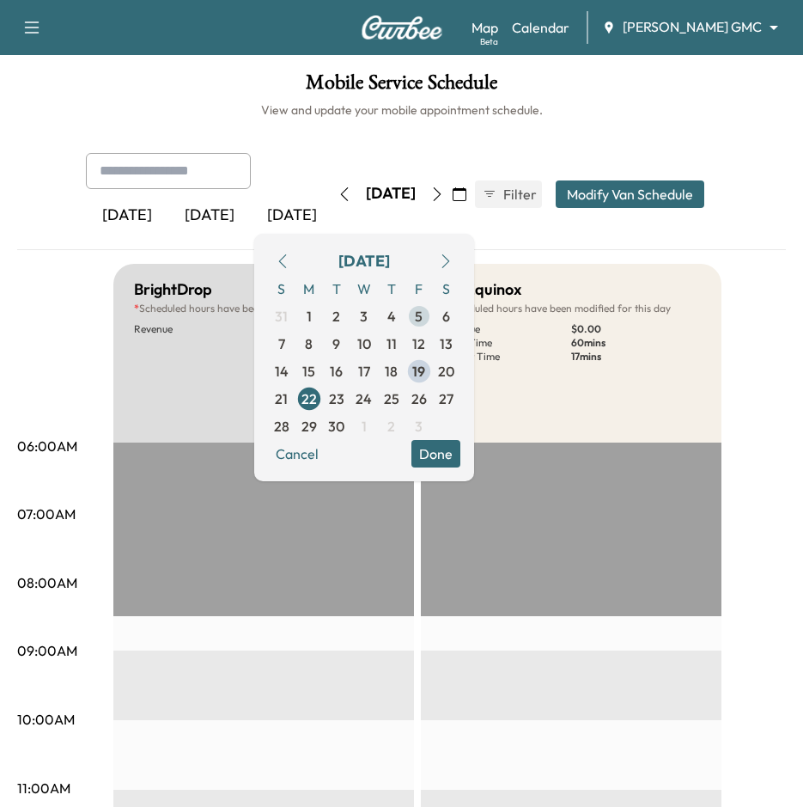
click at [423, 319] on span "5" at bounding box center [419, 316] width 8 height 21
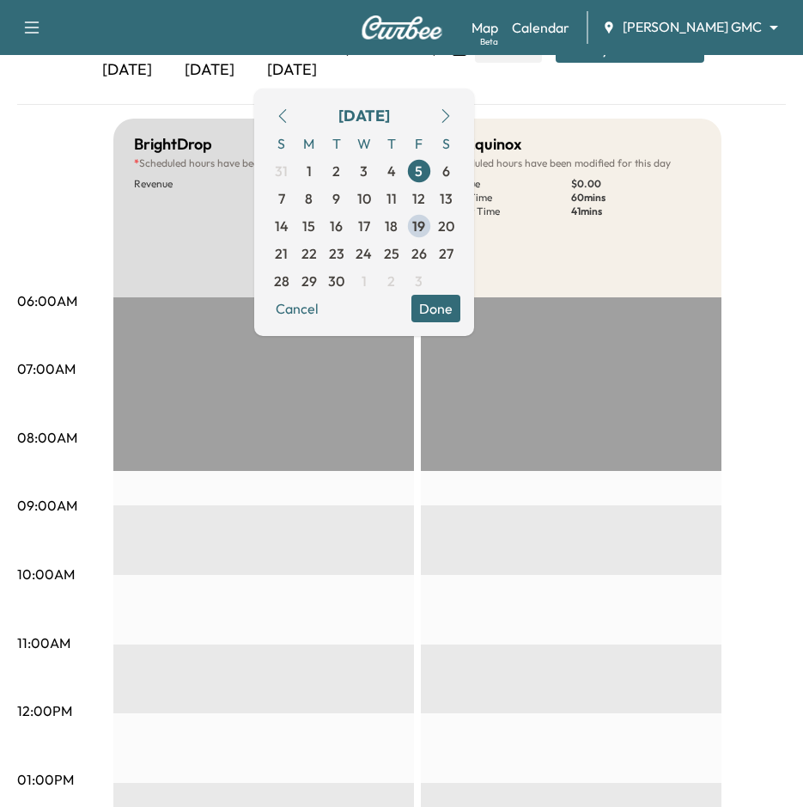
scroll to position [76, 0]
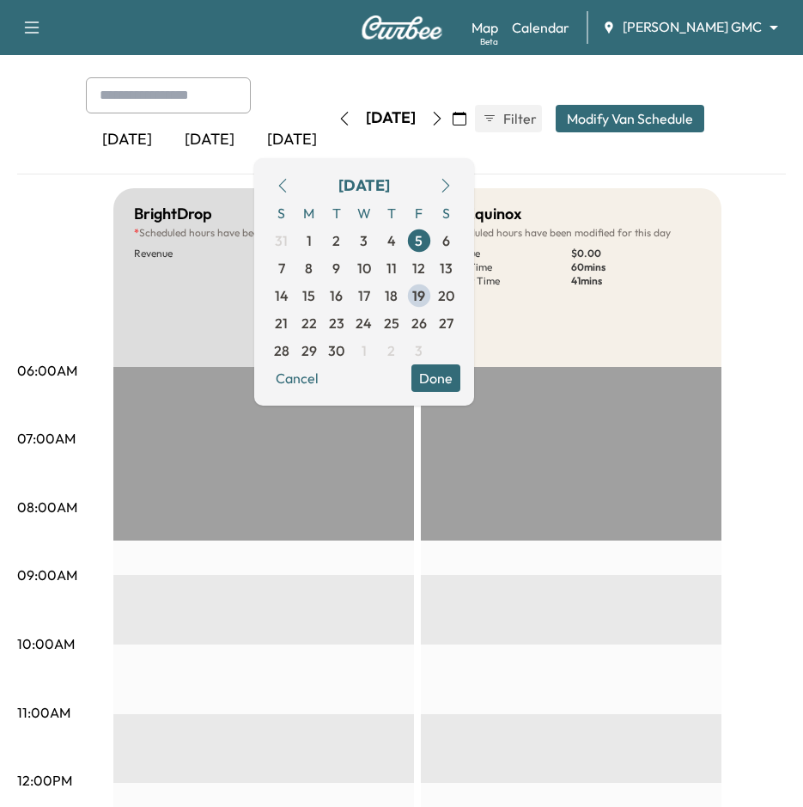
click at [675, 113] on button "Modify Van Schedule" at bounding box center [630, 118] width 149 height 27
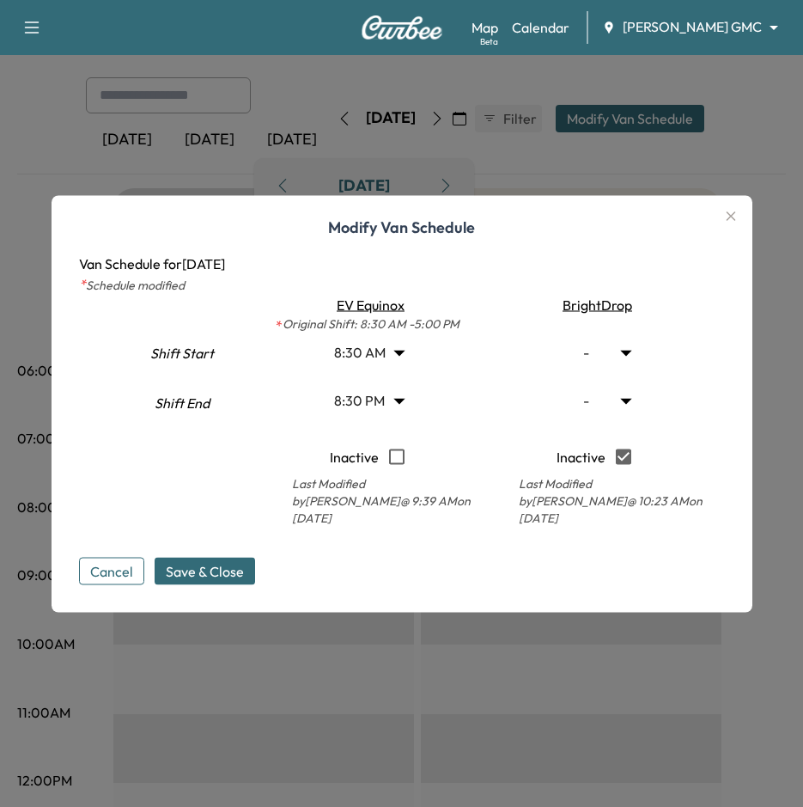
click at [742, 225] on icon "button" at bounding box center [731, 215] width 21 height 21
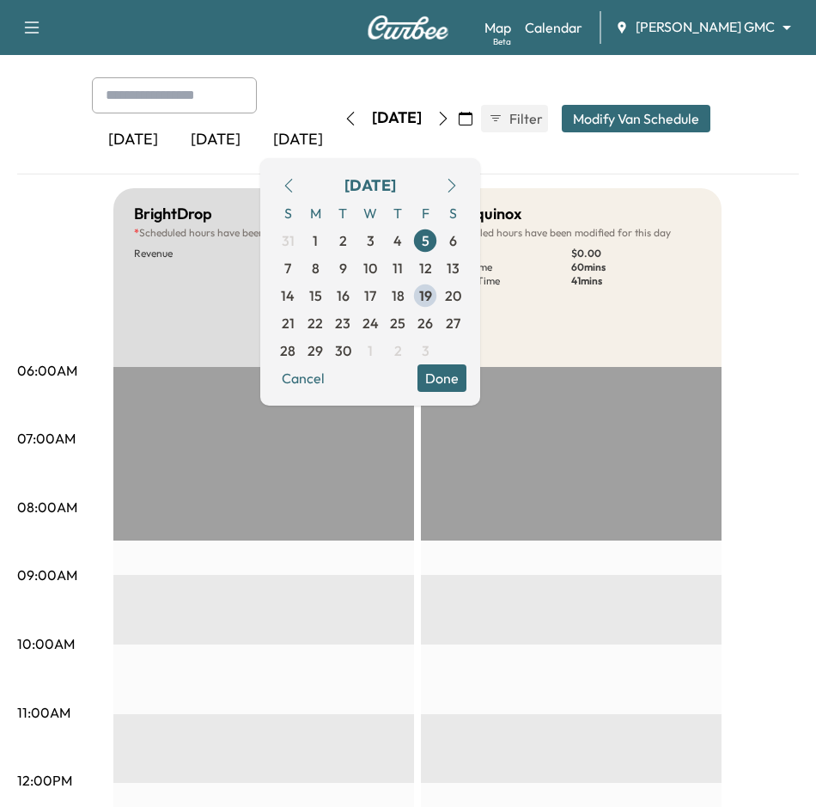
click at [779, 26] on body "Book New Appointment Support Log Out Map Beta Calendar [PERSON_NAME] GMC ******…" at bounding box center [408, 327] width 816 height 807
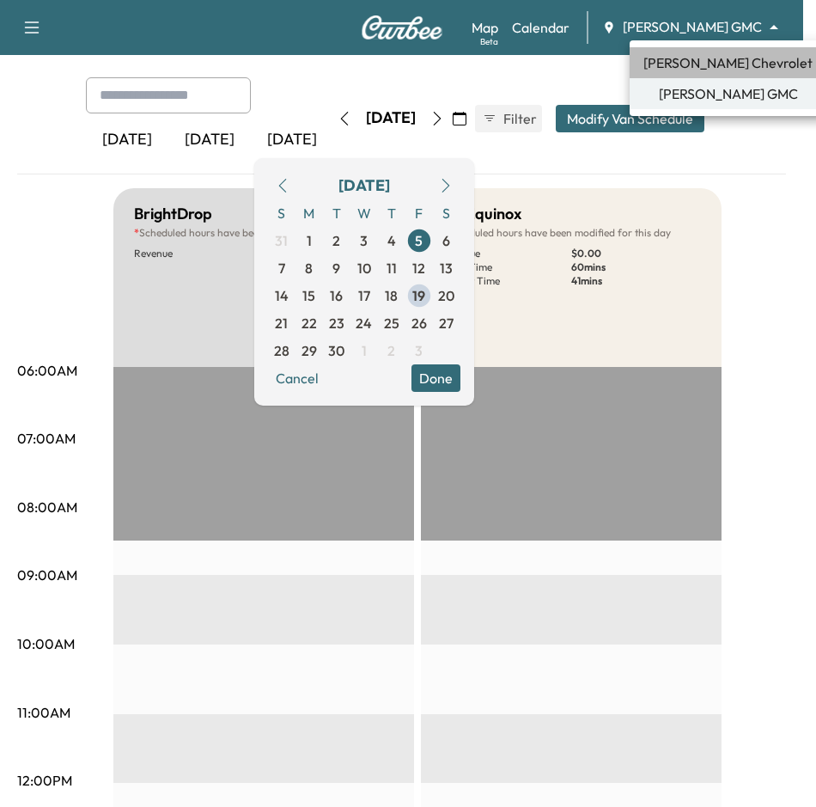
click at [754, 76] on li "[PERSON_NAME] Chevrolet" at bounding box center [728, 62] width 197 height 31
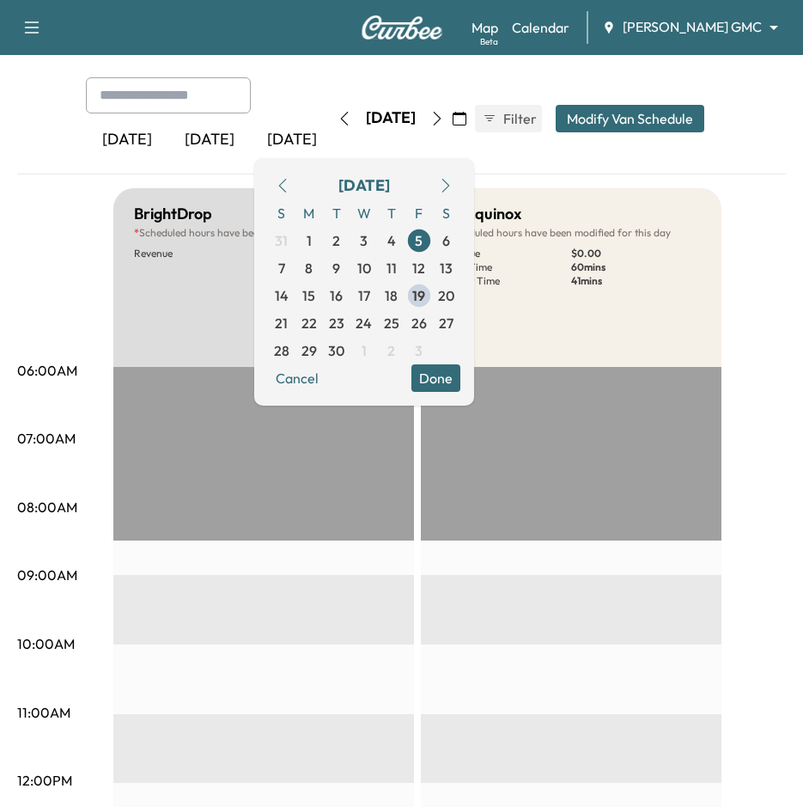
scroll to position [0, 0]
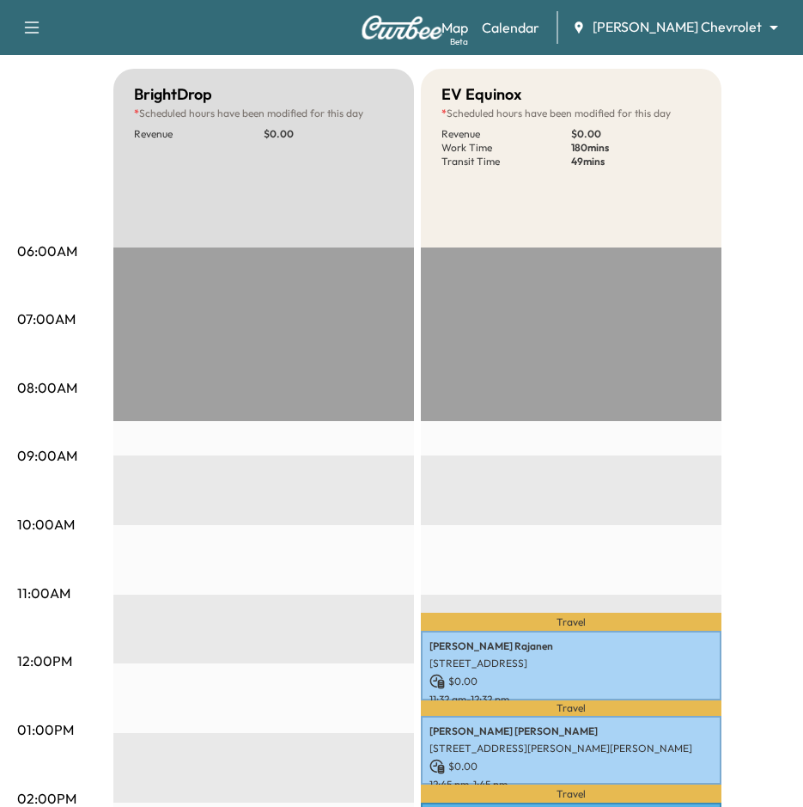
scroll to position [430, 0]
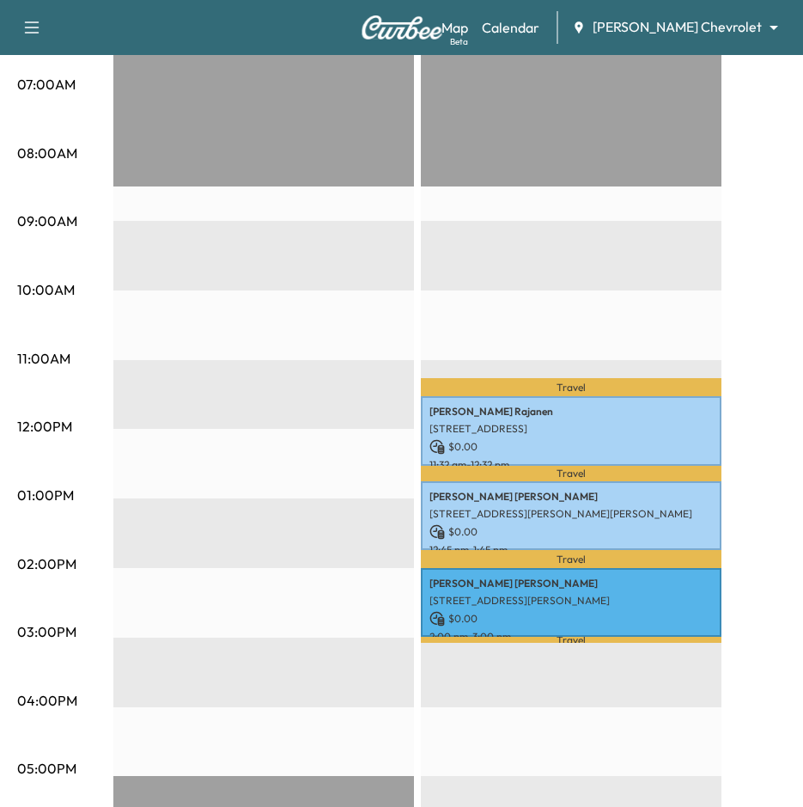
click at [583, 659] on div "Travel [PERSON_NAME] [STREET_ADDRESS] $ 0.00 11:32 am - 12:32 pm Travel [PERSON…" at bounding box center [571, 568] width 301 height 1110
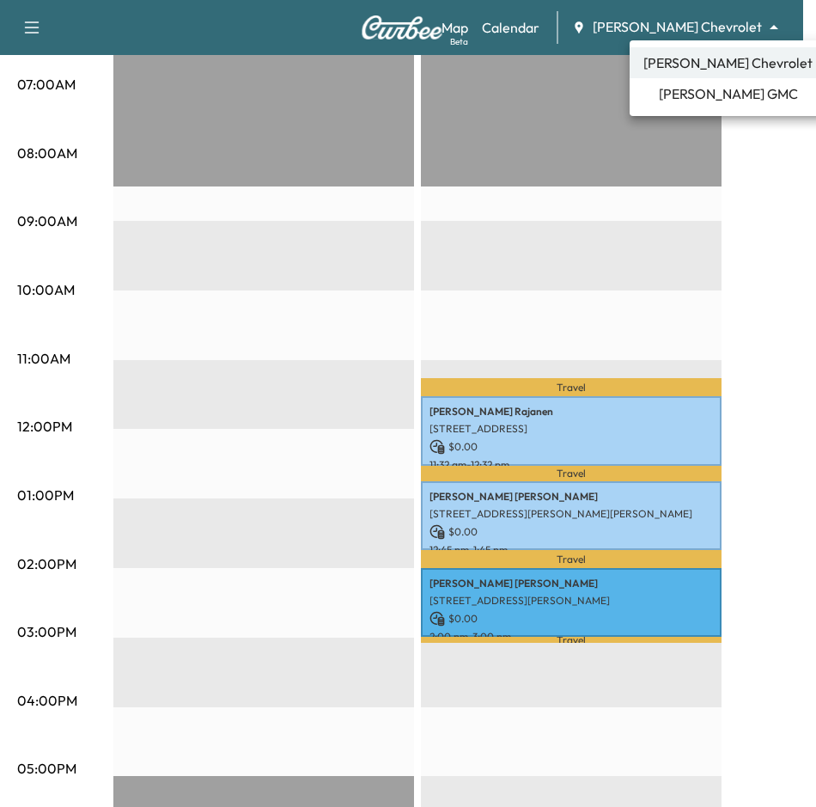
click at [698, 65] on span "[PERSON_NAME] Chevrolet" at bounding box center [728, 62] width 169 height 21
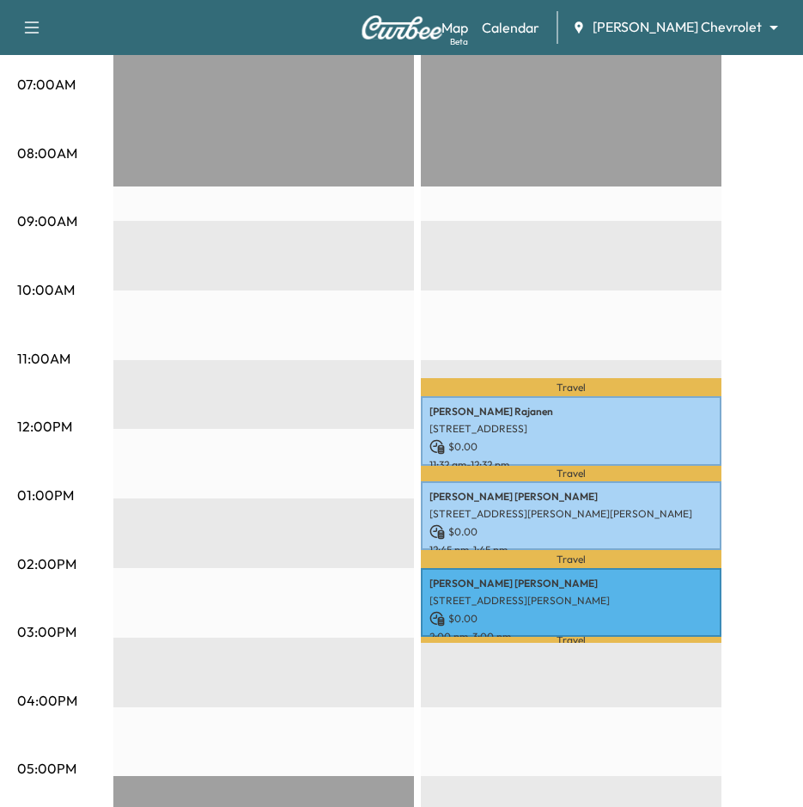
click at [725, 12] on div "Map Beta Calendar [PERSON_NAME] Chevrolet ******** ​" at bounding box center [616, 27] width 348 height 33
click at [735, 38] on div "Map Beta Calendar [PERSON_NAME] Chevrolet ******** ​" at bounding box center [616, 27] width 348 height 33
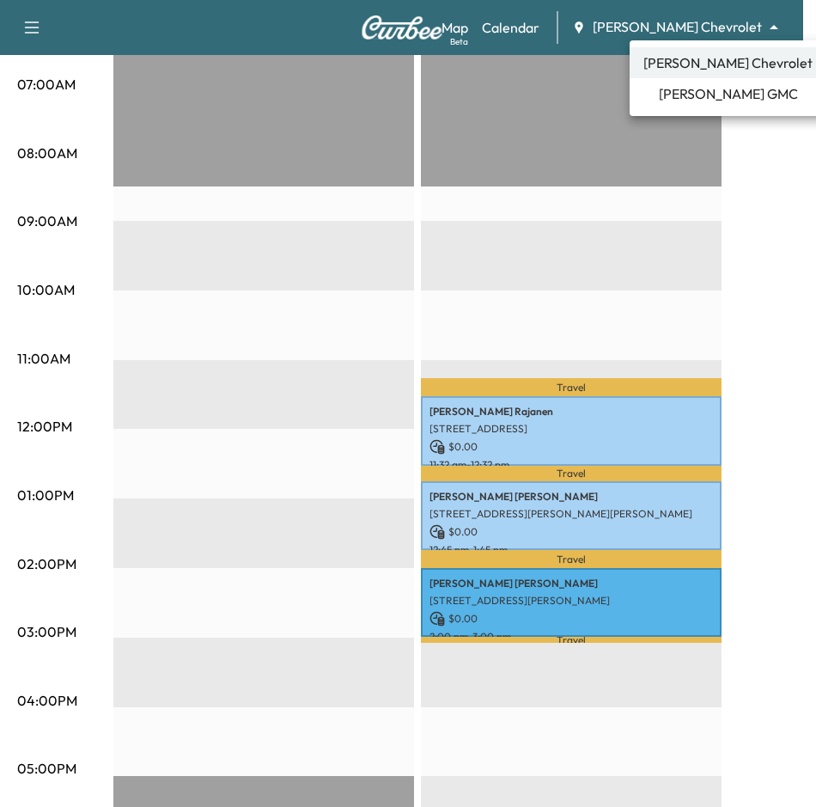
click at [735, 105] on li "[PERSON_NAME] GMC" at bounding box center [728, 93] width 197 height 31
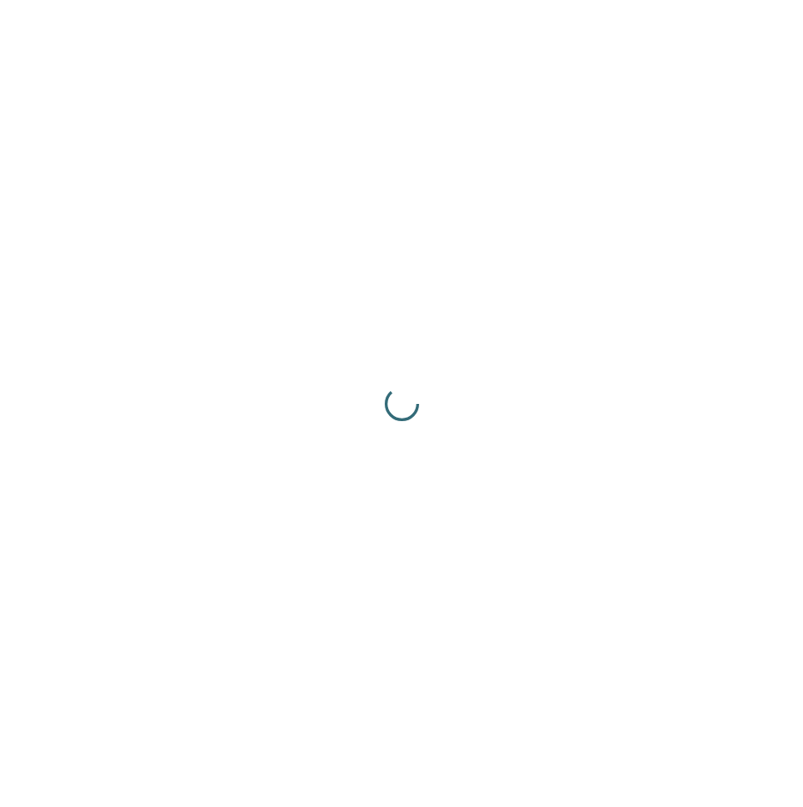
scroll to position [0, 0]
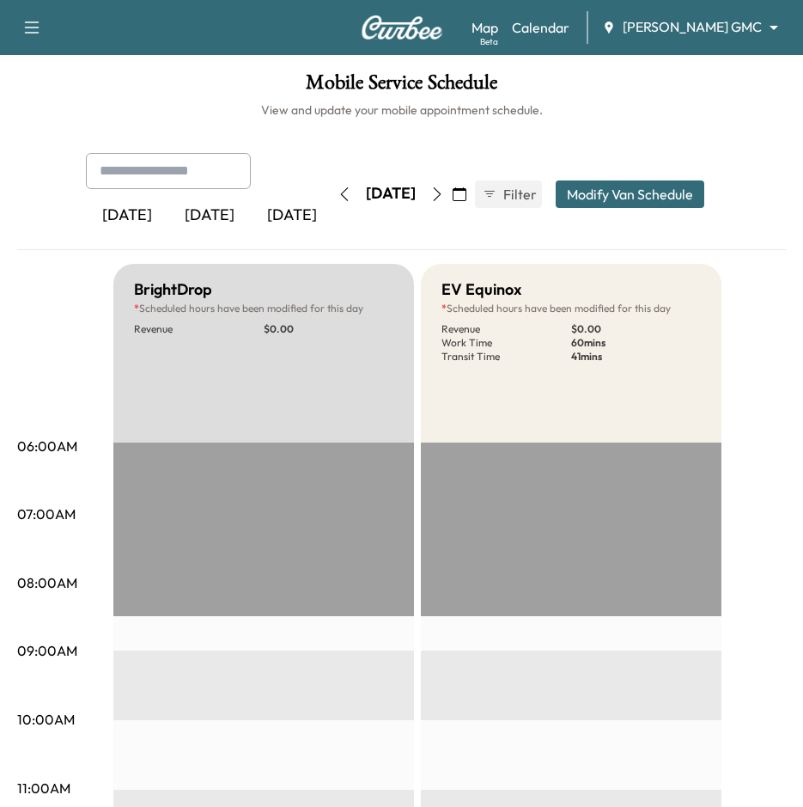
click at [21, 21] on icon "button" at bounding box center [31, 27] width 21 height 21
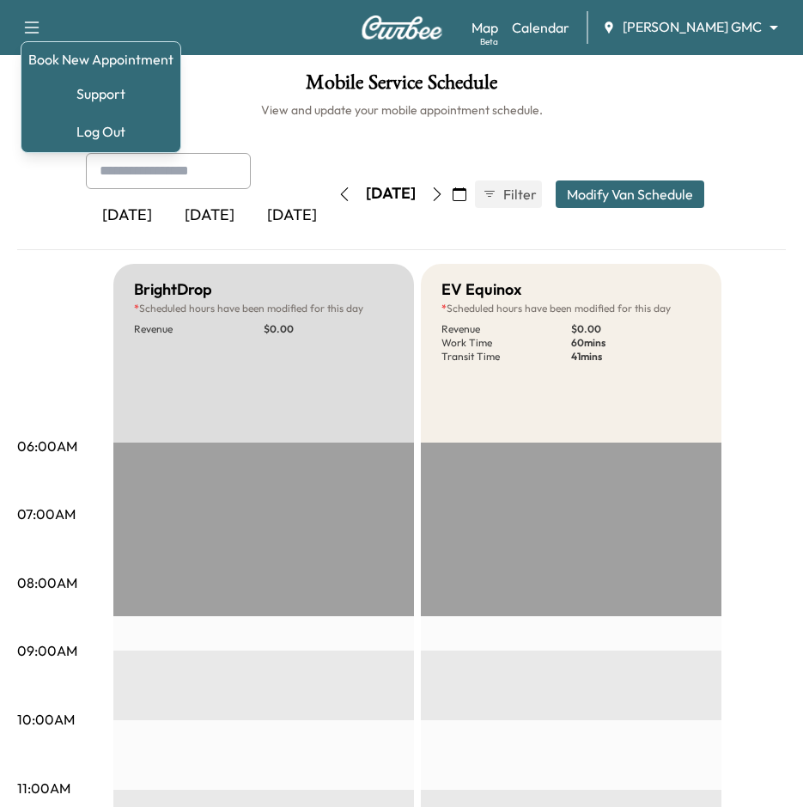
click at [715, 276] on div "EV Equinox * Scheduled hours have been modified for this day Revenue $ 0.00 Wor…" at bounding box center [571, 353] width 301 height 179
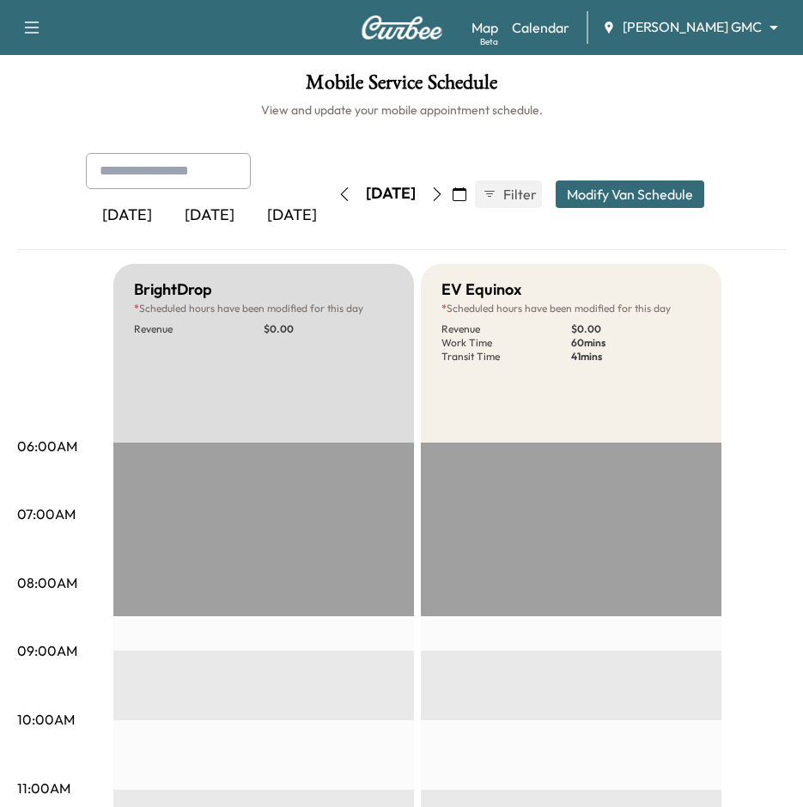
click at [474, 192] on button "button" at bounding box center [459, 193] width 29 height 27
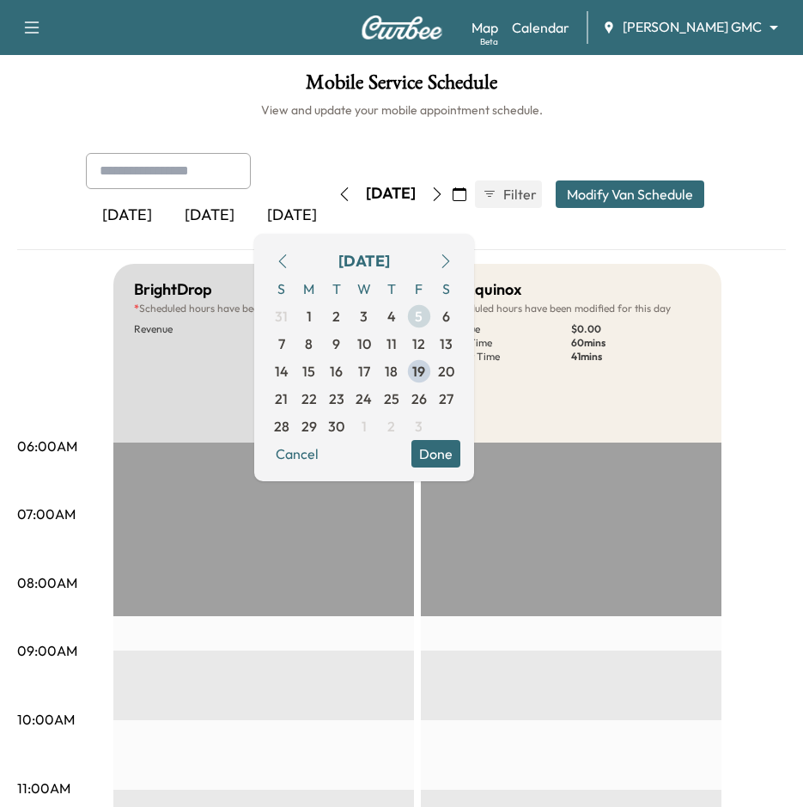
click at [423, 317] on span "5" at bounding box center [419, 316] width 8 height 21
click at [461, 448] on button "Done" at bounding box center [436, 453] width 49 height 27
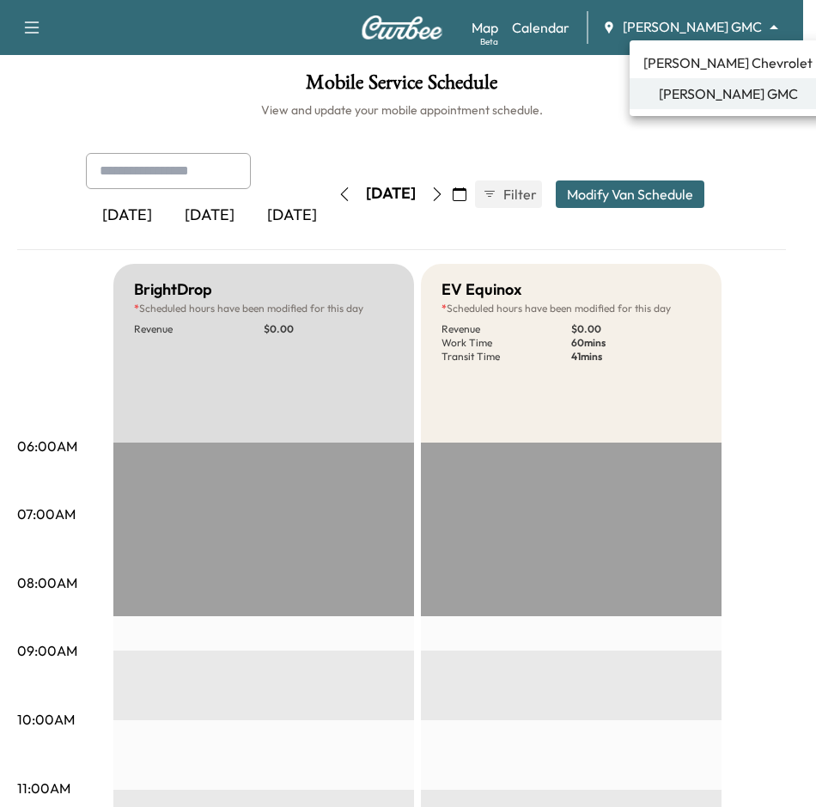
click at [704, 27] on body "Book New Appointment Support Log Out Map Beta Calendar [PERSON_NAME] GMC ******…" at bounding box center [408, 403] width 816 height 807
click at [693, 69] on span "[PERSON_NAME] Chevrolet" at bounding box center [728, 62] width 169 height 21
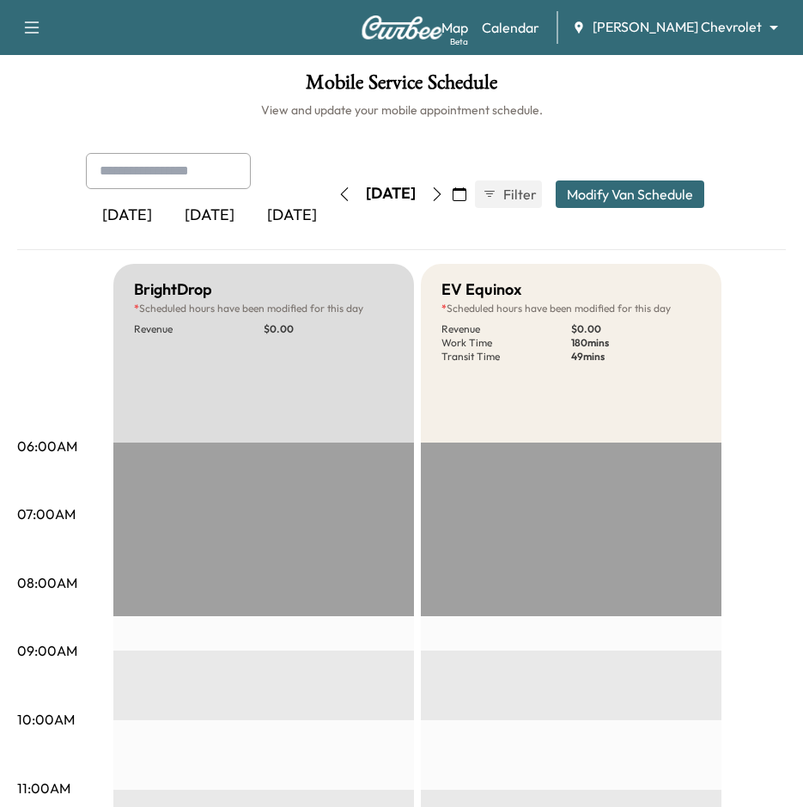
click at [338, 189] on icon "button" at bounding box center [345, 194] width 14 height 14
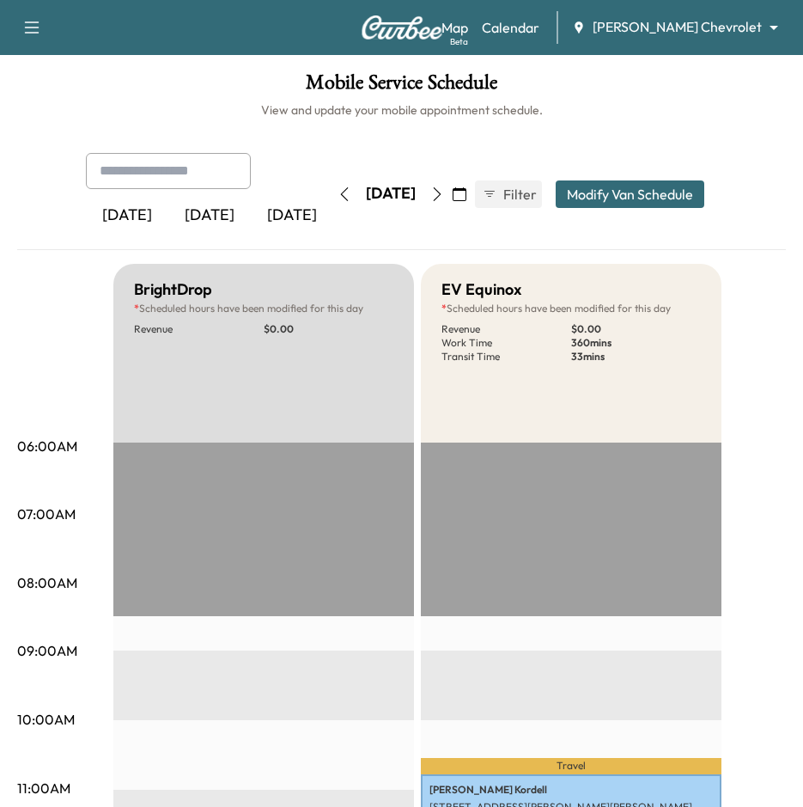
click at [401, 204] on div "[DATE]" at bounding box center [391, 193] width 50 height 21
click at [467, 192] on icon "button" at bounding box center [460, 194] width 14 height 14
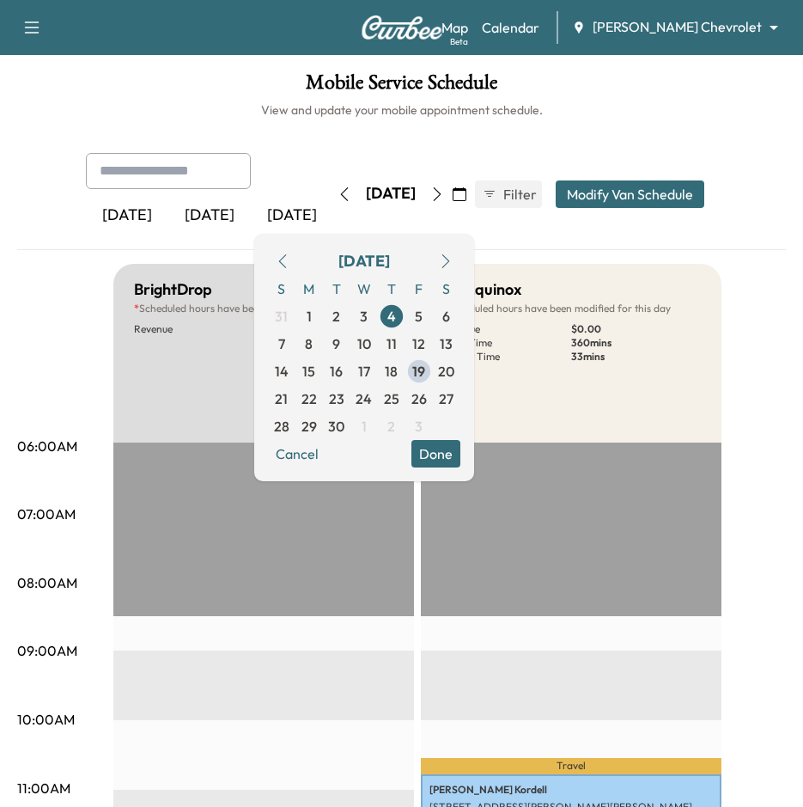
click at [297, 251] on button "button" at bounding box center [282, 260] width 29 height 27
click at [400, 405] on span "25" at bounding box center [391, 398] width 15 height 21
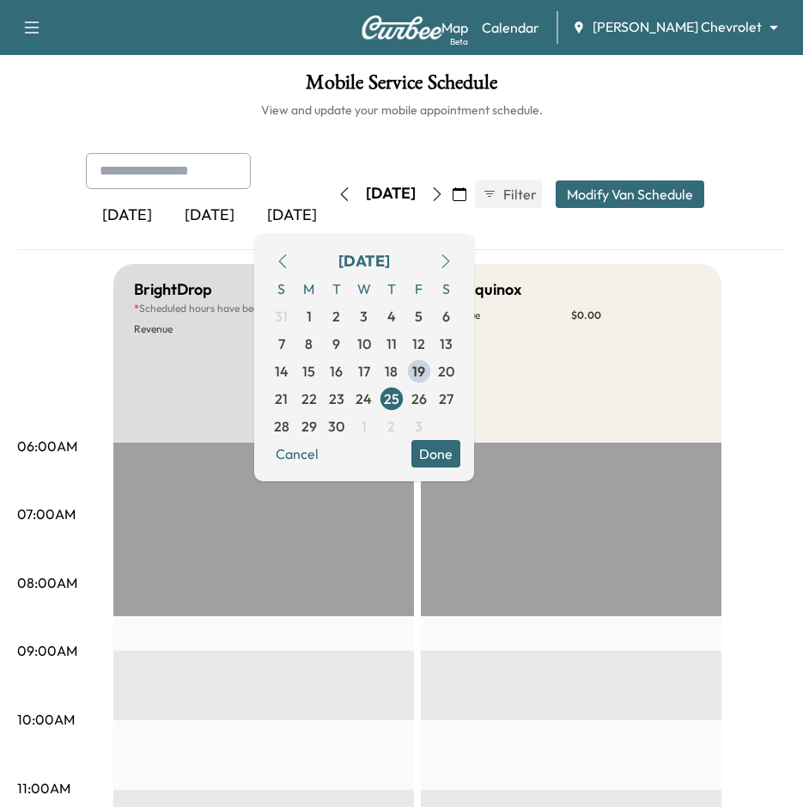
click at [461, 441] on button "Done" at bounding box center [436, 453] width 49 height 27
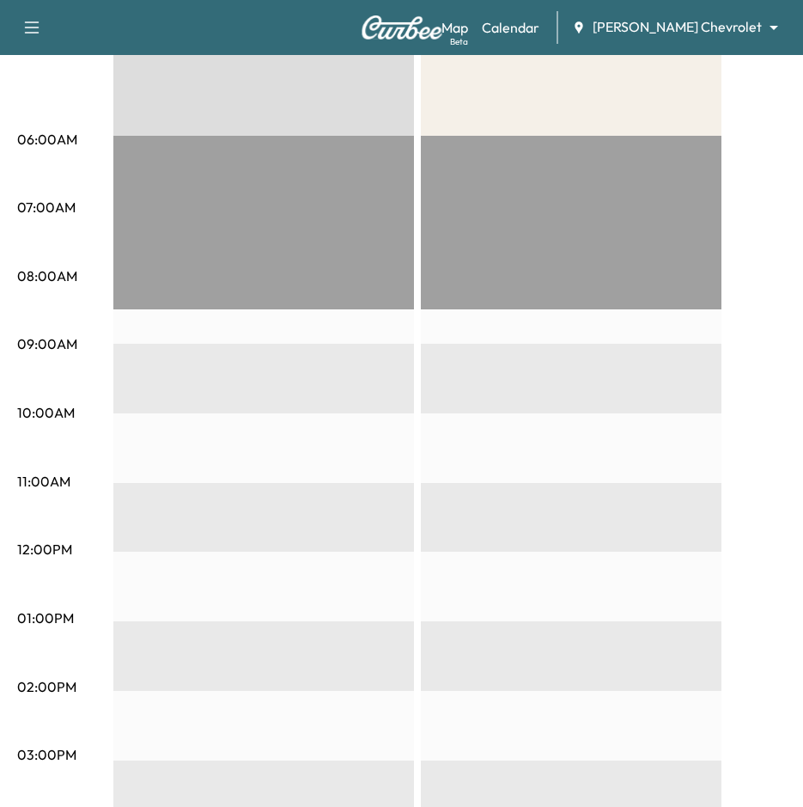
scroll to position [76, 0]
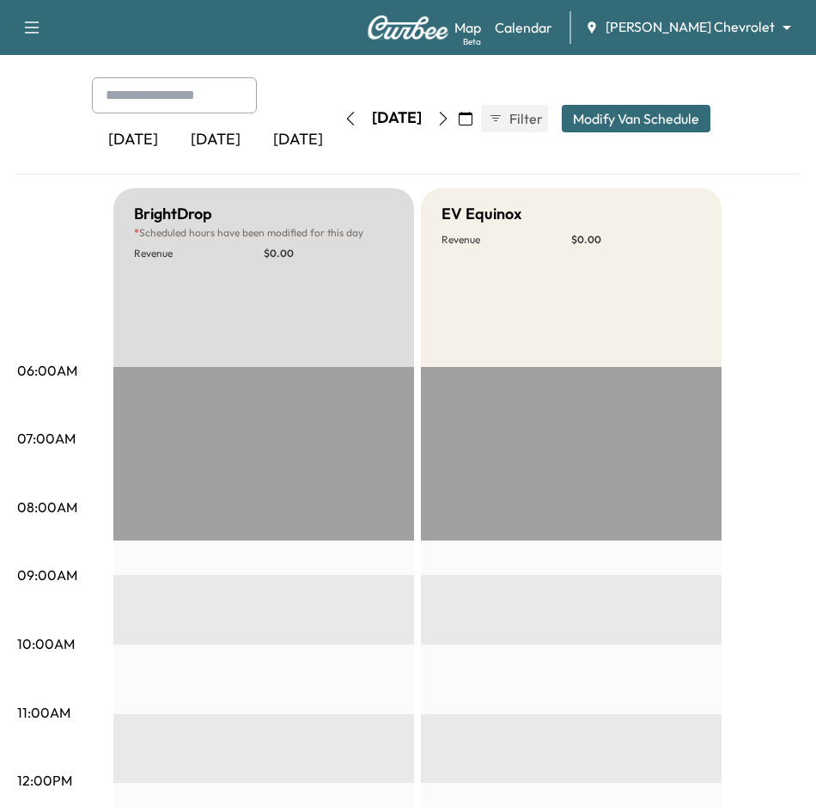
click at [696, 35] on body "Book New Appointment Support Log Out Map Beta Calendar [PERSON_NAME] Chevrolet …" at bounding box center [408, 327] width 816 height 807
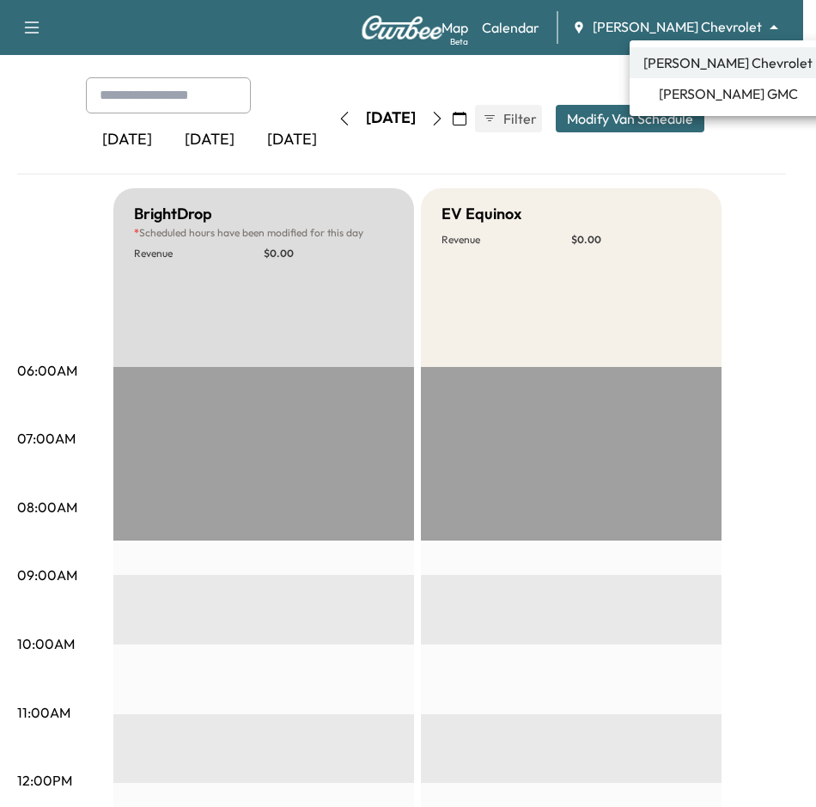
click at [701, 95] on span "[PERSON_NAME] GMC" at bounding box center [728, 93] width 139 height 21
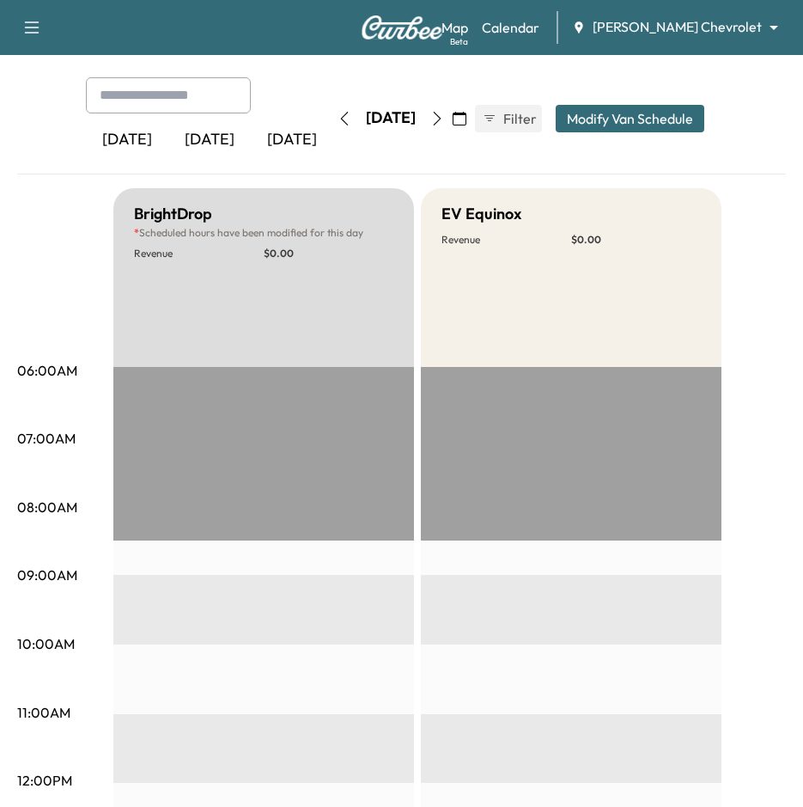
scroll to position [0, 0]
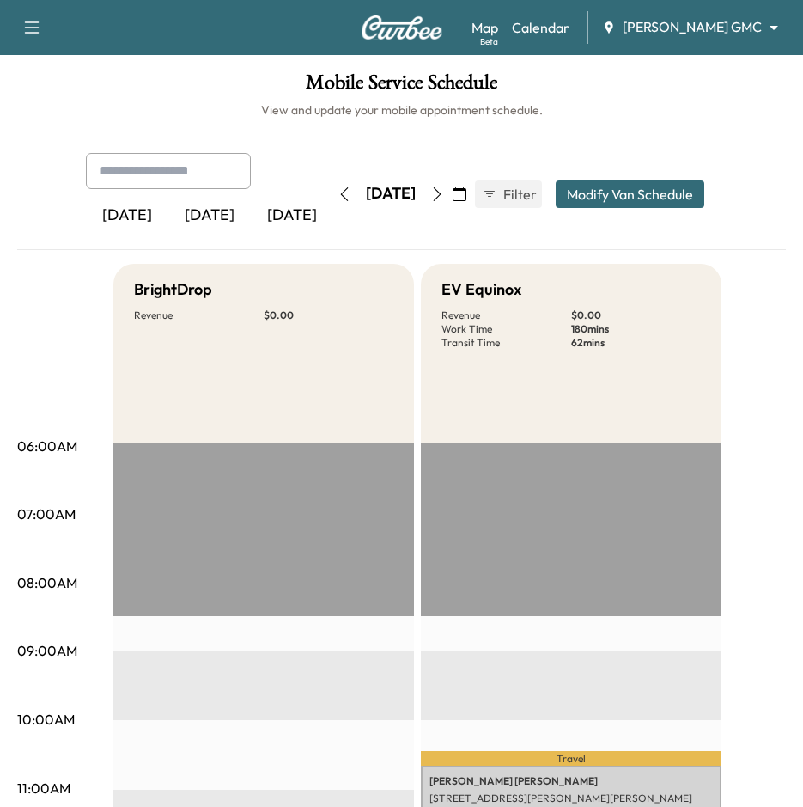
click at [474, 191] on button "button" at bounding box center [459, 193] width 29 height 27
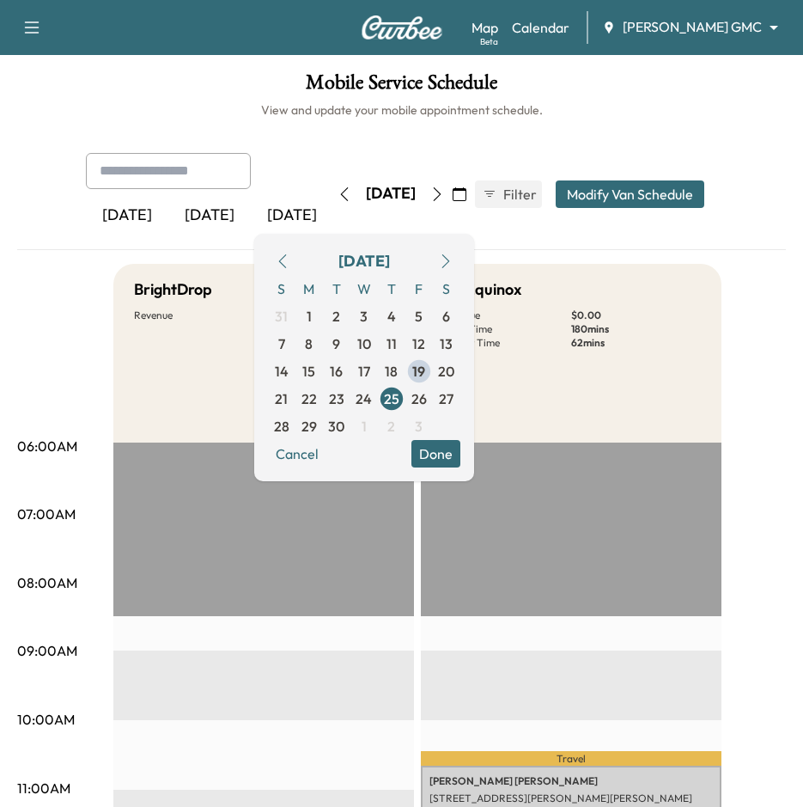
click at [449, 257] on icon "button" at bounding box center [446, 261] width 8 height 14
click at [296, 344] on span "5" at bounding box center [281, 343] width 27 height 27
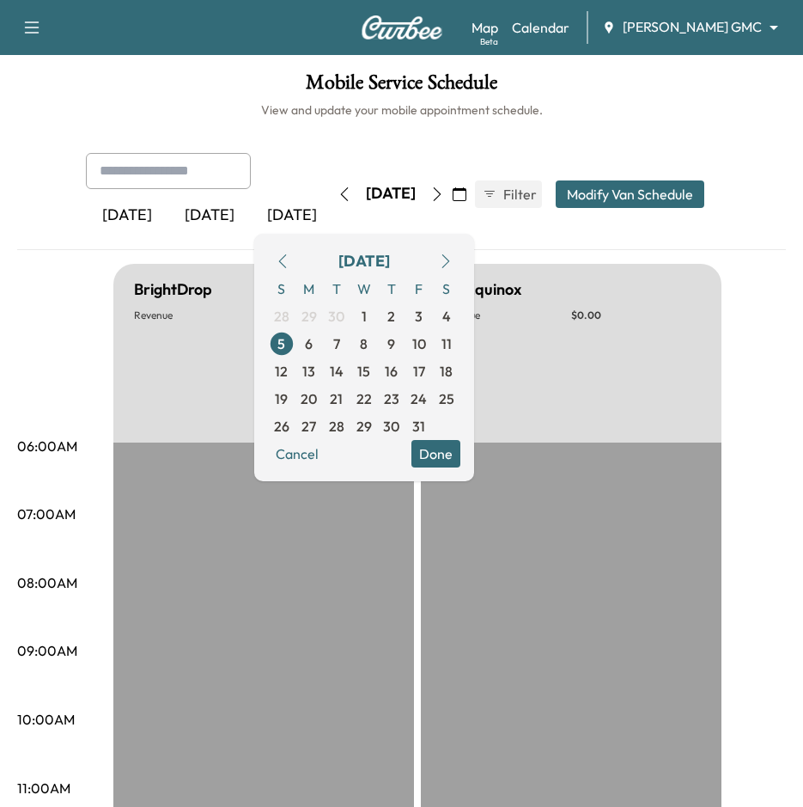
click at [460, 460] on button "Done" at bounding box center [436, 453] width 49 height 27
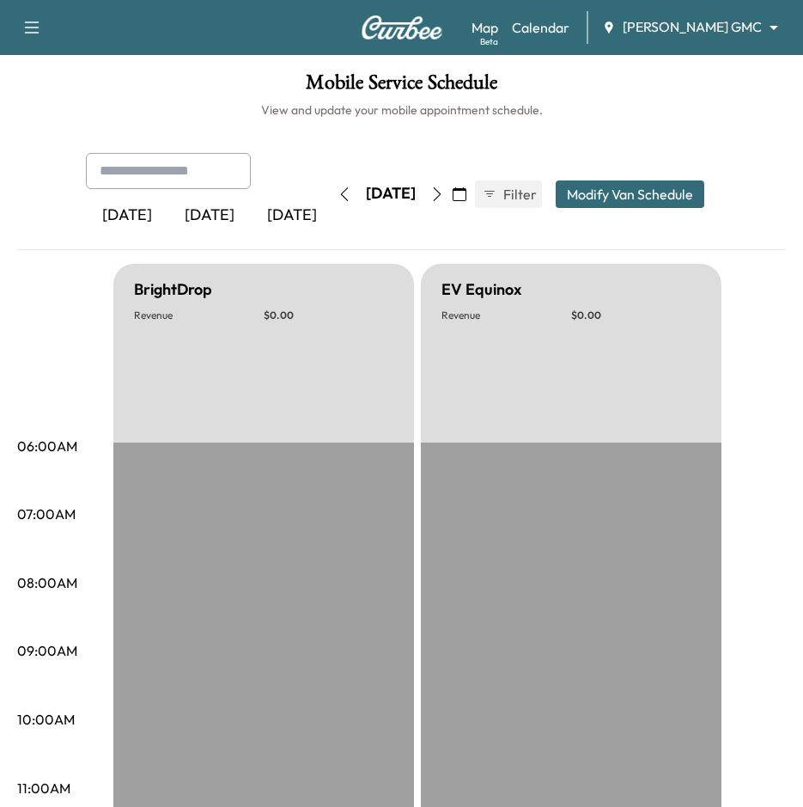
click at [467, 195] on icon "button" at bounding box center [460, 194] width 14 height 14
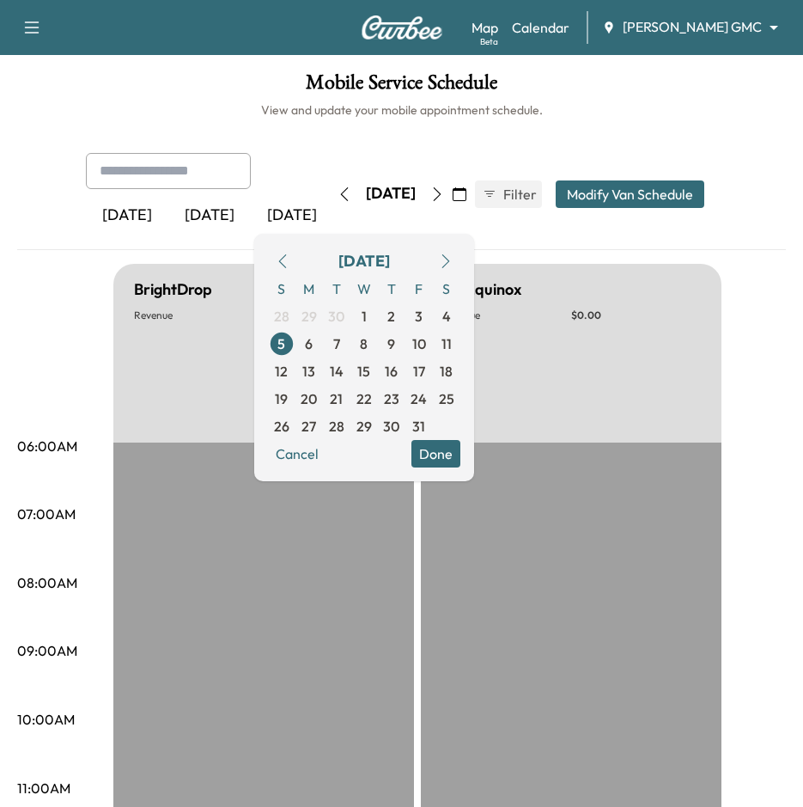
click at [290, 255] on icon "button" at bounding box center [283, 261] width 14 height 14
click at [423, 321] on span "5" at bounding box center [419, 316] width 8 height 21
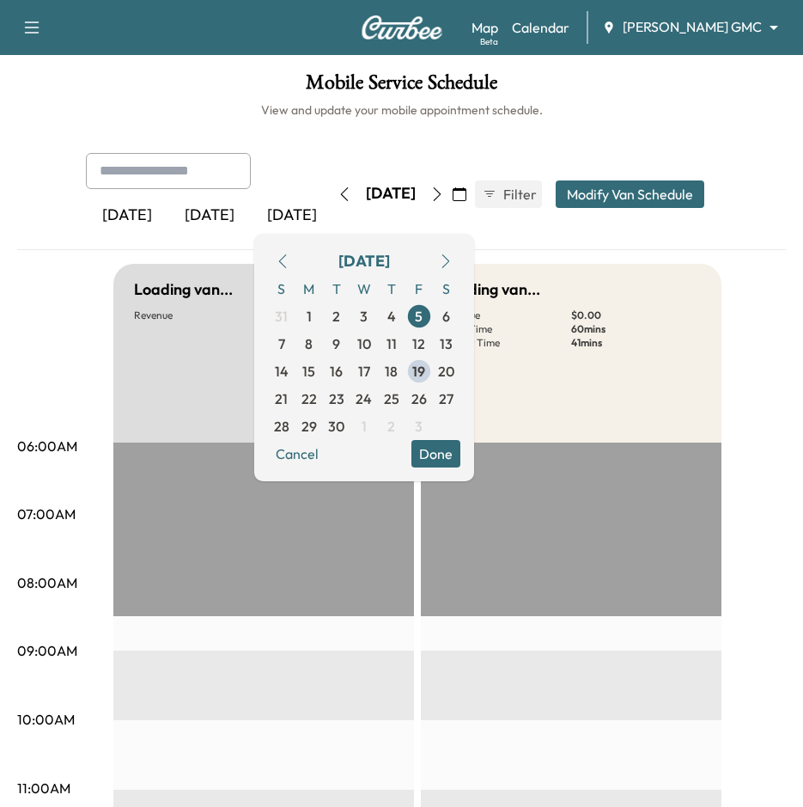
click at [461, 446] on button "Done" at bounding box center [436, 453] width 49 height 27
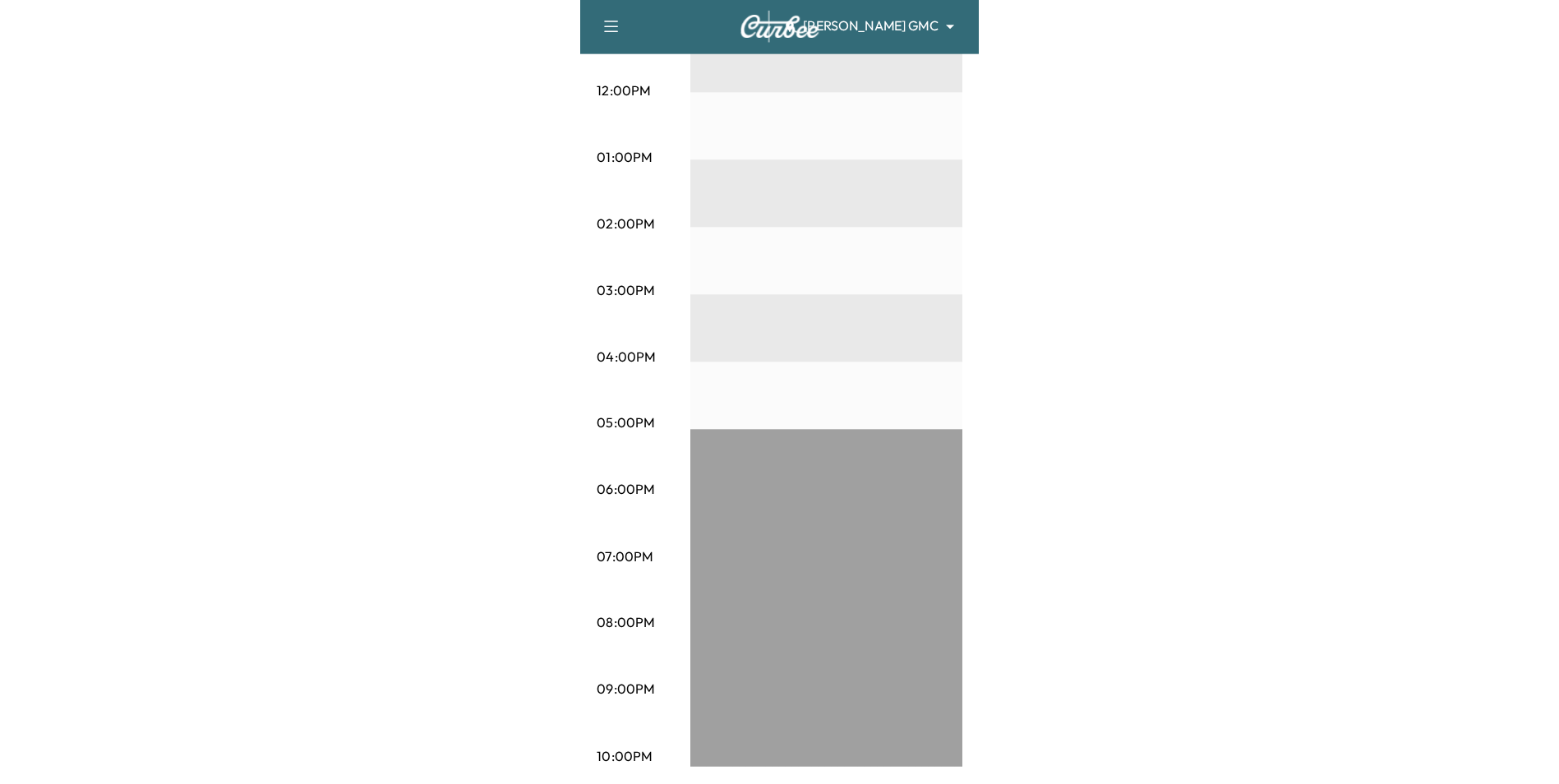
scroll to position [131, 0]
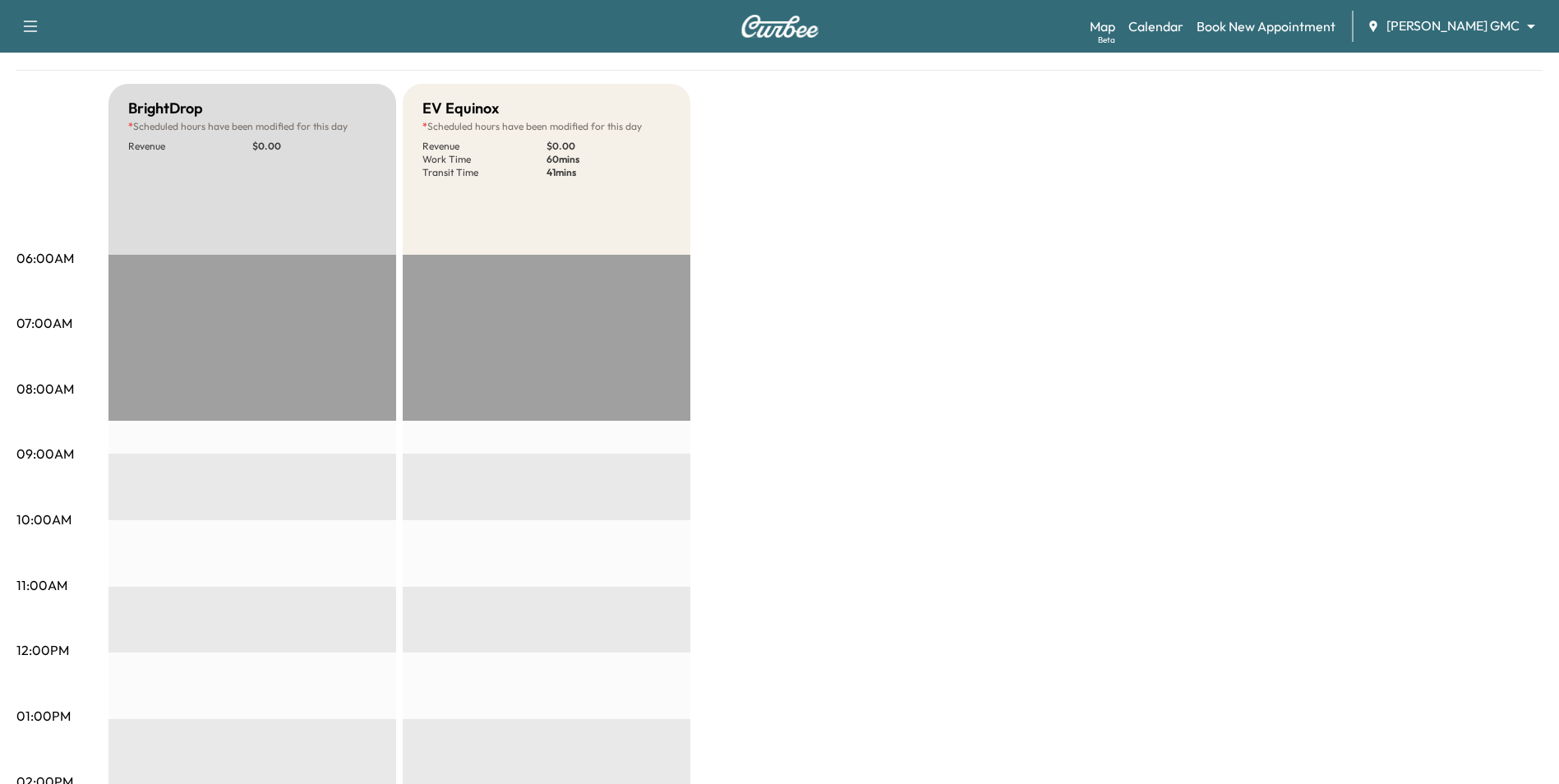
click at [815, 282] on div "BrightDrop * Scheduled hours have been modified for this day Revenue $ 0.00 EST…" at bounding box center [825, 700] width 1435 height 1232
